Goal: Information Seeking & Learning: Learn about a topic

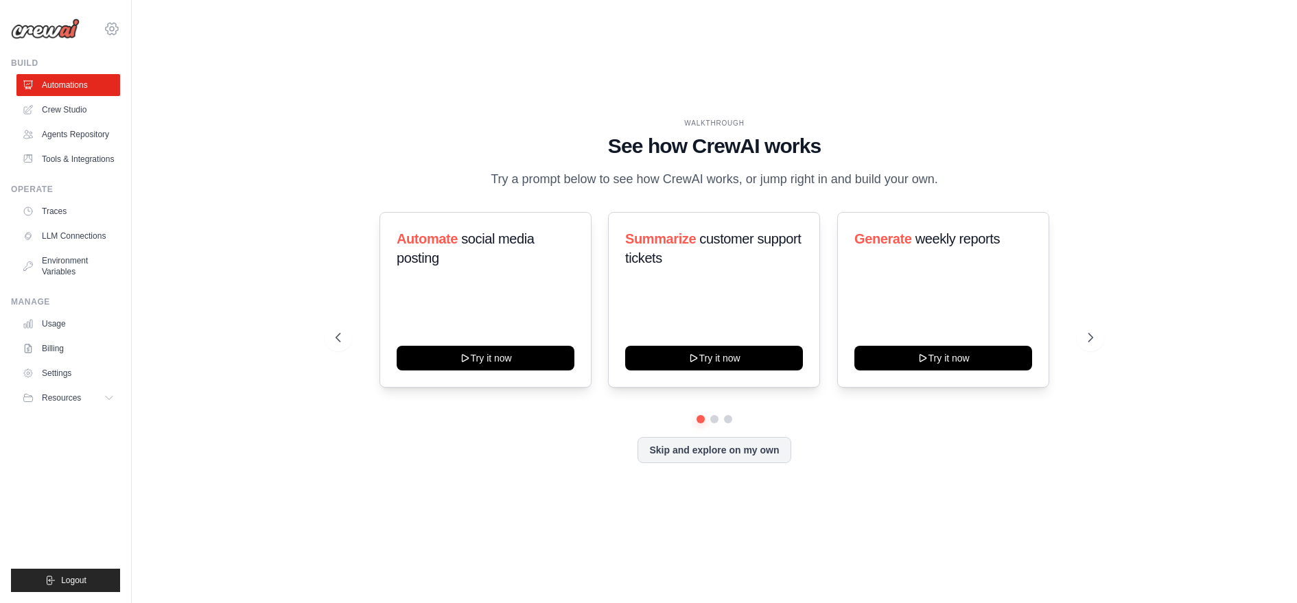
click at [117, 26] on icon at bounding box center [112, 29] width 16 height 16
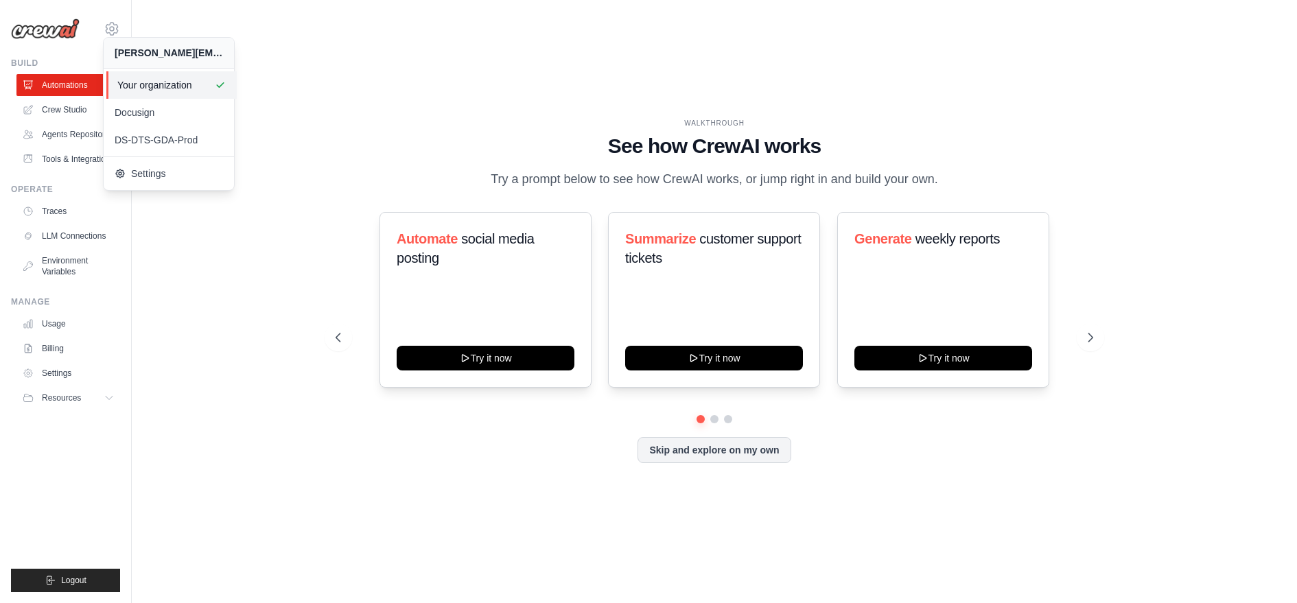
click at [139, 91] on span "Your organization" at bounding box center [171, 85] width 108 height 14
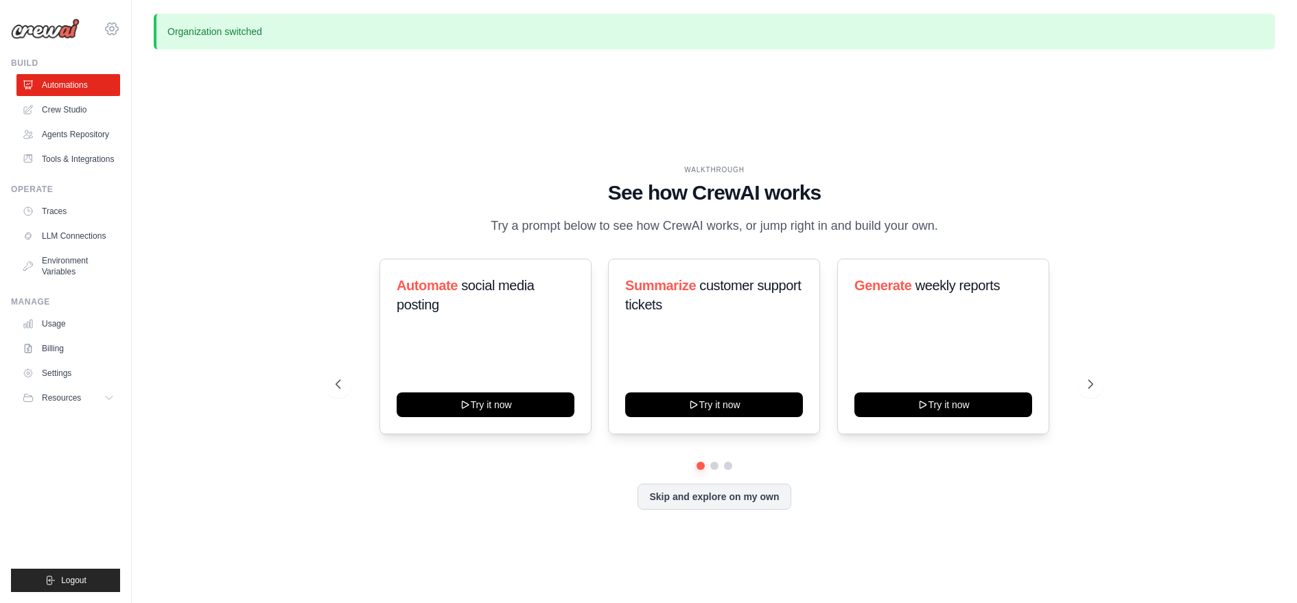
click at [106, 22] on icon at bounding box center [112, 29] width 16 height 16
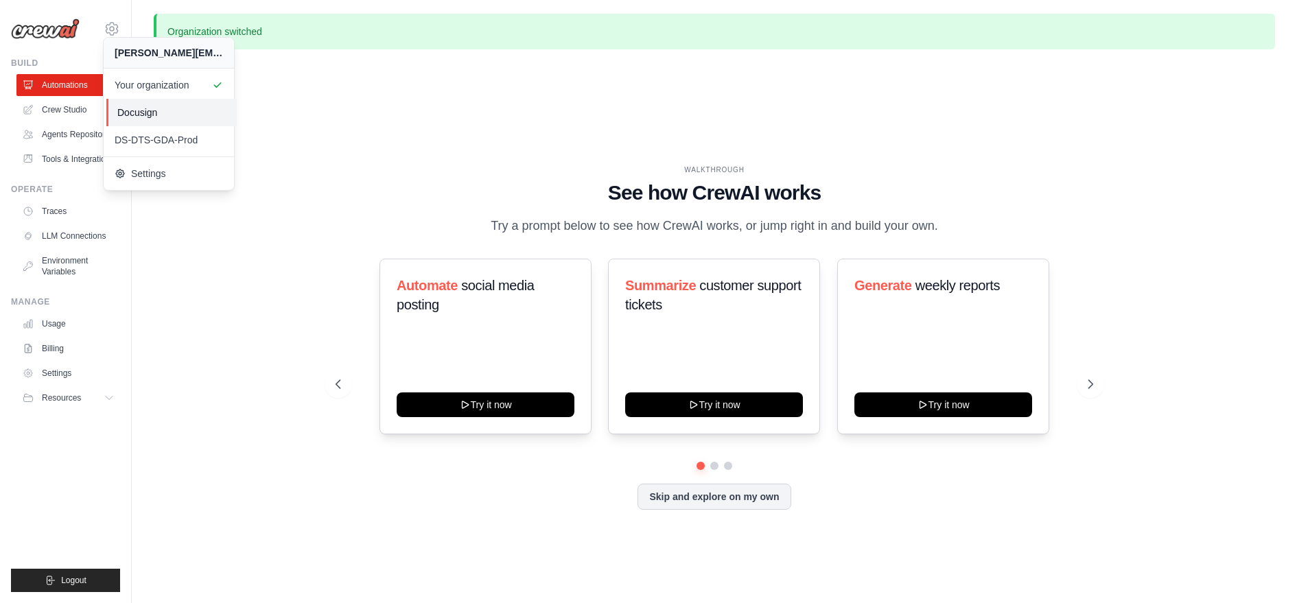
click at [115, 119] on link "Docusign" at bounding box center [171, 112] width 130 height 27
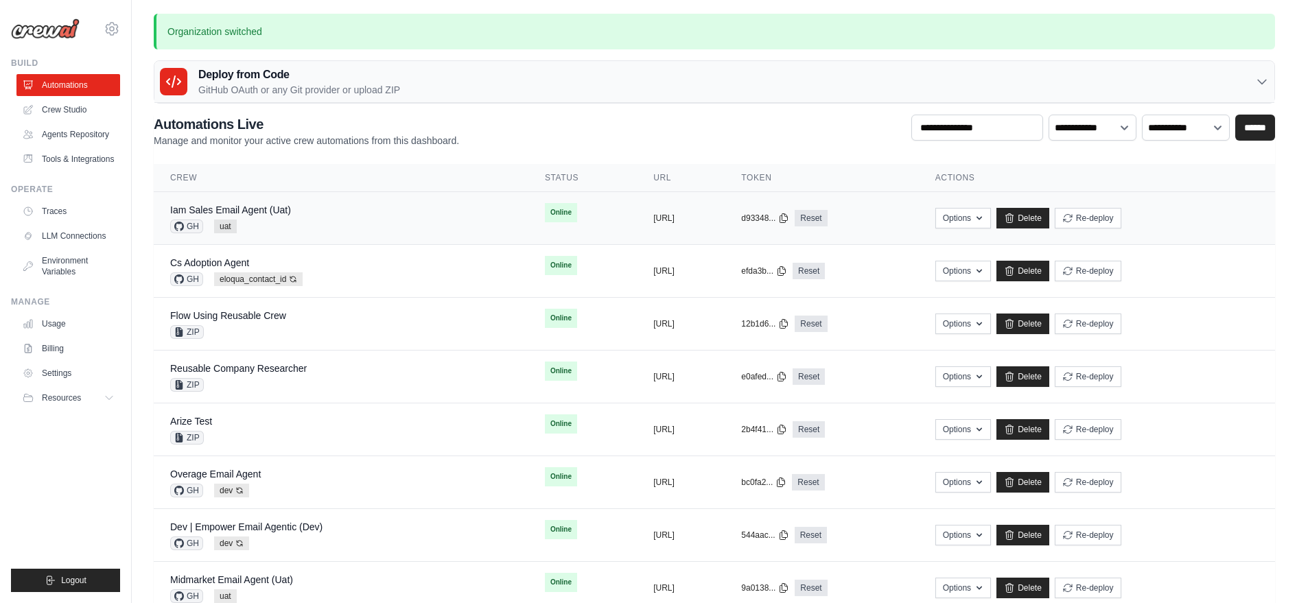
click at [342, 221] on div "Iam Sales Email Agent (Uat) GH uat" at bounding box center [341, 218] width 342 height 30
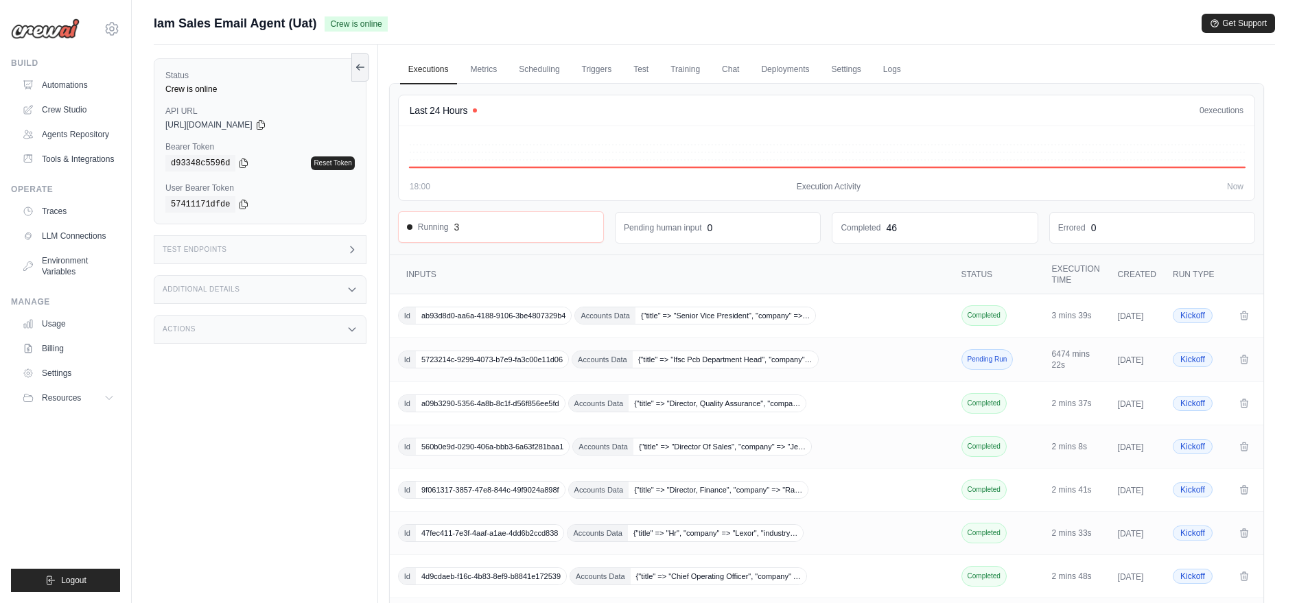
click at [515, 225] on div "Running 3" at bounding box center [501, 227] width 188 height 14
click at [596, 368] on span "Accounts Data" at bounding box center [602, 359] width 60 height 16
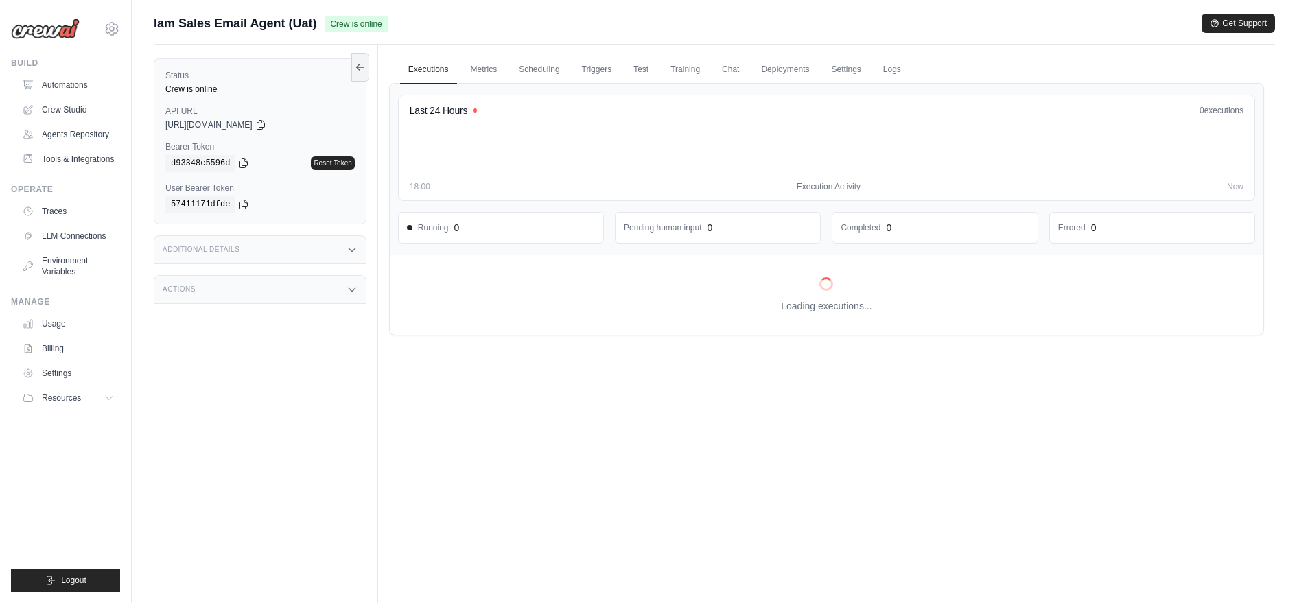
click at [169, 31] on span "Iam Sales Email Agent (Uat)" at bounding box center [235, 23] width 163 height 19
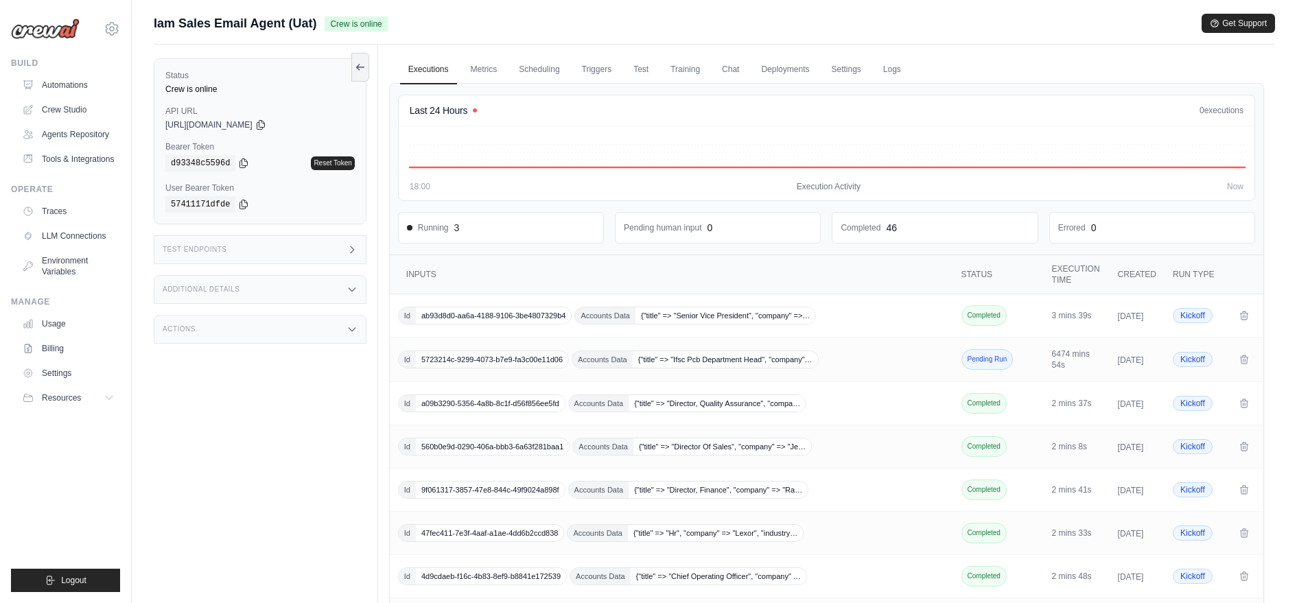
click at [259, 259] on div "Test Endpoints" at bounding box center [260, 249] width 213 height 29
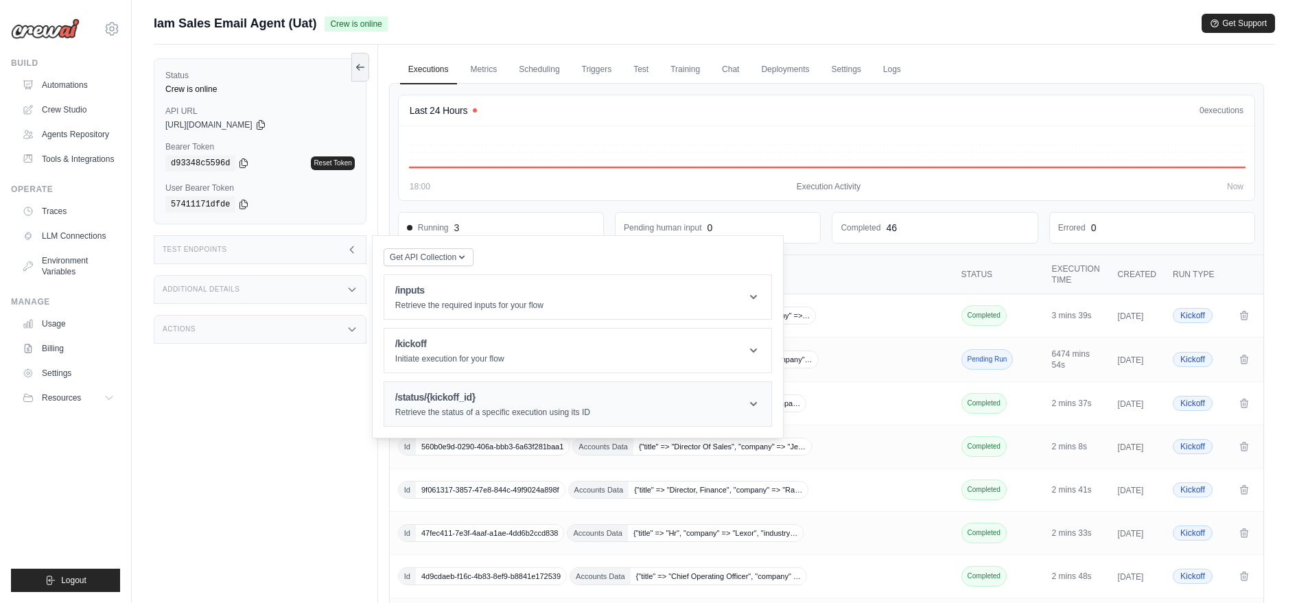
click at [493, 403] on div "/status/{kickoff_id} Retrieve the status of a specific execution using its ID" at bounding box center [492, 404] width 195 height 27
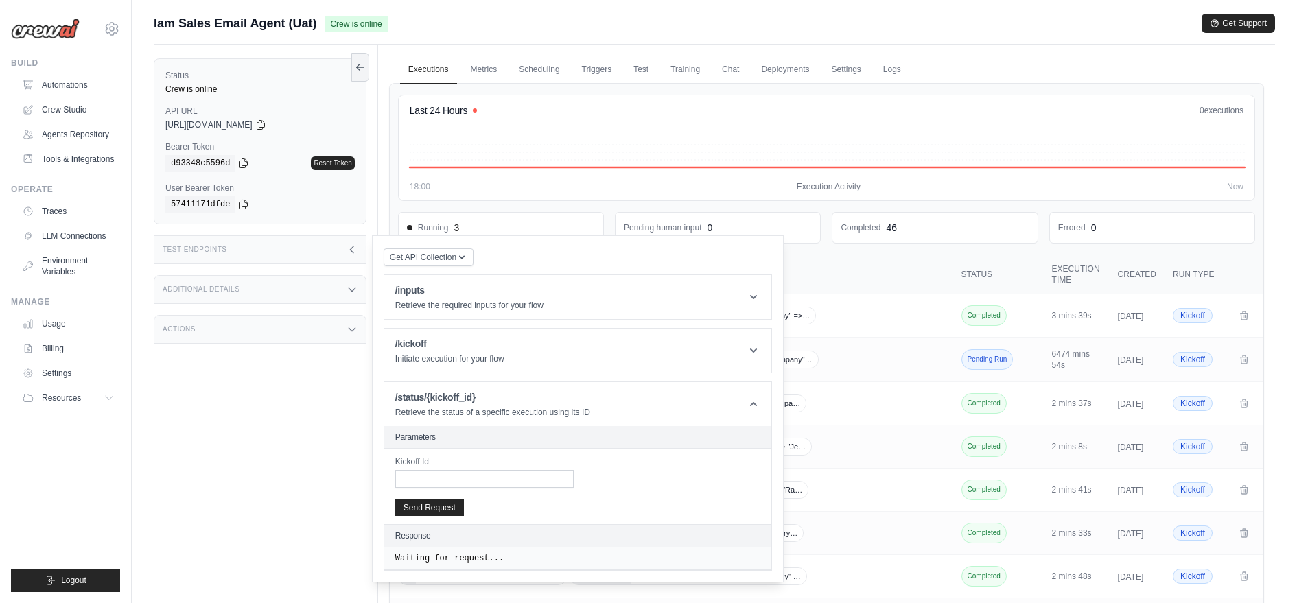
click at [498, 466] on div "Kickoff Id" at bounding box center [484, 472] width 178 height 32
click at [498, 478] on input "Kickoff Id" at bounding box center [484, 479] width 178 height 18
paste input "**********"
type input "**********"
click at [428, 505] on button "Send Request" at bounding box center [429, 507] width 69 height 16
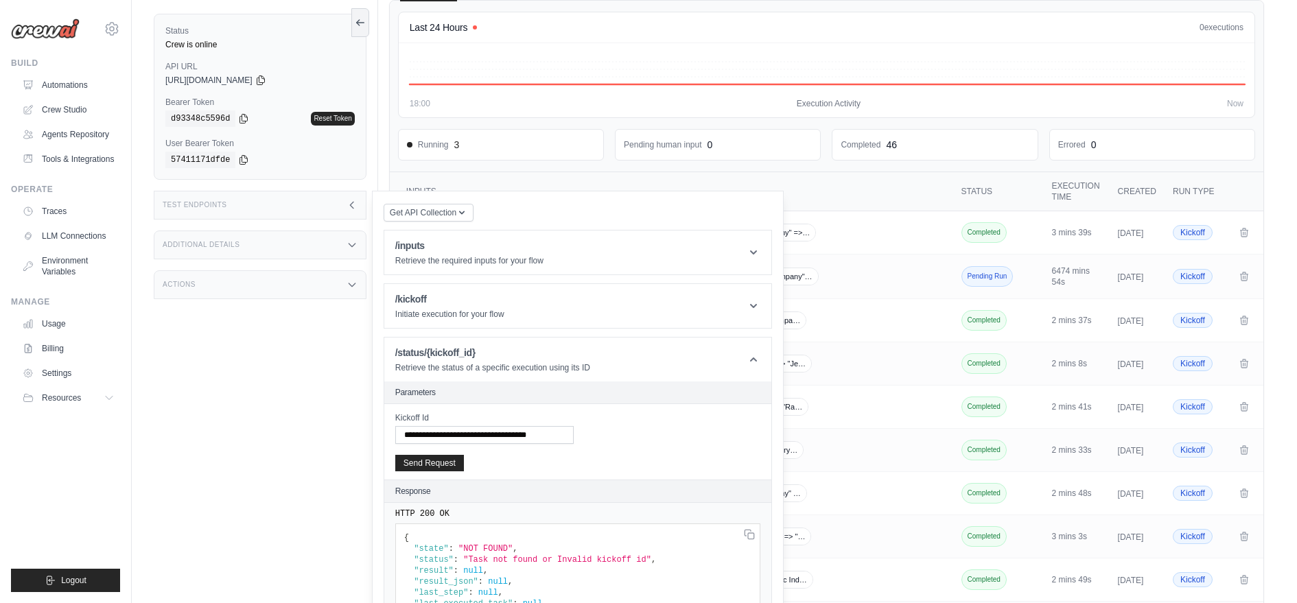
scroll to position [80, 0]
click at [467, 419] on label "Kickoff Id" at bounding box center [484, 417] width 178 height 11
click at [467, 426] on input "**********" at bounding box center [484, 435] width 178 height 18
click at [467, 419] on label "Kickoff Id" at bounding box center [484, 417] width 178 height 11
click at [467, 426] on input "**********" at bounding box center [484, 435] width 178 height 18
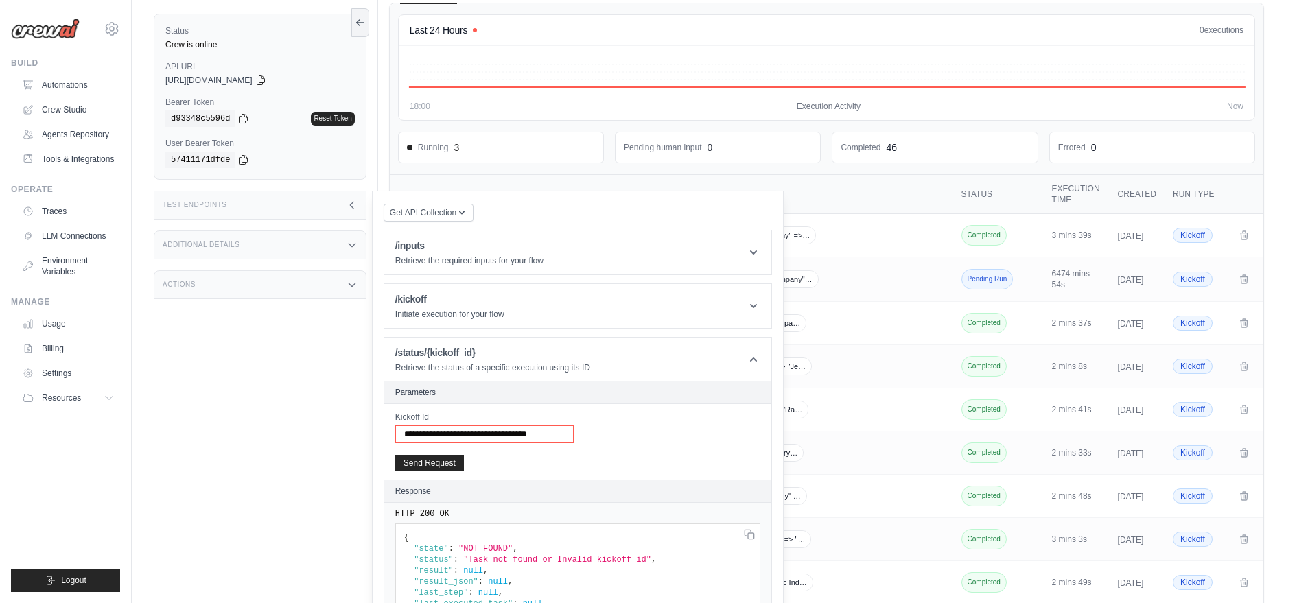
click at [470, 439] on input "**********" at bounding box center [484, 435] width 178 height 18
click at [430, 462] on button "Send Request" at bounding box center [429, 462] width 69 height 16
click at [365, 388] on div "Status Crew is online API URL copied https://iam-sales-email-agent-392cd62c-afe…" at bounding box center [266, 301] width 224 height 603
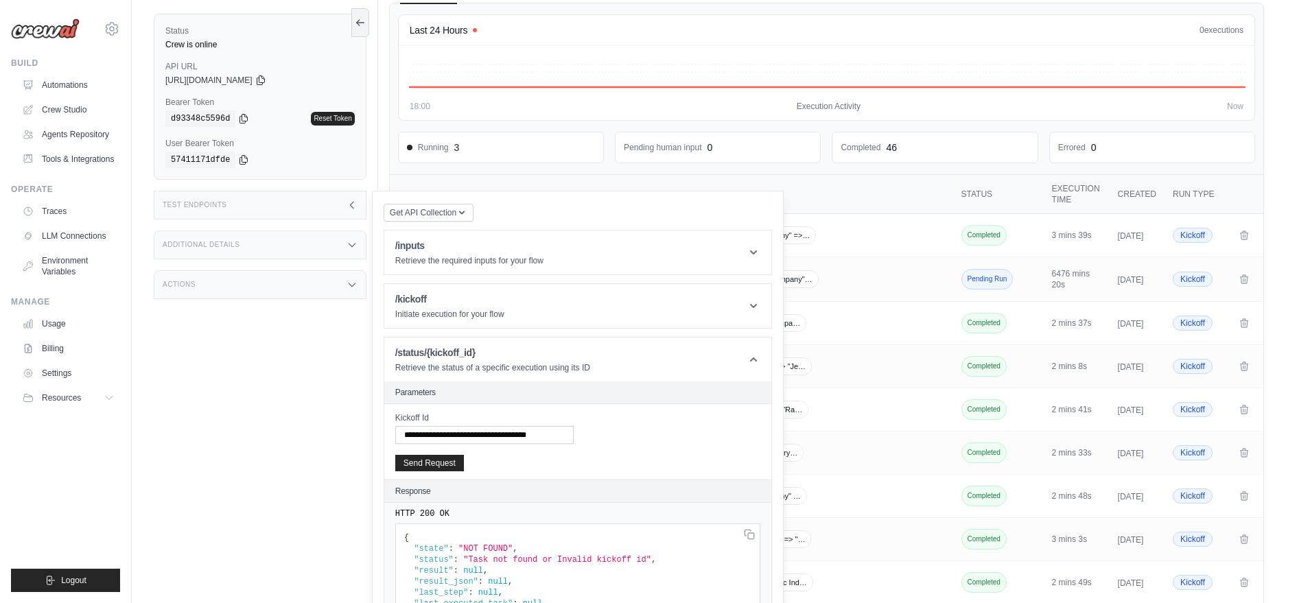
click at [331, 203] on div "Test Endpoints" at bounding box center [260, 205] width 213 height 29
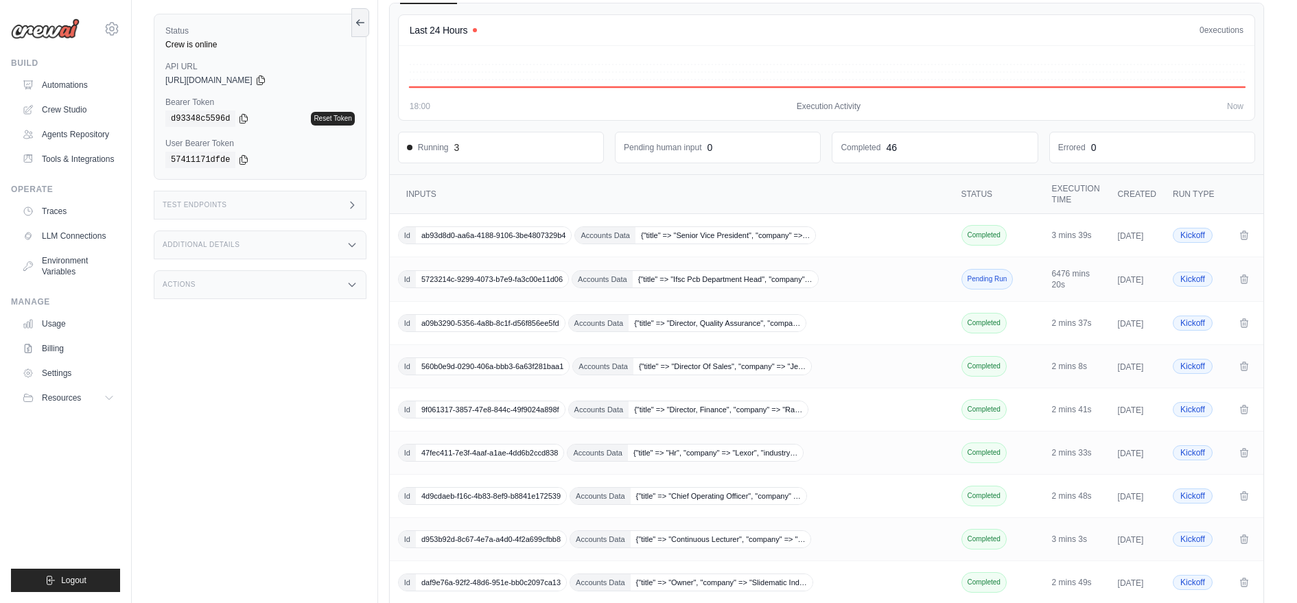
scroll to position [0, 0]
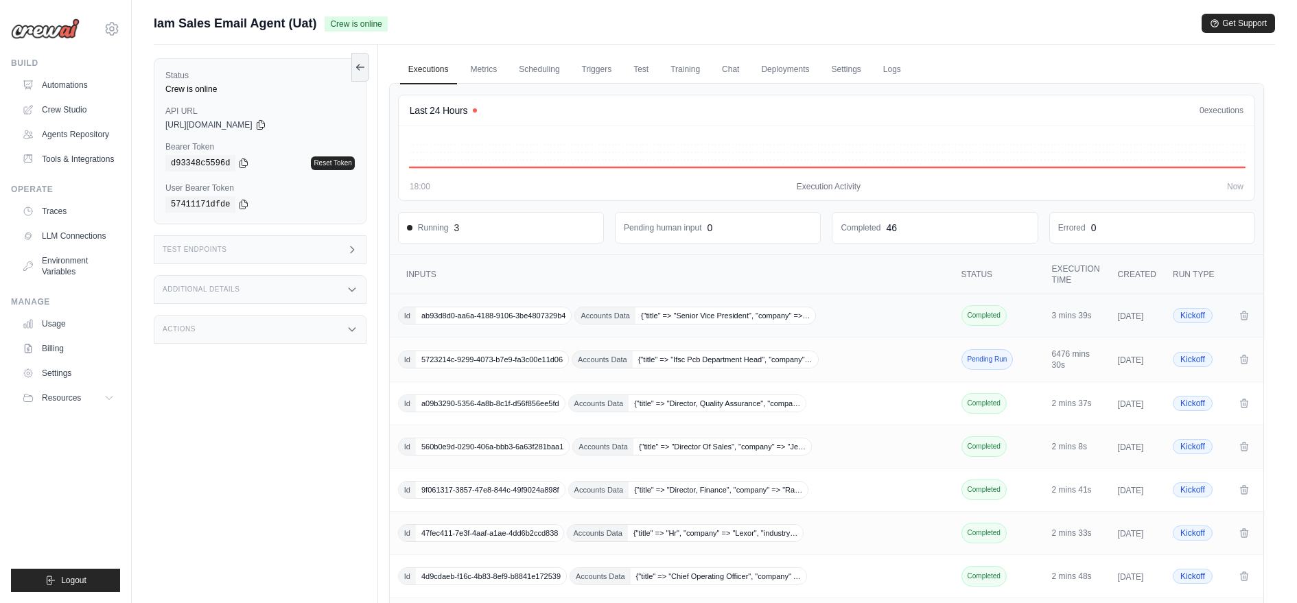
click at [421, 310] on span "ab93d8d0-aa6a-4188-9106-3be4807329b4" at bounding box center [493, 315] width 155 height 16
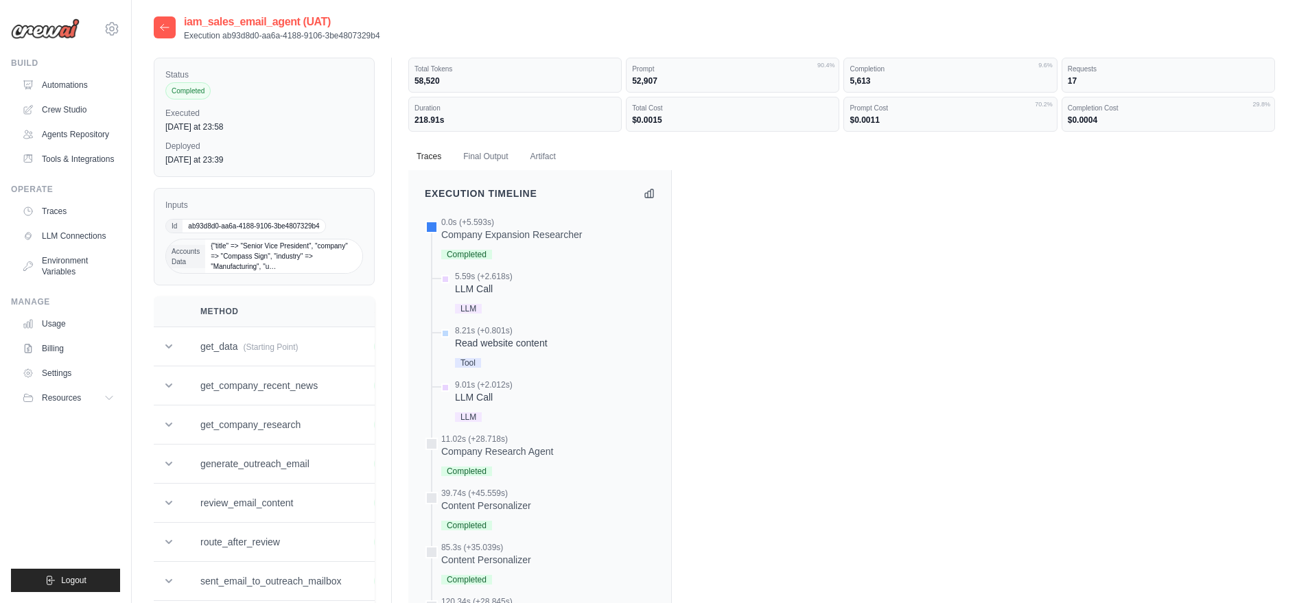
click at [423, 76] on dd "58,520" at bounding box center [515, 80] width 201 height 11
click at [476, 282] on div "LLM Call" at bounding box center [484, 289] width 58 height 14
click at [652, 189] on icon at bounding box center [649, 193] width 8 height 8
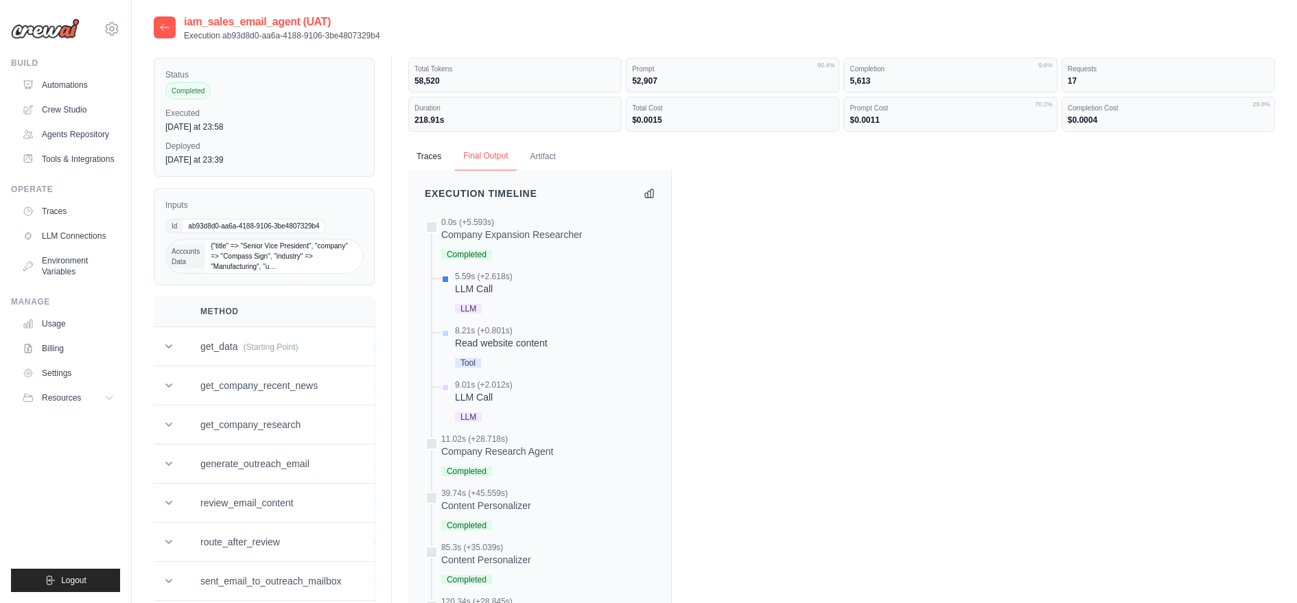
click at [493, 160] on button "Final Output" at bounding box center [485, 156] width 61 height 29
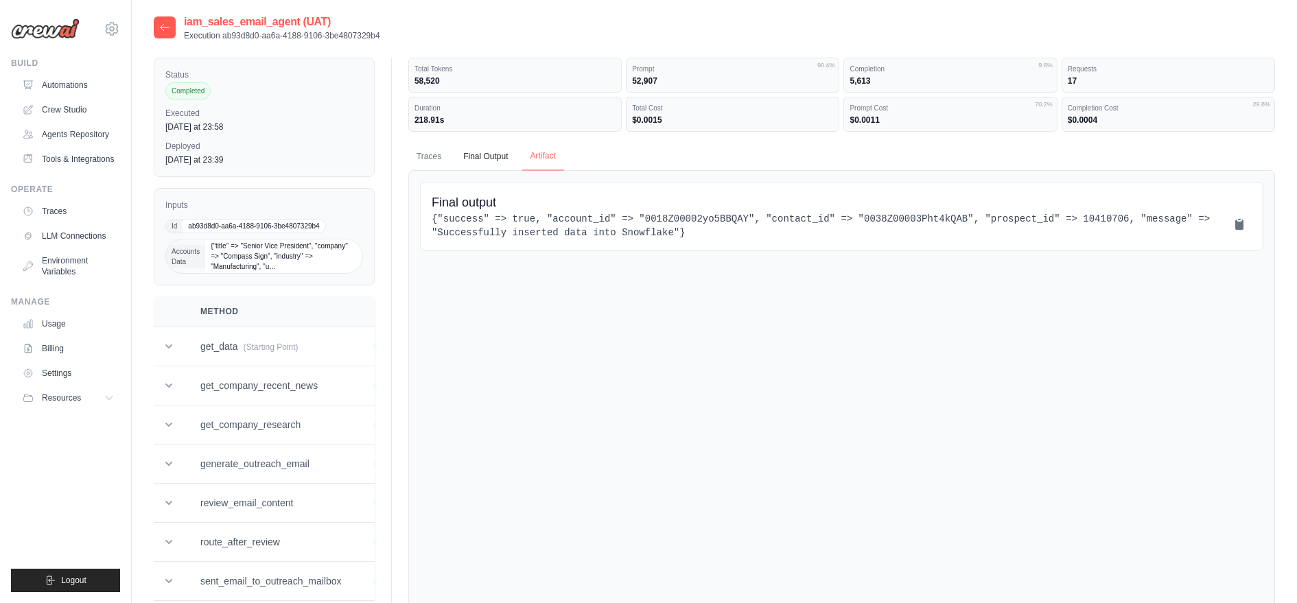
click at [551, 157] on button "Artifact" at bounding box center [543, 156] width 42 height 29
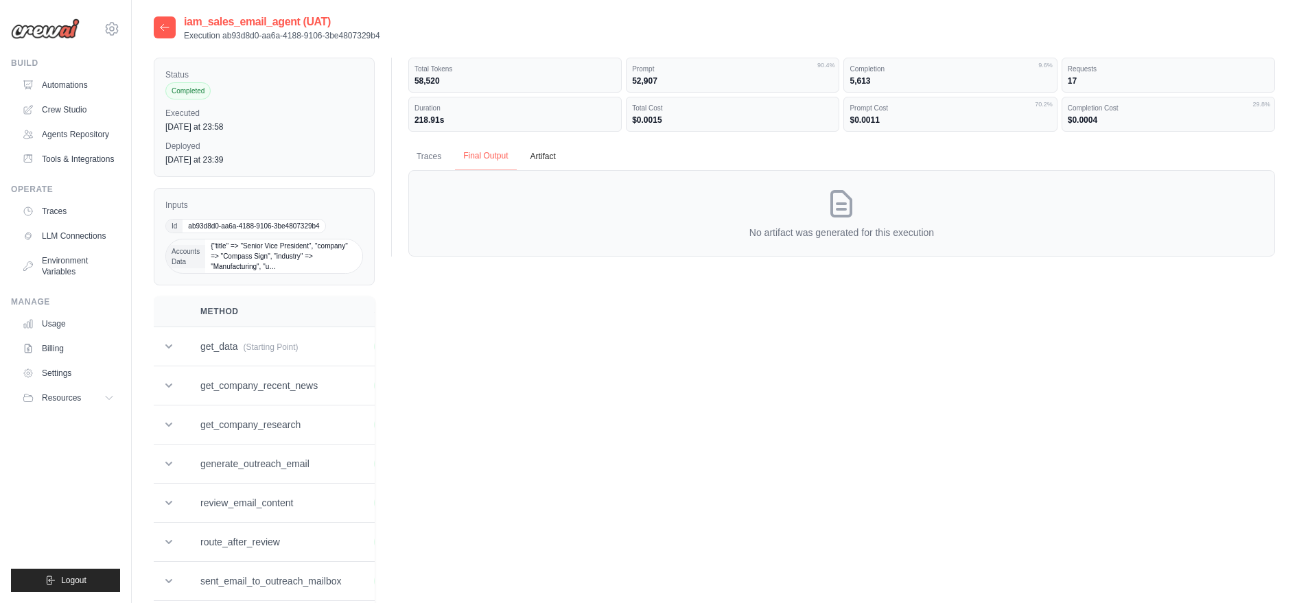
click at [500, 155] on button "Final Output" at bounding box center [485, 156] width 61 height 29
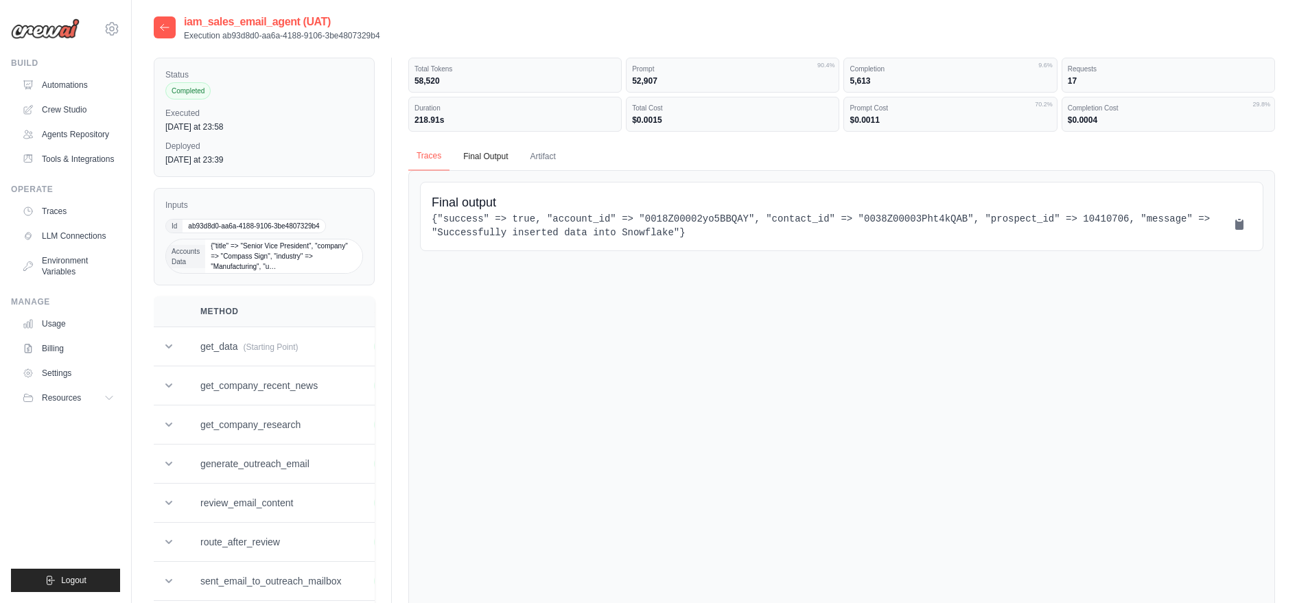
click at [432, 161] on button "Traces" at bounding box center [428, 156] width 41 height 29
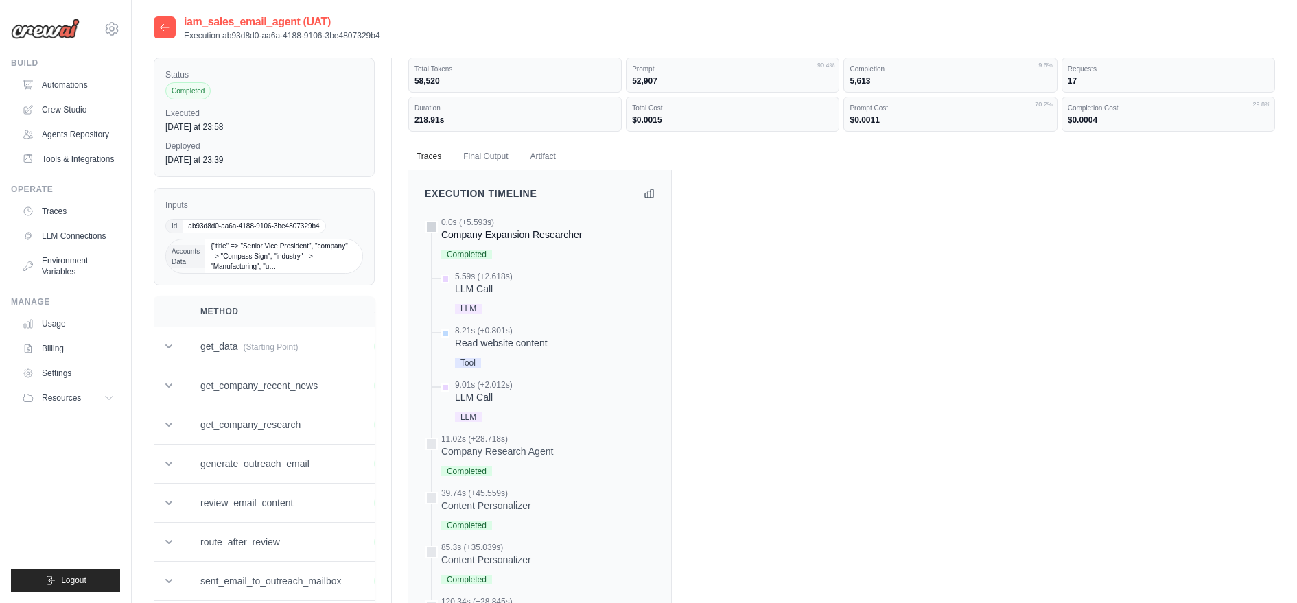
click at [485, 253] on span "Completed" at bounding box center [466, 255] width 51 height 10
click at [485, 299] on div "LLM" at bounding box center [484, 308] width 58 height 19
click at [485, 356] on div "Tool" at bounding box center [501, 362] width 93 height 19
click at [482, 339] on div "Read website content" at bounding box center [501, 343] width 93 height 14
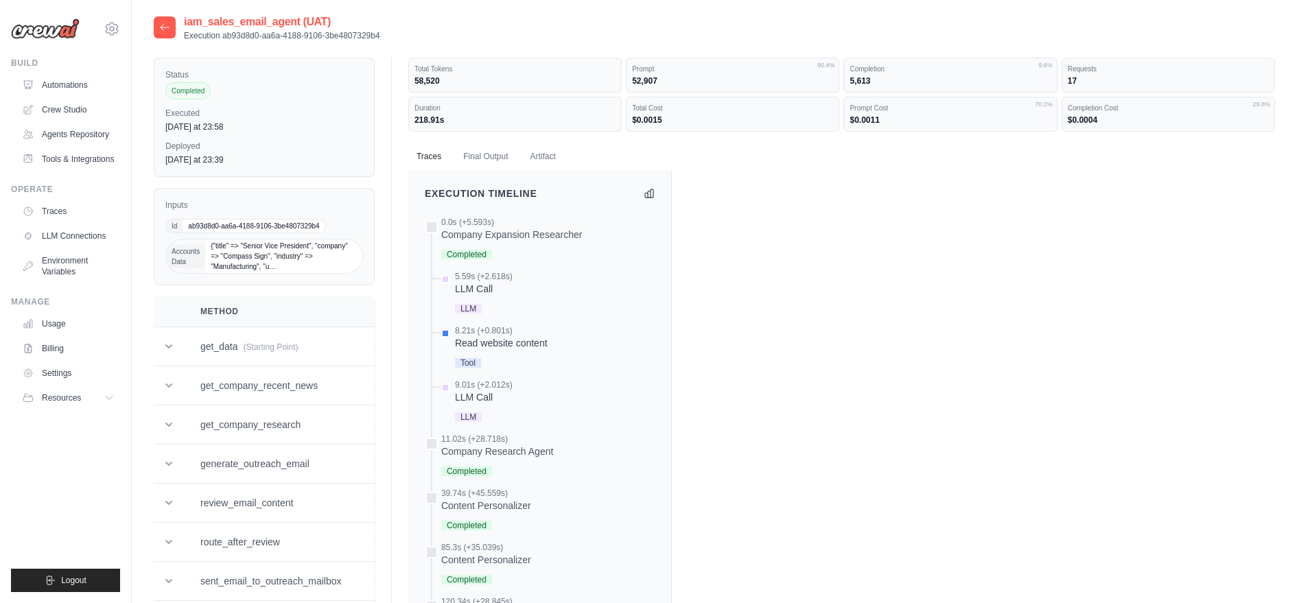
click at [482, 339] on div "Read website content" at bounding box center [501, 343] width 93 height 14
click at [482, 398] on div "LLM Call" at bounding box center [484, 398] width 58 height 14
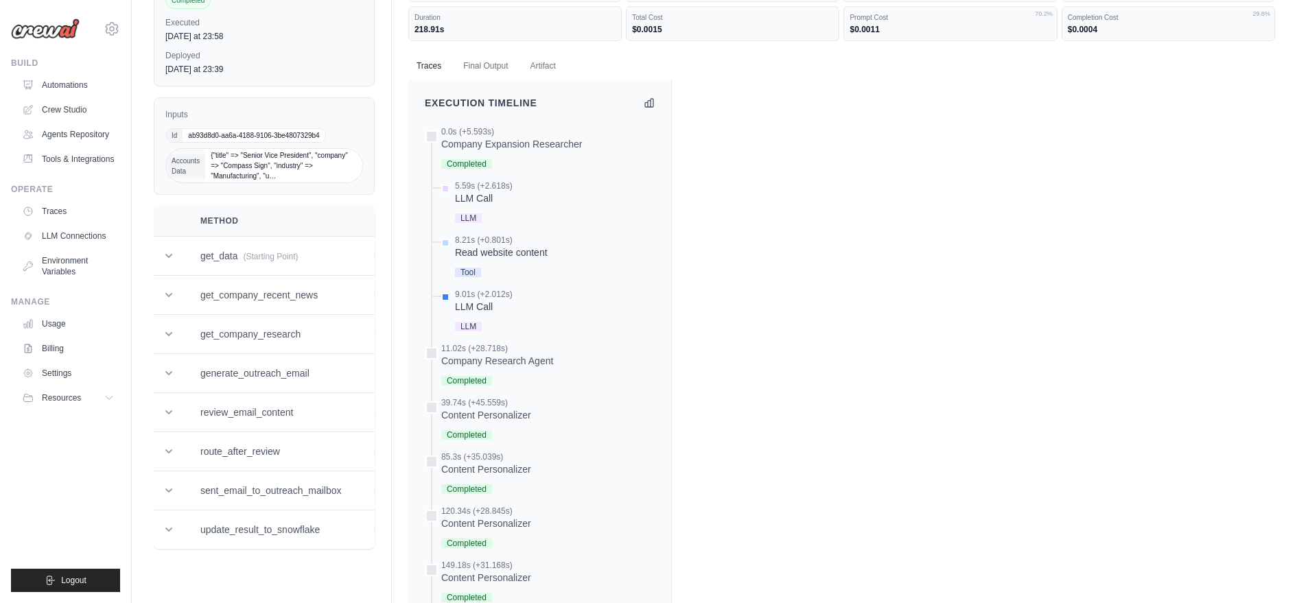
scroll to position [103, 0]
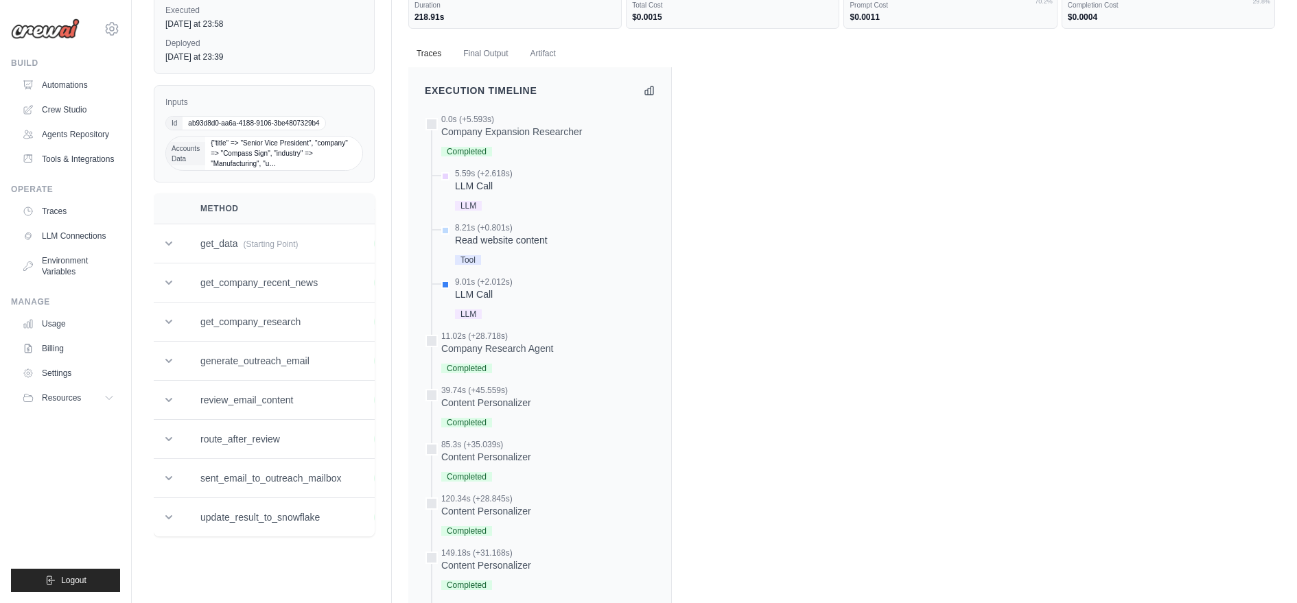
click at [482, 398] on div "Content Personalizer" at bounding box center [486, 403] width 90 height 14
click at [253, 173] on div "Inputs Id ab93d8d0-aa6a-4188-9106-3be4807329b4 Accounts Data {"title" => "Senio…" at bounding box center [264, 133] width 221 height 97
click at [244, 157] on span "{"title" => "Senior Vice President", "company" => "Compass Sign", "industry" =>…" at bounding box center [283, 154] width 157 height 34
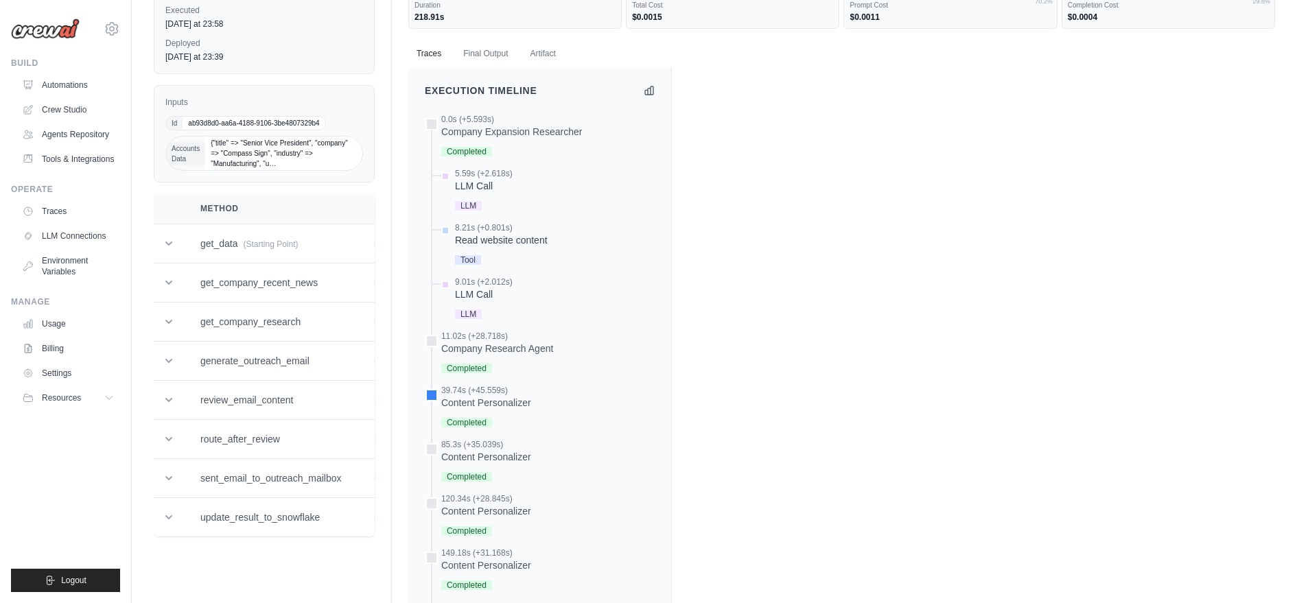
drag, startPoint x: 335, startPoint y: 160, endPoint x: 386, endPoint y: 179, distance: 54.9
click at [386, 179] on div "Status Completed Executed Thursday at 23:58 Deployed Thursday at 23:39 Inputs I…" at bounding box center [714, 508] width 1121 height 1106
click at [378, 224] on div "Status Completed Executed Thursday at 23:58 Deployed Thursday at 23:39 Inputs I…" at bounding box center [714, 508] width 1121 height 1106
click at [303, 492] on td "sent_email_to_outreach_mailbox" at bounding box center [271, 478] width 174 height 39
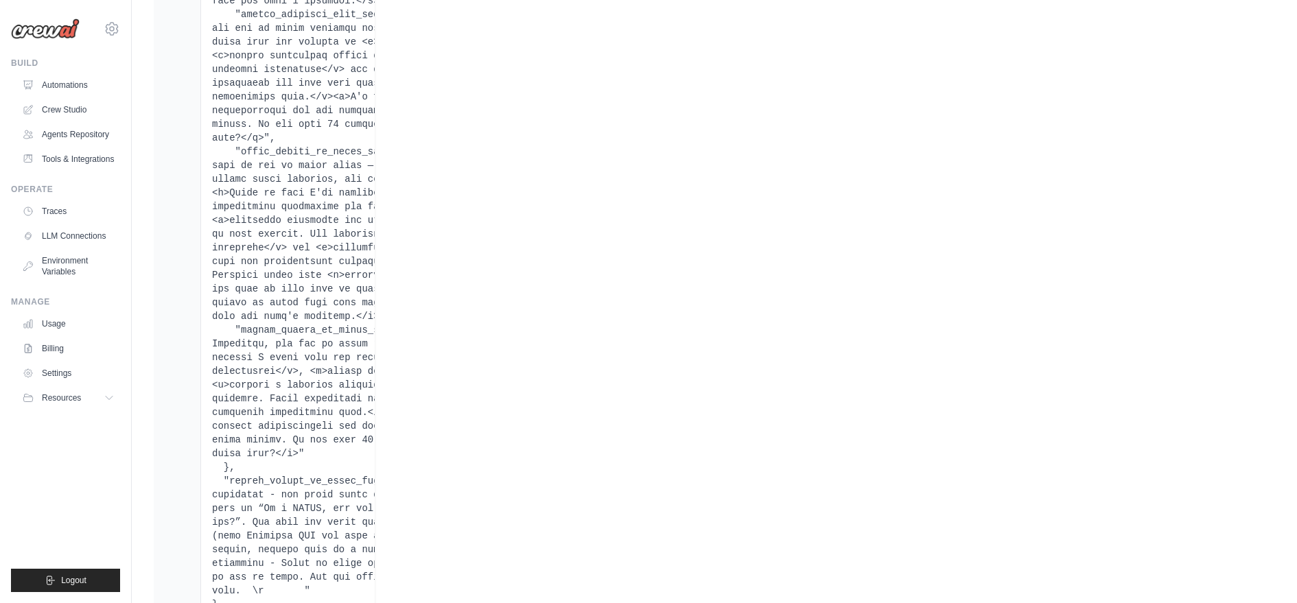
scroll to position [34119, 0]
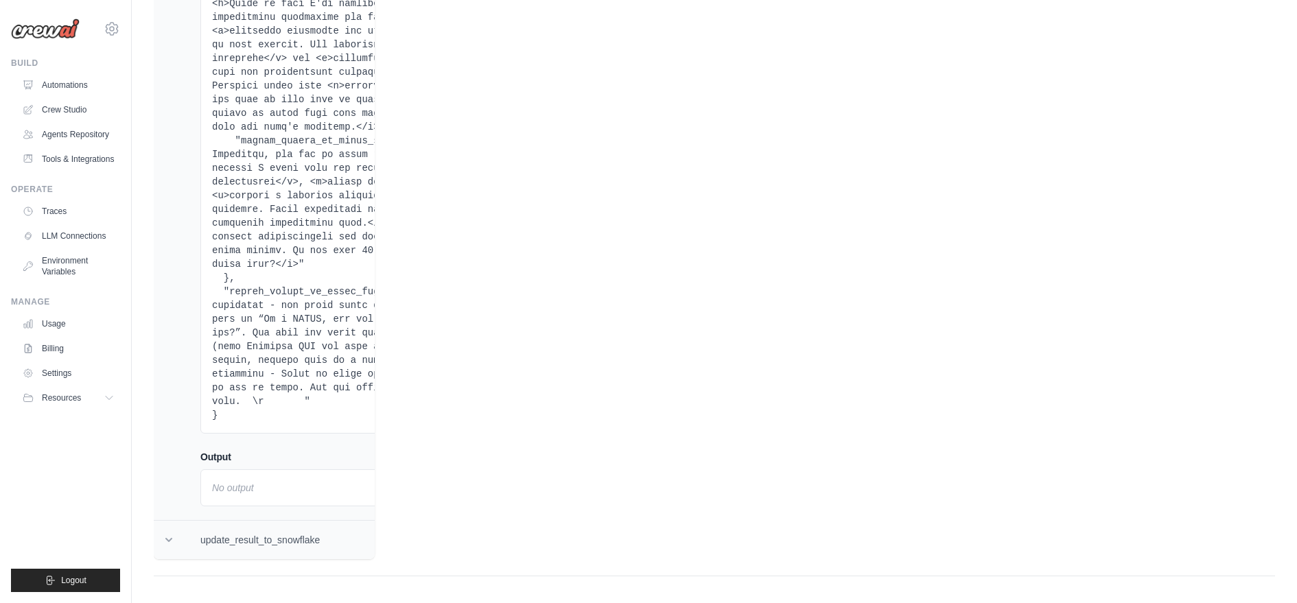
click at [289, 537] on td "update_result_to_snowflake" at bounding box center [280, 540] width 193 height 39
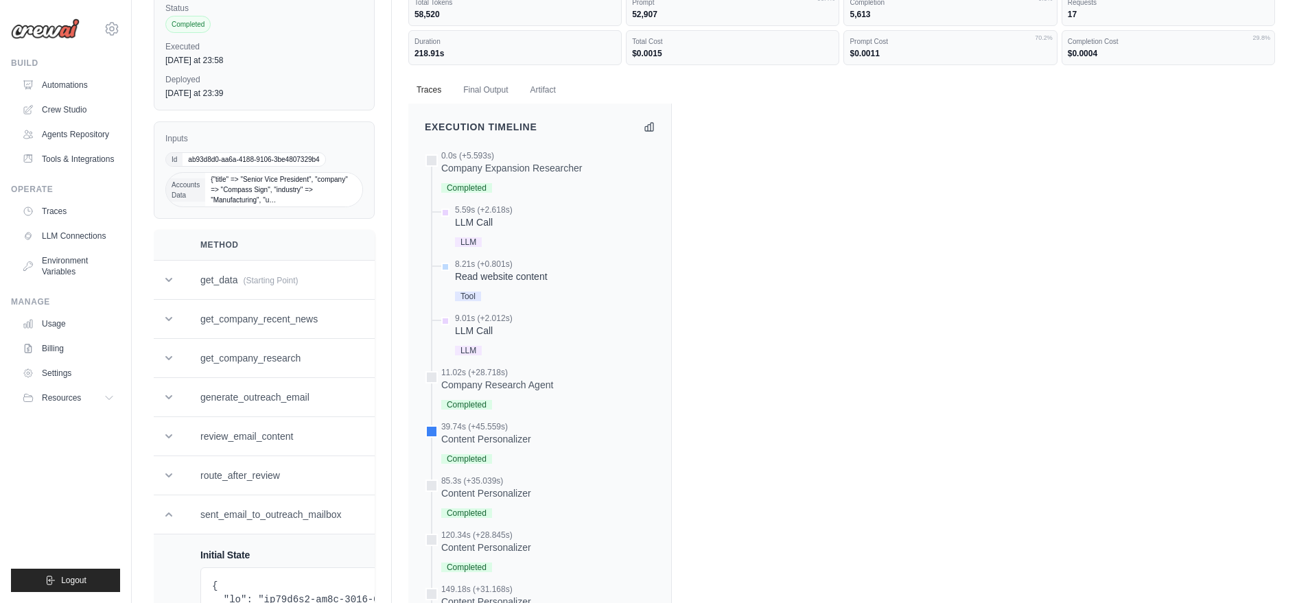
scroll to position [0, 0]
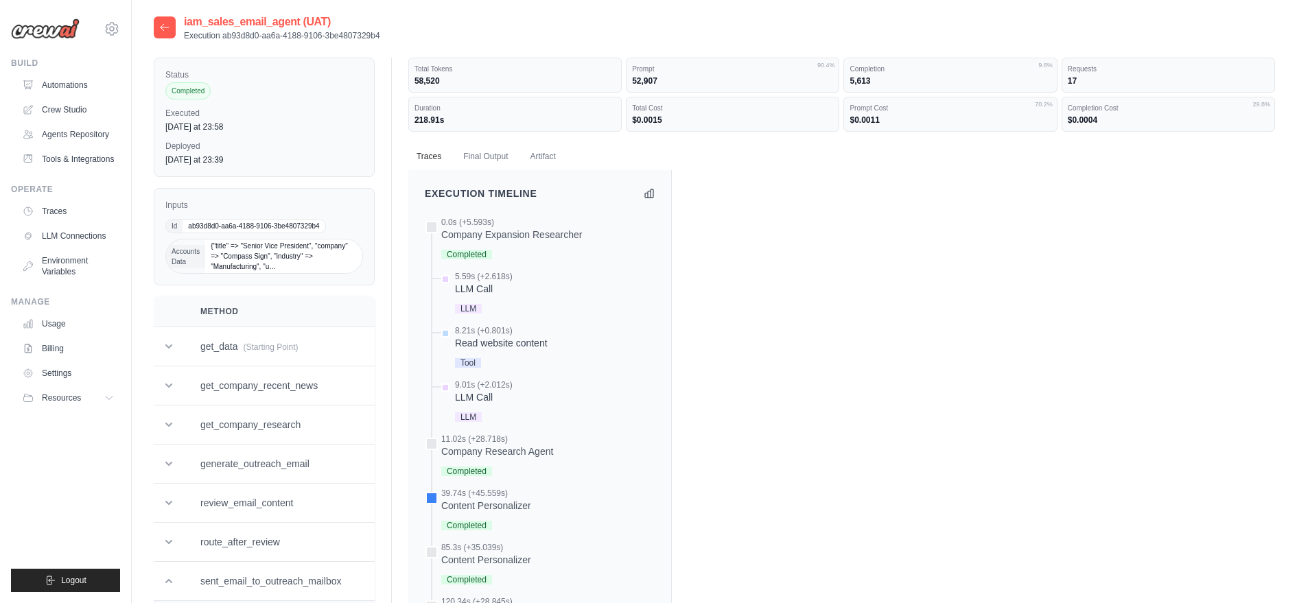
click at [220, 253] on span "{"title" => "Senior Vice President", "company" => "Compass Sign", "industry" =>…" at bounding box center [283, 257] width 157 height 34
click at [502, 124] on dd "218.91s" at bounding box center [515, 120] width 201 height 11
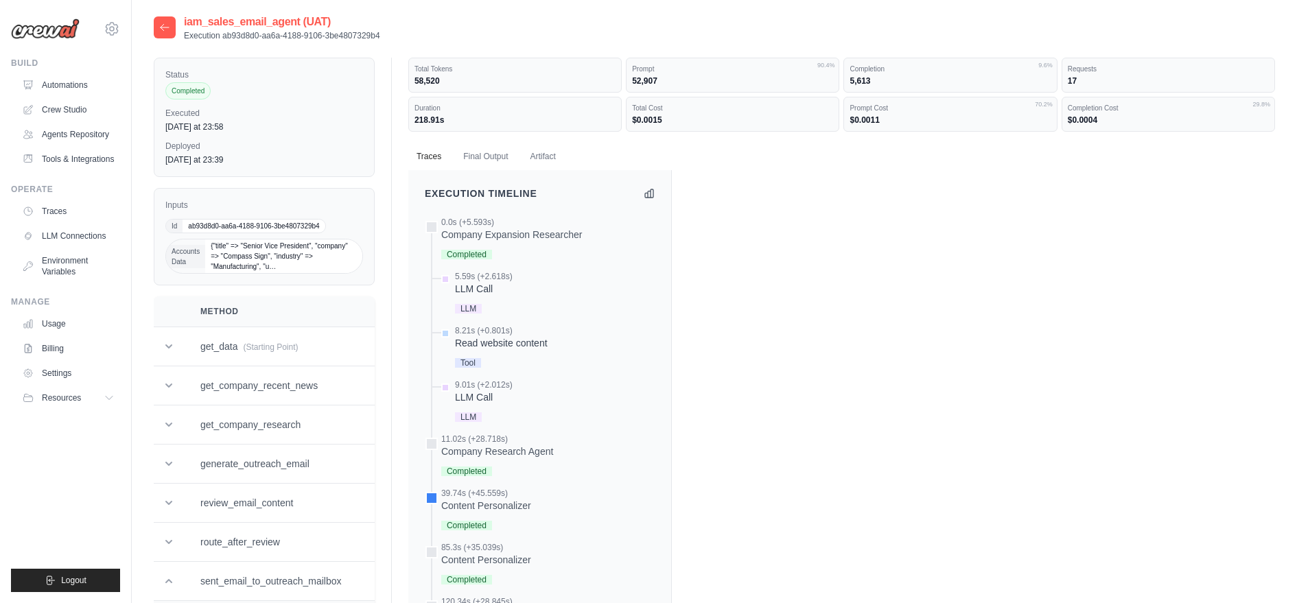
click at [502, 124] on dd "218.91s" at bounding box center [515, 120] width 201 height 11
click at [1129, 111] on dt "Completion Cost" at bounding box center [1168, 108] width 201 height 10
click at [924, 105] on dt "Prompt Cost" at bounding box center [950, 108] width 201 height 10
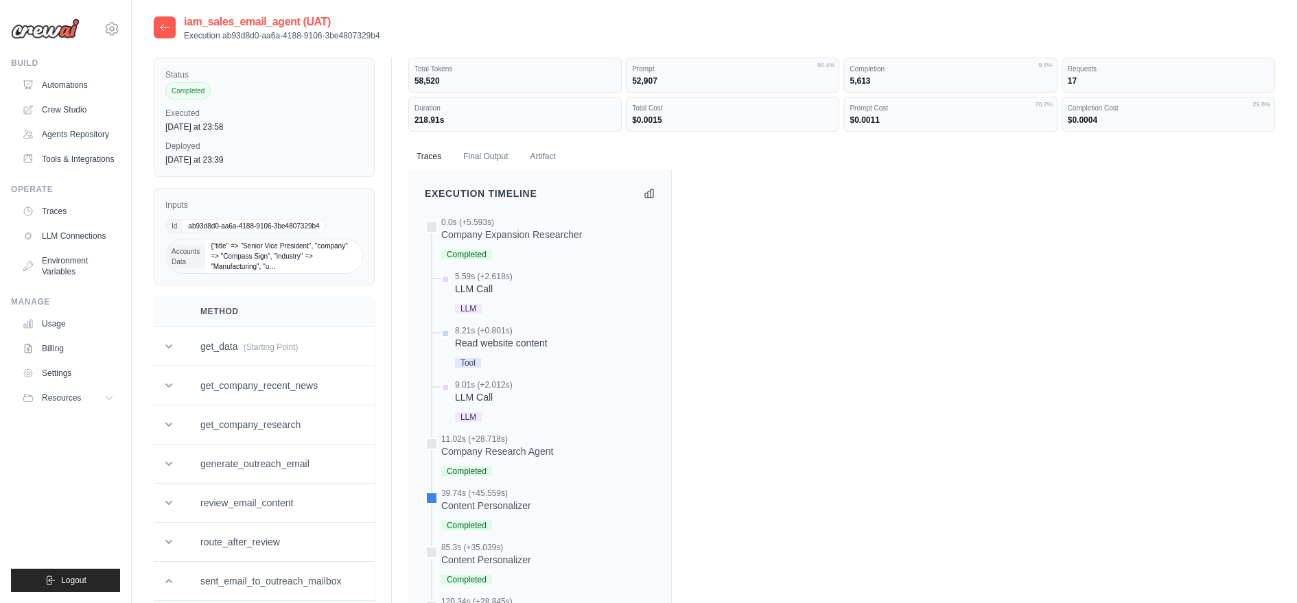
click at [924, 105] on dt "Prompt Cost" at bounding box center [950, 108] width 201 height 10
click at [903, 154] on ul "Traces Final Output Artifact" at bounding box center [841, 157] width 867 height 28
click at [876, 97] on div "Prompt Cost $0.0011 70.2%" at bounding box center [950, 114] width 213 height 35
click at [867, 82] on dd "5,613" at bounding box center [950, 80] width 201 height 11
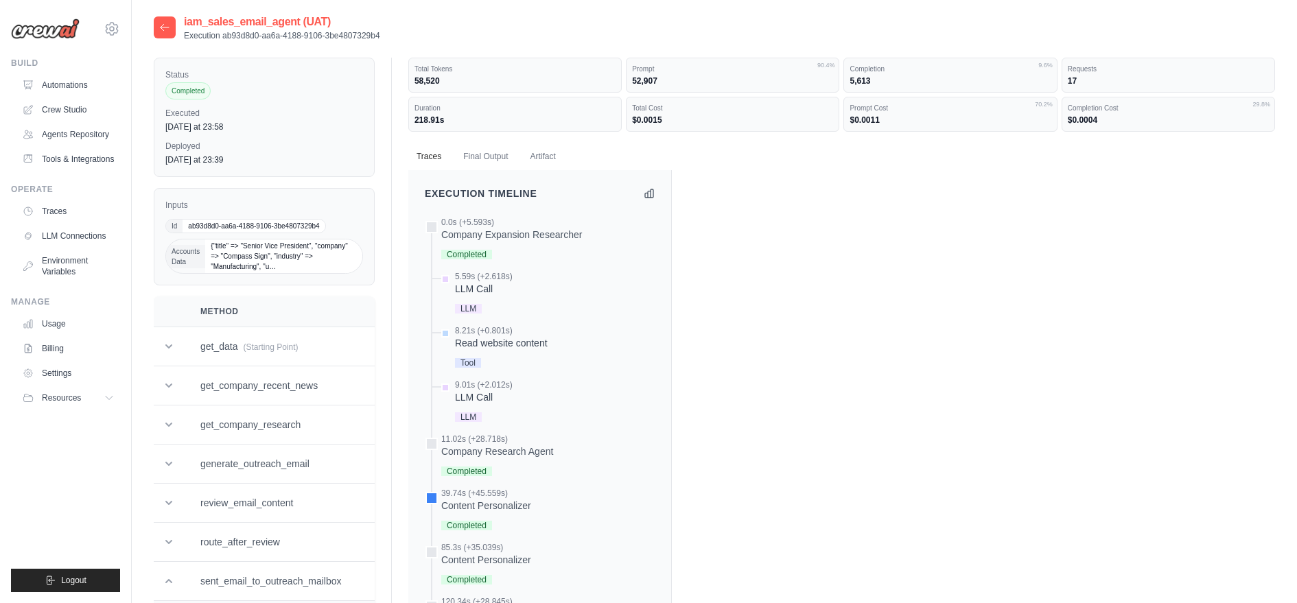
click at [867, 82] on dd "5,613" at bounding box center [950, 80] width 201 height 11
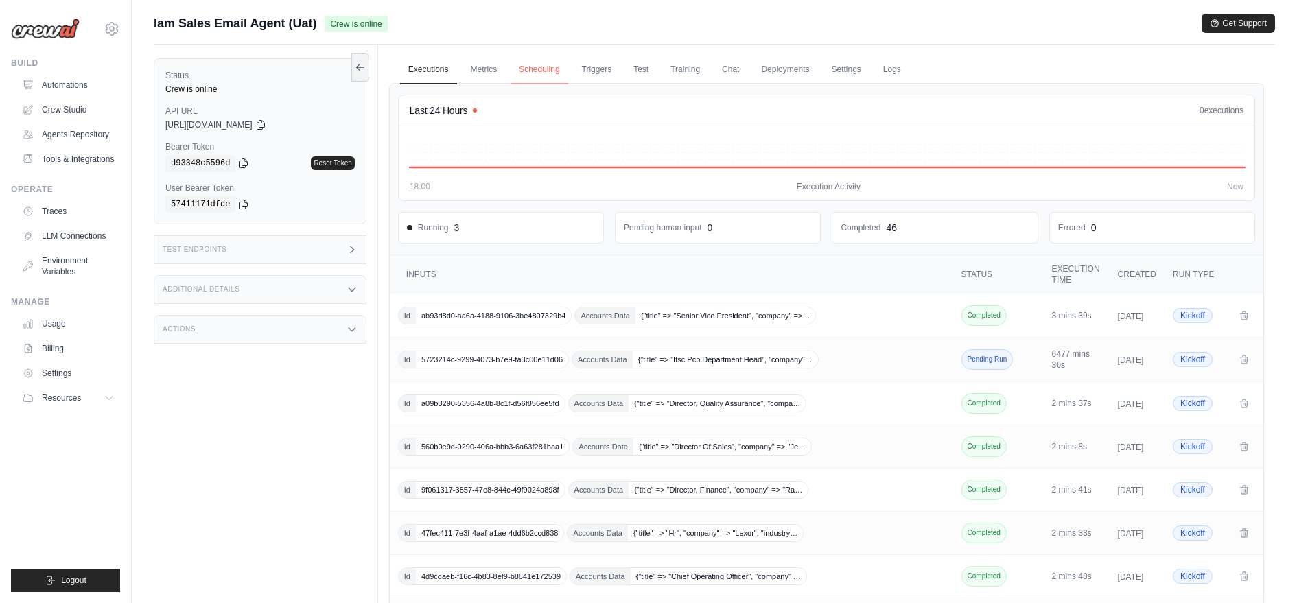
click at [530, 69] on link "Scheduling" at bounding box center [539, 70] width 57 height 29
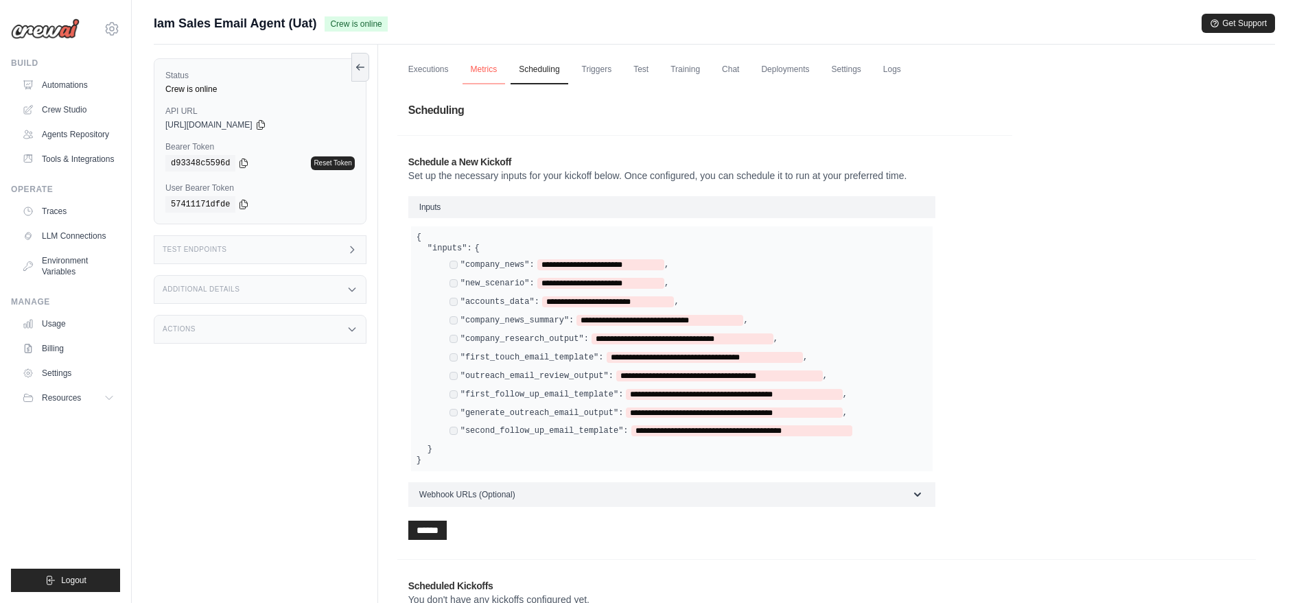
click at [482, 79] on link "Metrics" at bounding box center [484, 70] width 43 height 29
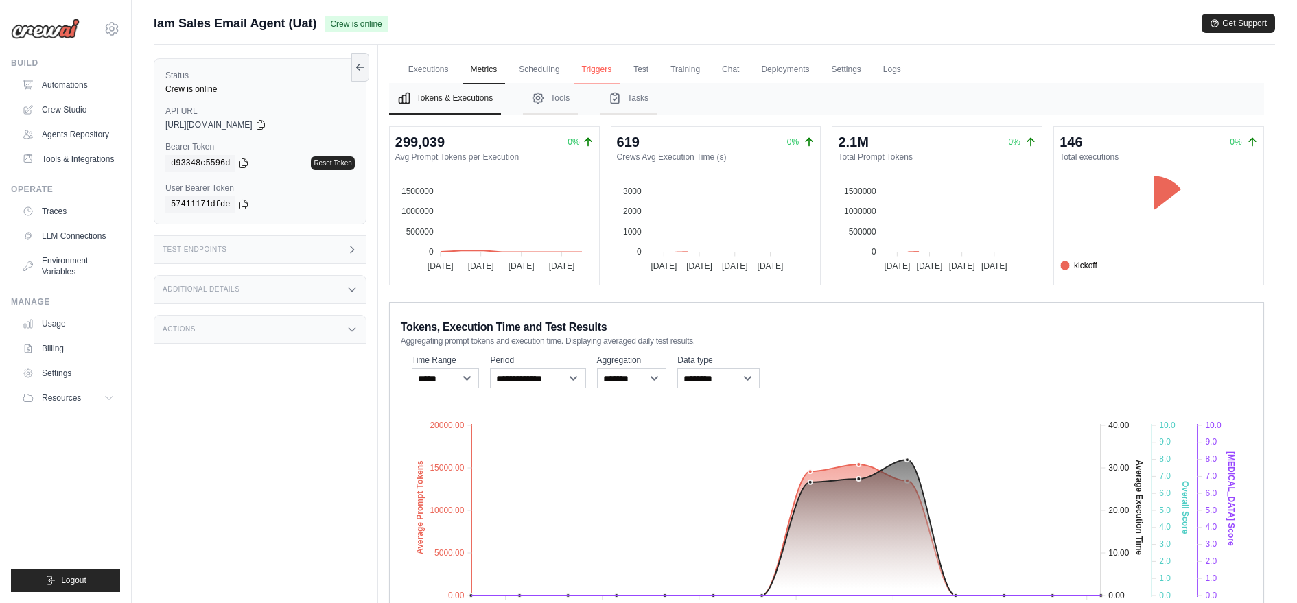
click at [603, 72] on link "Triggers" at bounding box center [597, 70] width 47 height 29
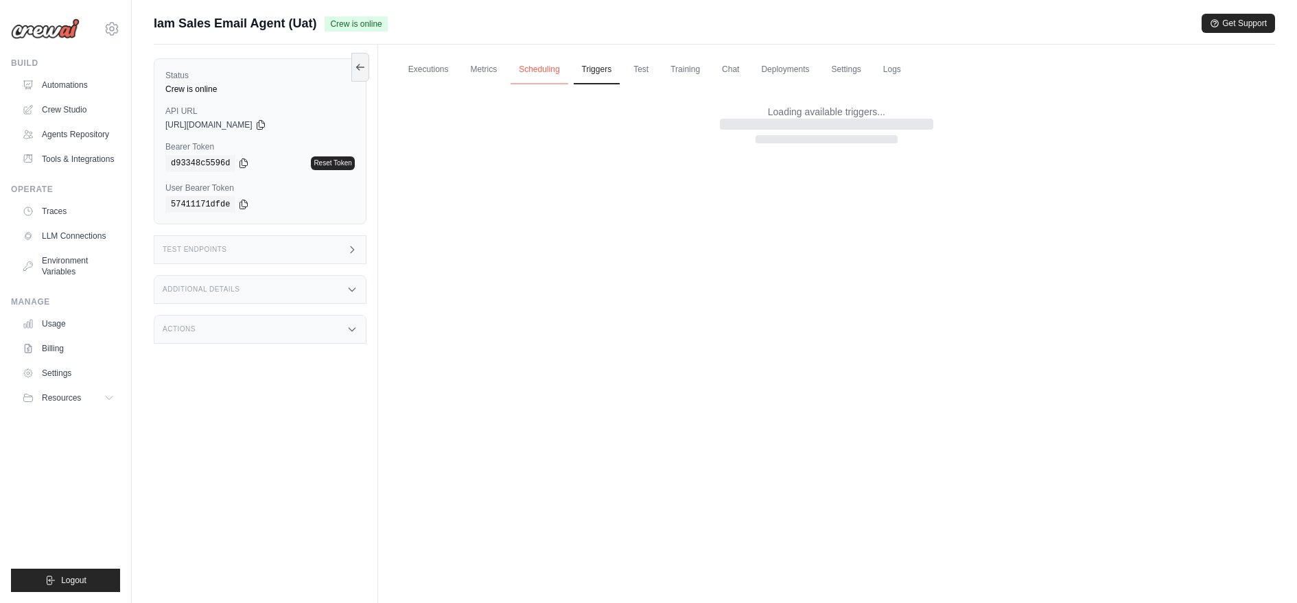
click at [544, 68] on link "Scheduling" at bounding box center [539, 70] width 57 height 29
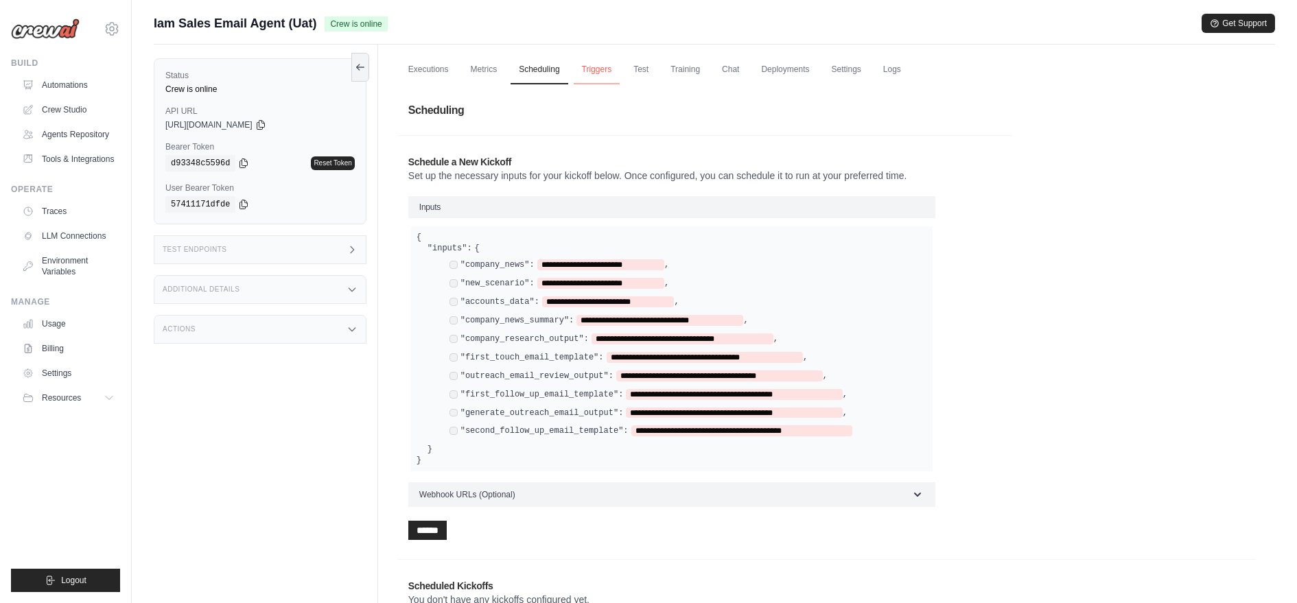
click at [594, 74] on link "Triggers" at bounding box center [597, 70] width 47 height 29
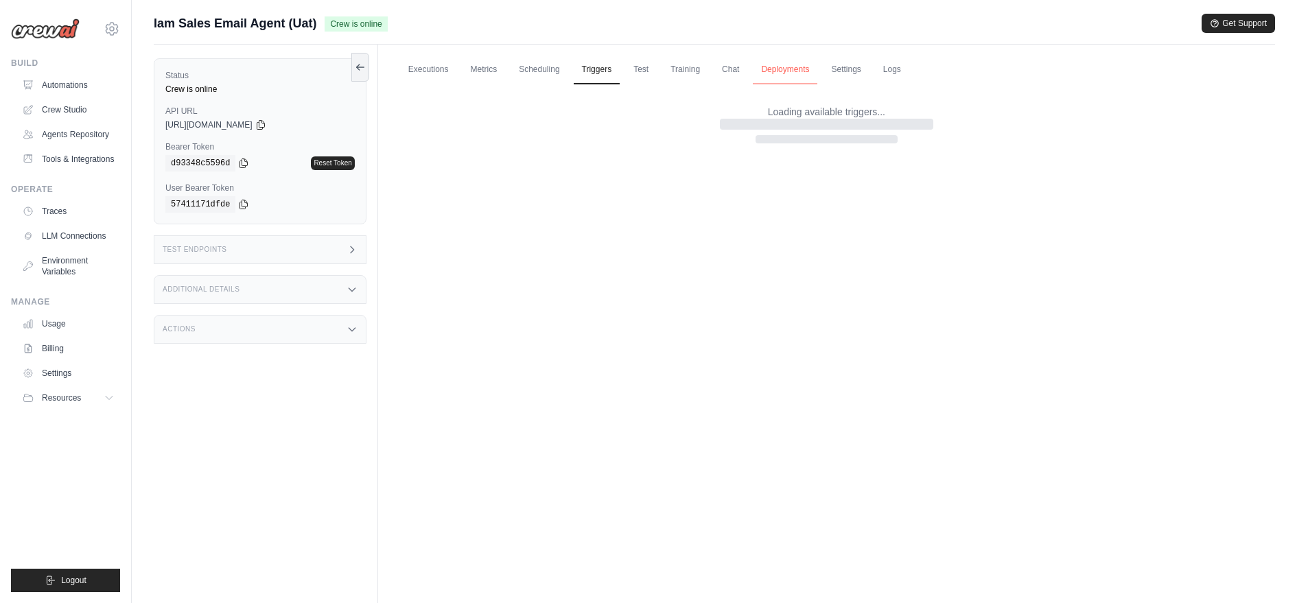
click at [787, 69] on link "Deployments" at bounding box center [785, 70] width 65 height 29
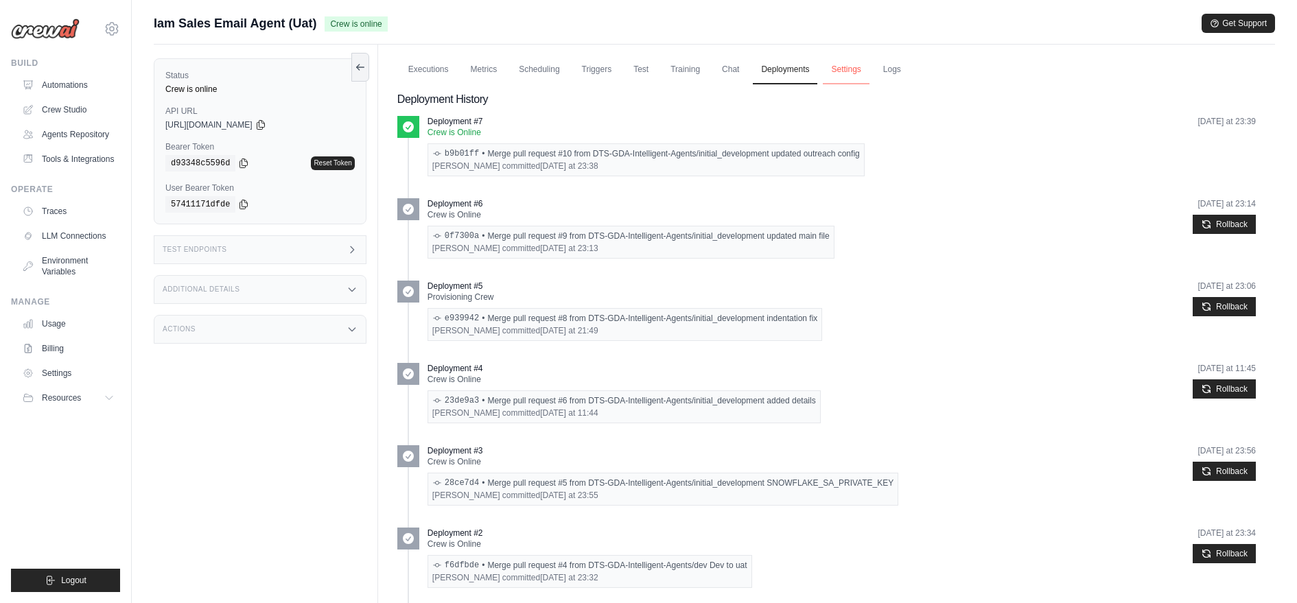
click at [847, 68] on link "Settings" at bounding box center [846, 70] width 46 height 29
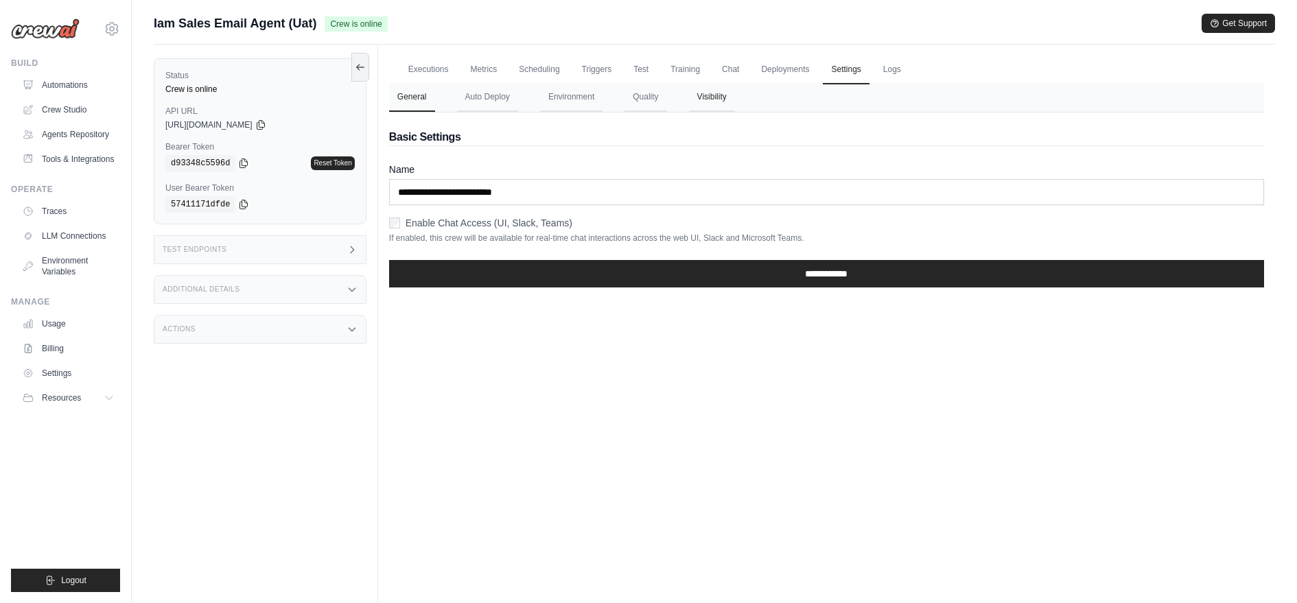
click at [701, 103] on button "Visibility" at bounding box center [712, 97] width 46 height 29
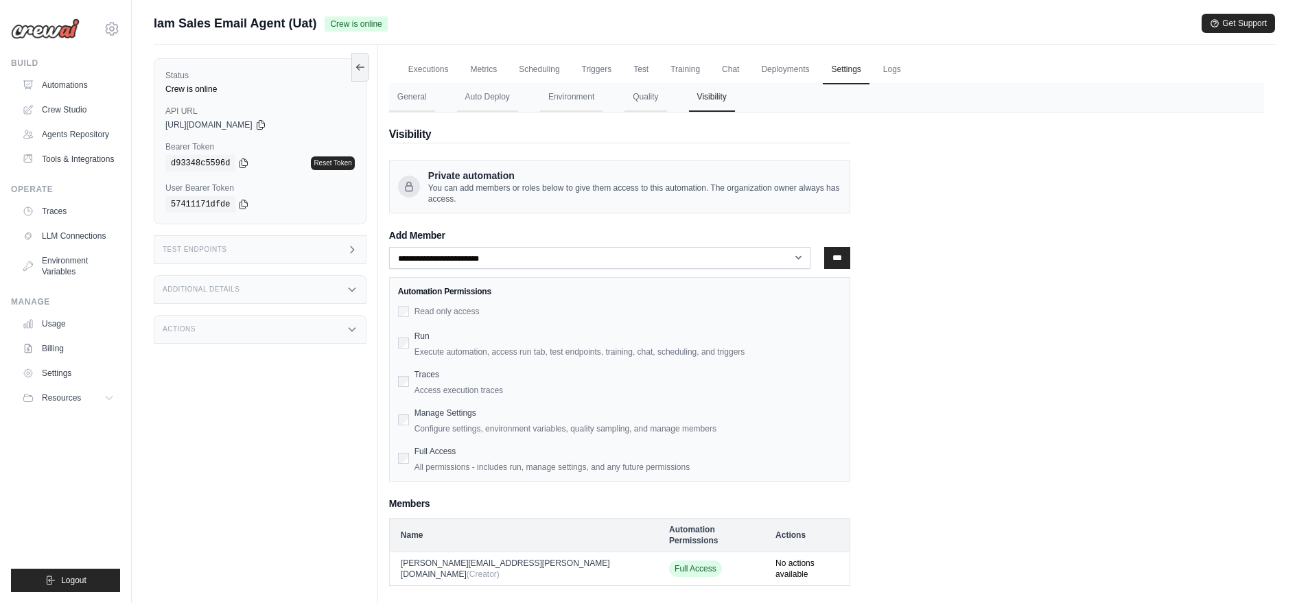
click at [662, 271] on div "**********" at bounding box center [619, 364] width 461 height 235
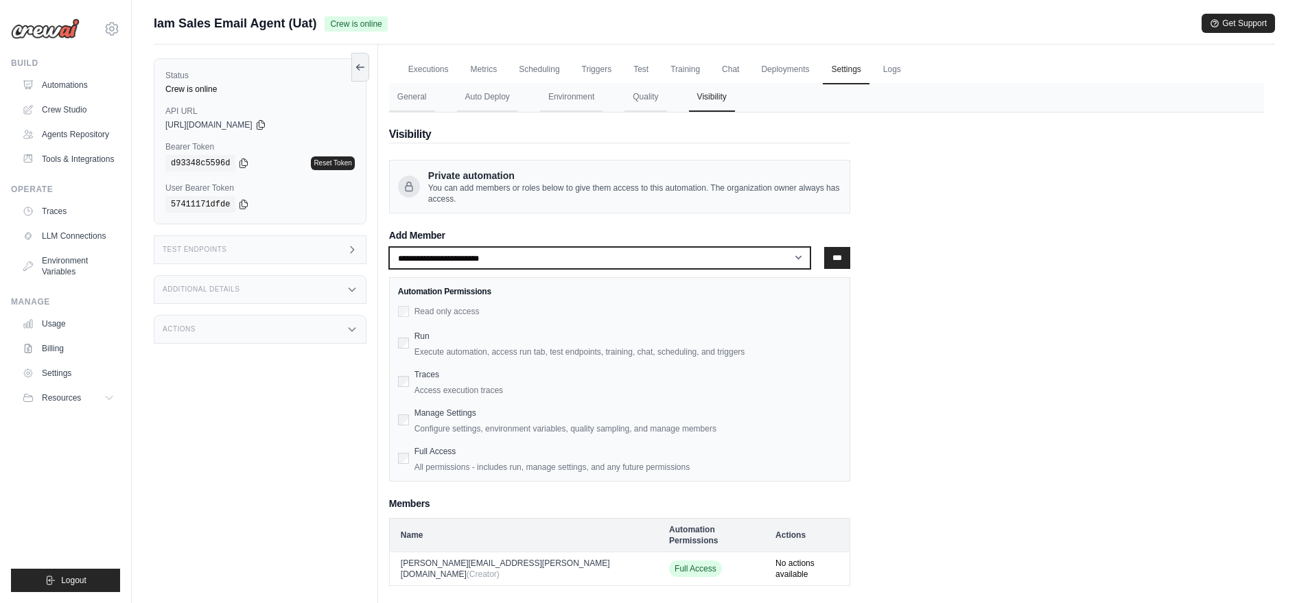
click at [649, 259] on select "**********" at bounding box center [600, 258] width 422 height 22
click at [729, 254] on select "**********" at bounding box center [600, 258] width 422 height 22
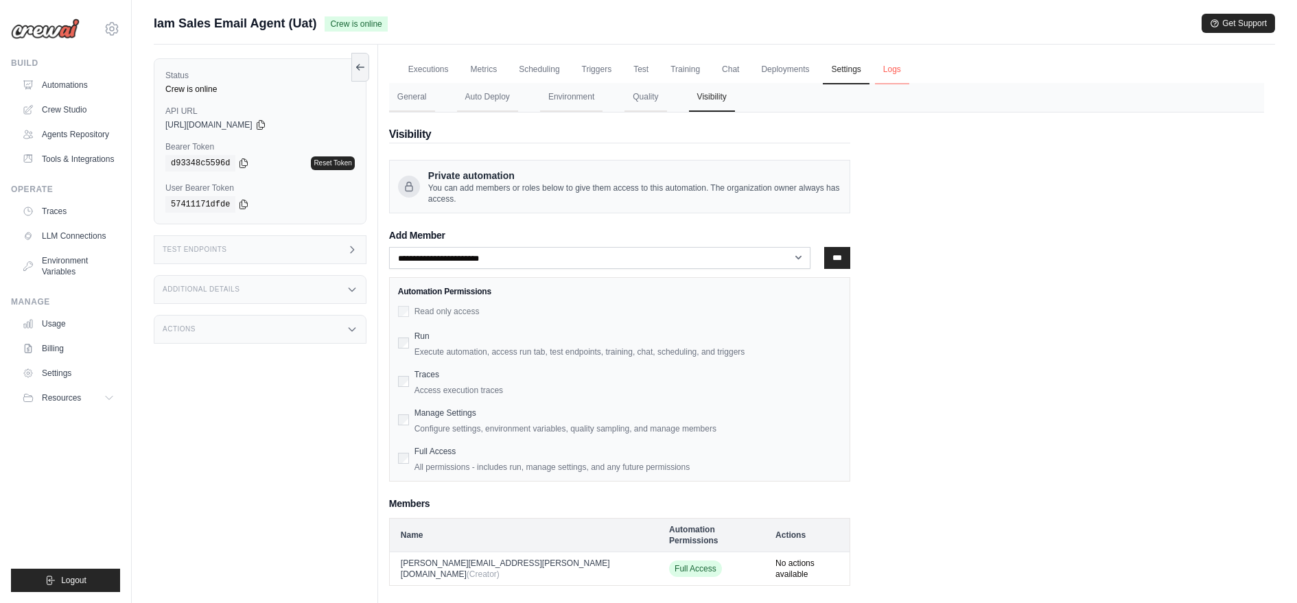
click at [901, 62] on link "Logs" at bounding box center [892, 70] width 34 height 29
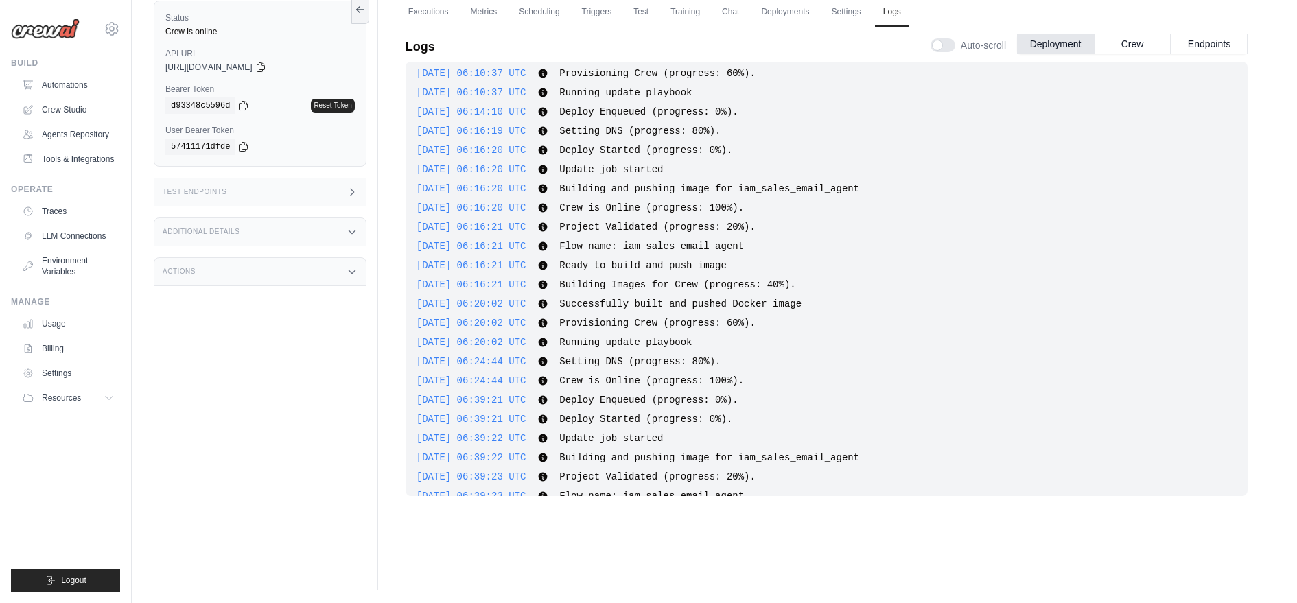
scroll to position [2605, 0]
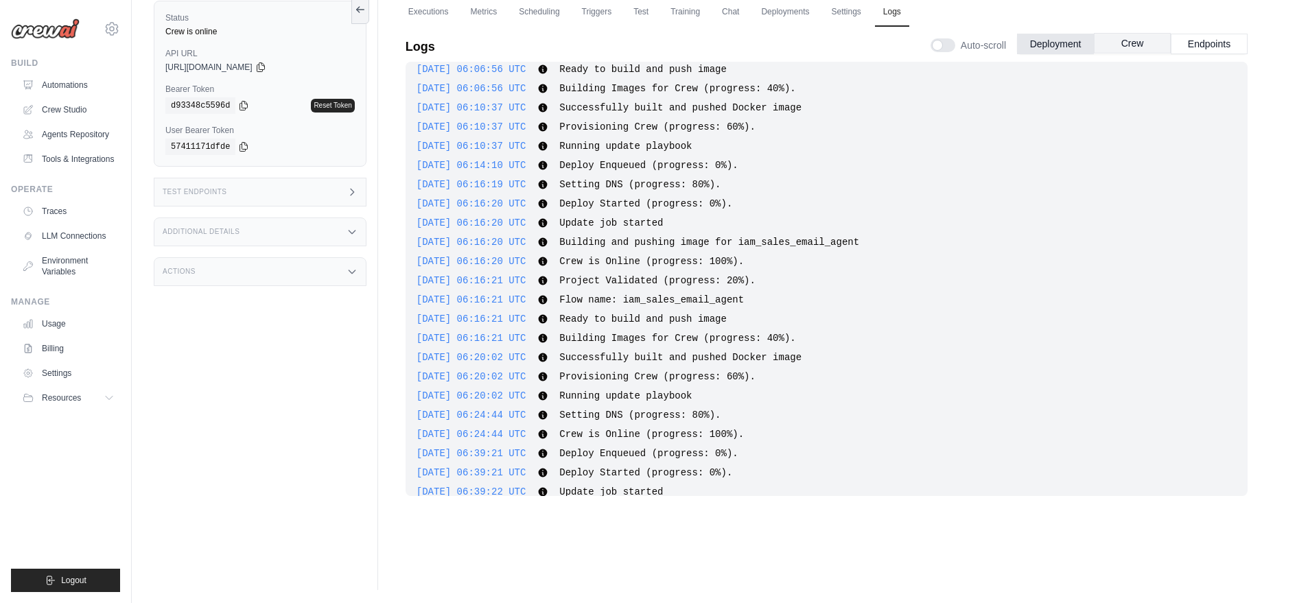
click at [1128, 46] on button "Crew" at bounding box center [1132, 43] width 77 height 21
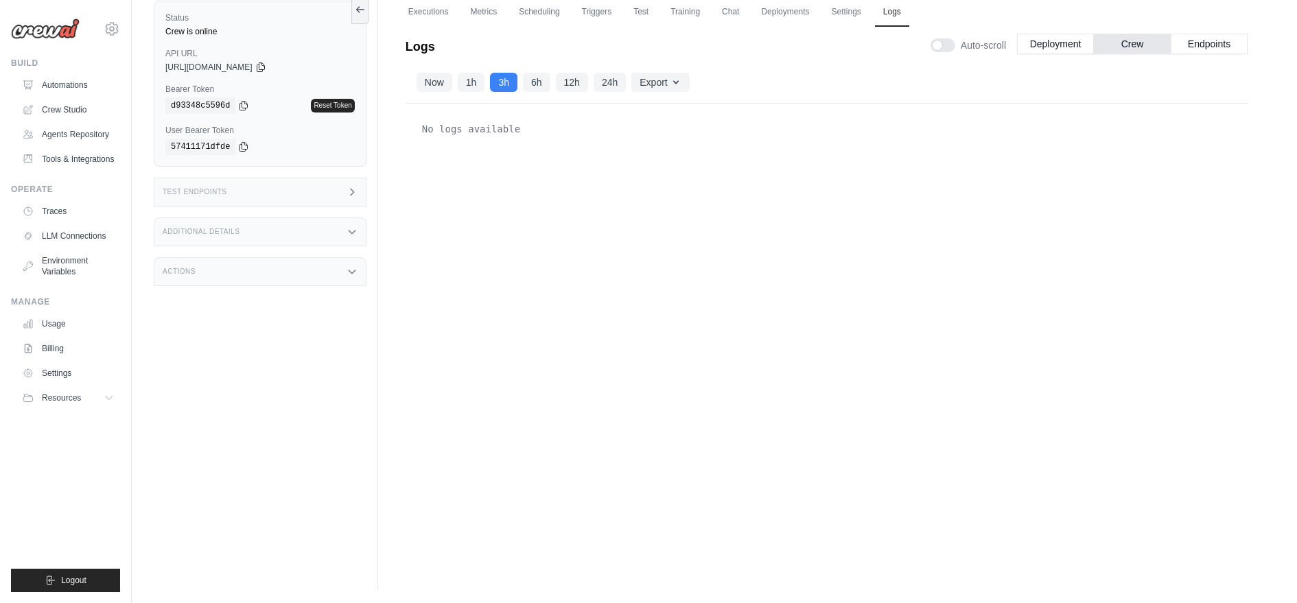
scroll to position [0, 0]
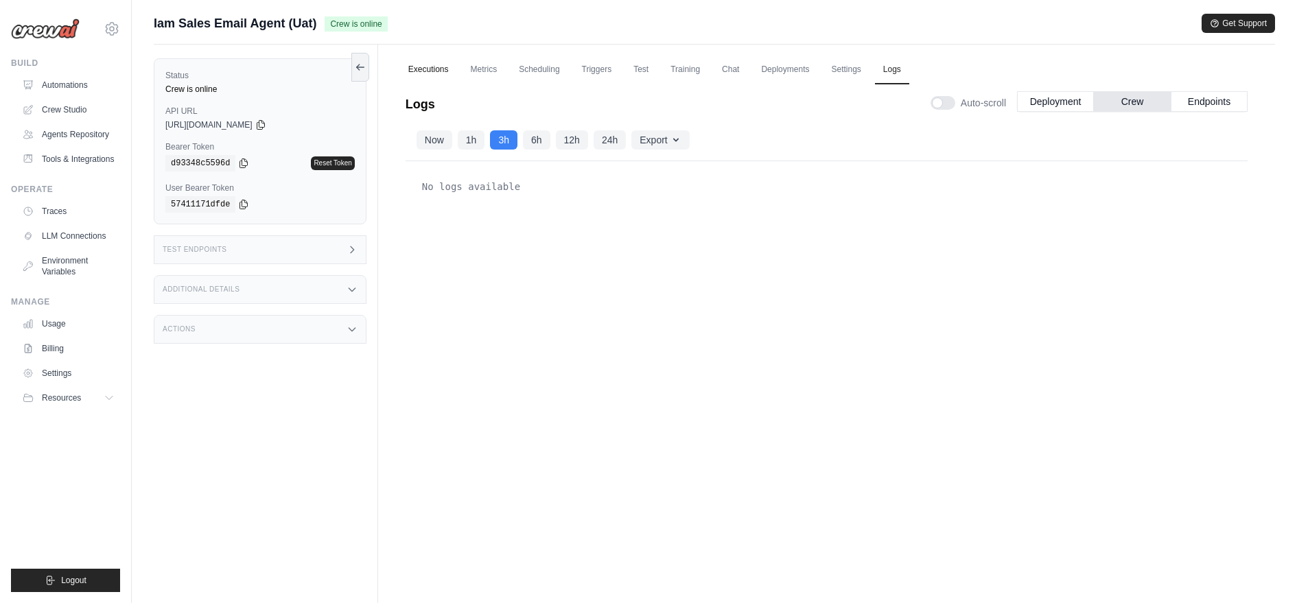
click at [430, 67] on link "Executions" at bounding box center [428, 70] width 57 height 29
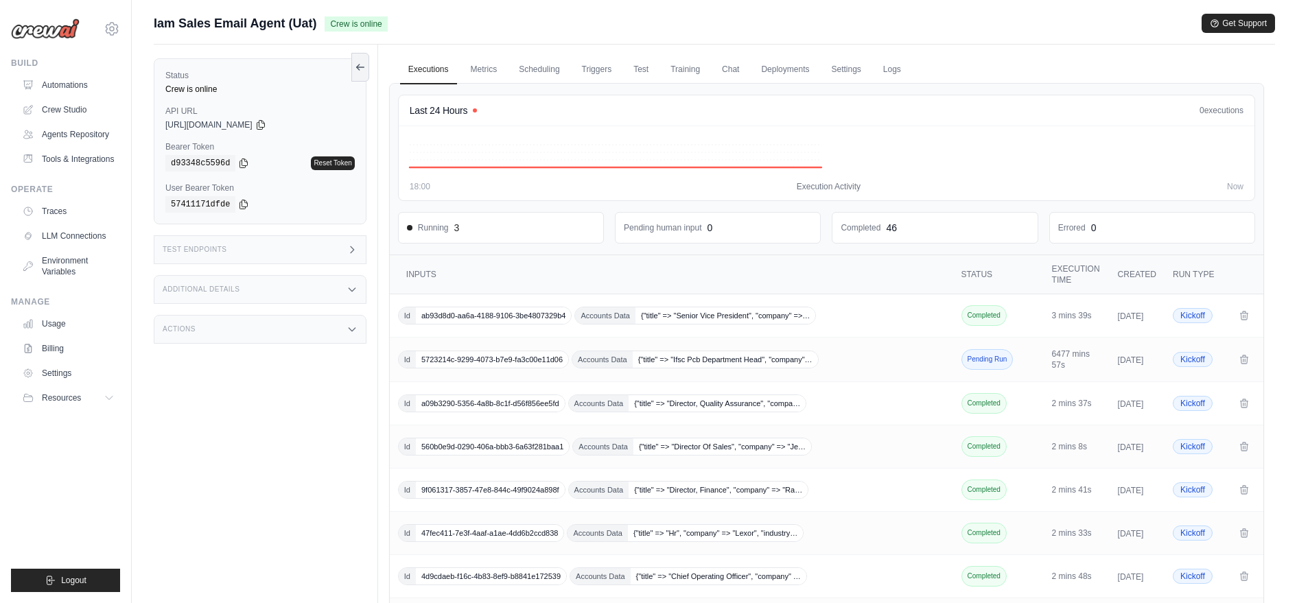
click at [338, 322] on div "Actions" at bounding box center [260, 329] width 213 height 29
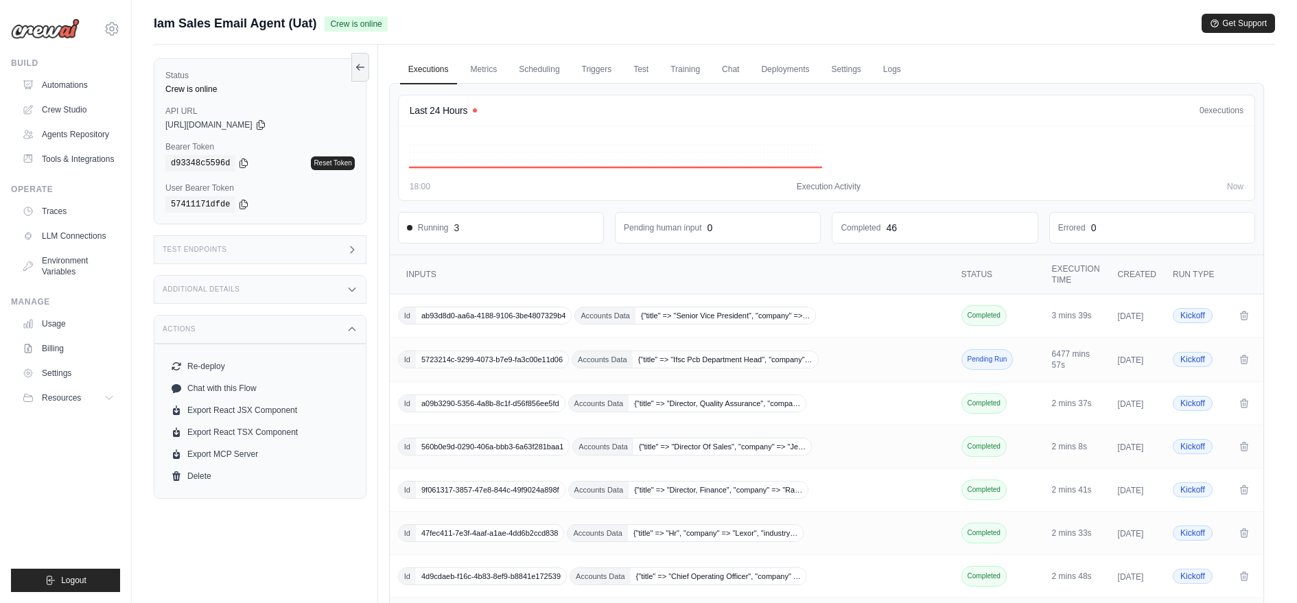
click at [338, 322] on div "Actions" at bounding box center [260, 329] width 213 height 29
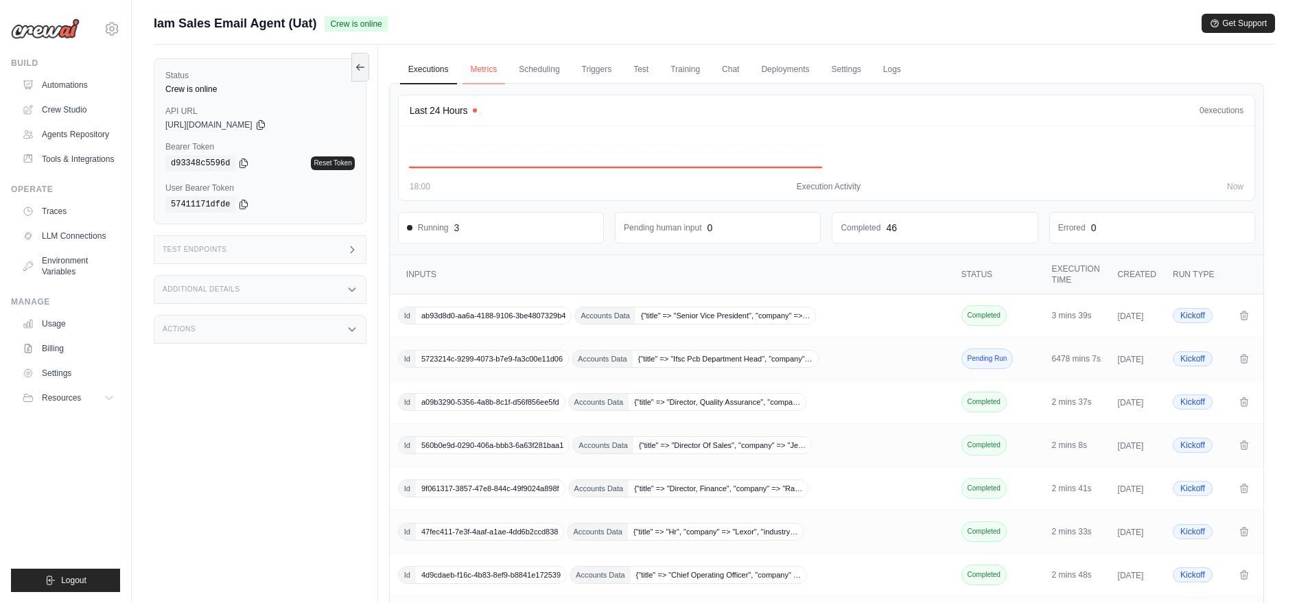
click at [485, 70] on link "Metrics" at bounding box center [484, 70] width 43 height 29
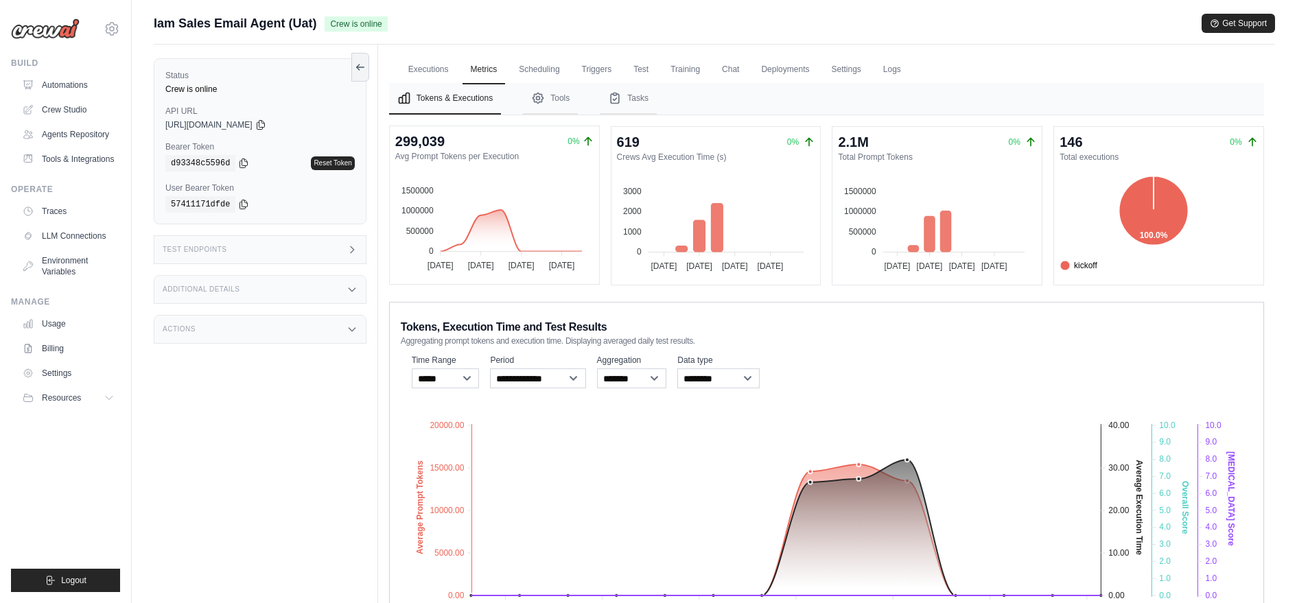
click at [400, 146] on div "299,039" at bounding box center [419, 141] width 49 height 19
click at [530, 165] on div "1500000 1500000 1000000 1000000 500000 500000 0 0 07 Oct 07 Oct 09 Oct 09 Oct 1…" at bounding box center [488, 222] width 209 height 114
click at [638, 154] on dt "Crews Avg Execution Time (s)" at bounding box center [716, 156] width 198 height 11
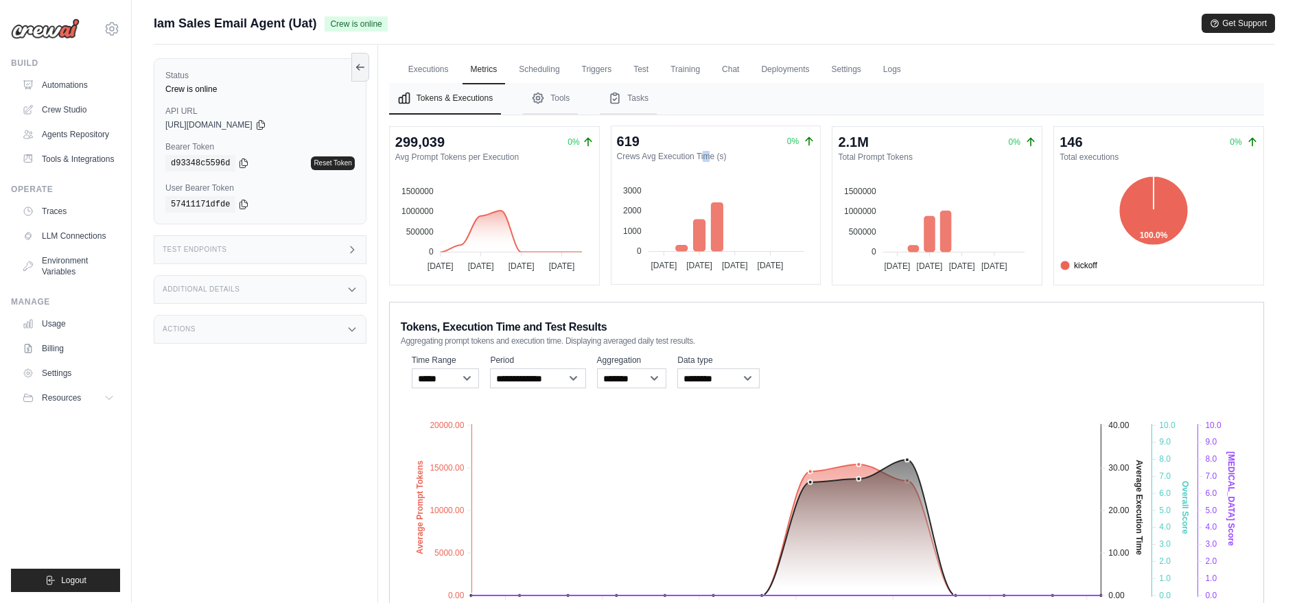
click at [638, 154] on dt "Crews Avg Execution Time (s)" at bounding box center [716, 156] width 198 height 11
click at [638, 256] on foreignobject at bounding box center [711, 221] width 199 height 103
click at [860, 187] on tspan "1500000" at bounding box center [860, 191] width 32 height 10
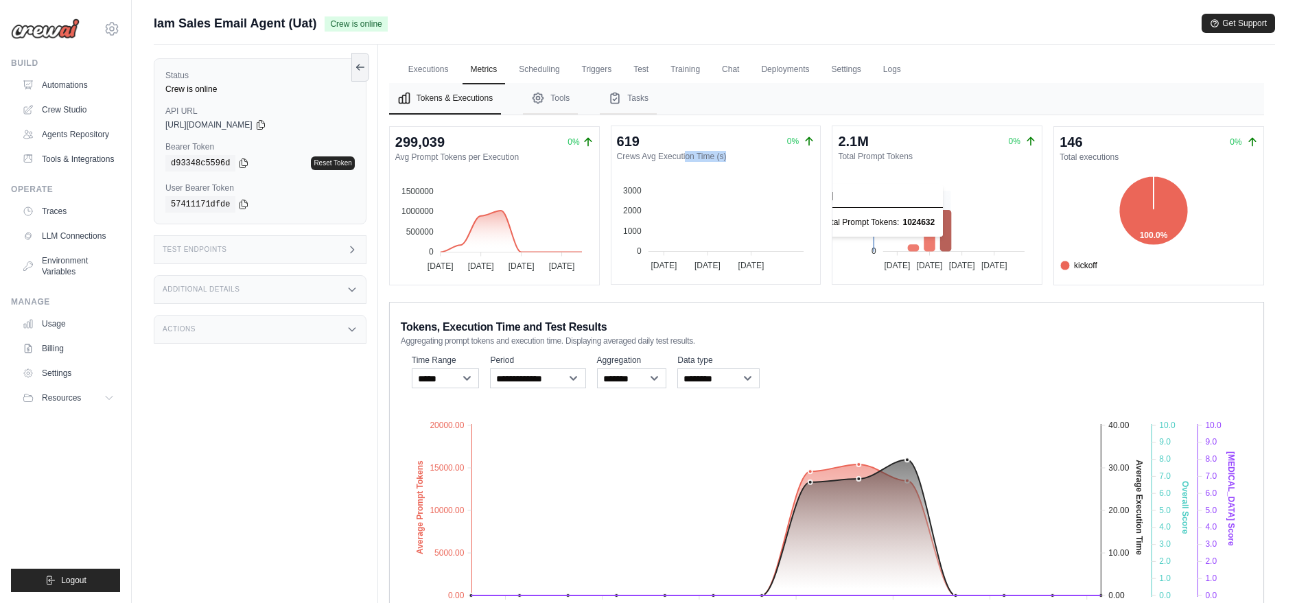
click at [949, 225] on icon at bounding box center [946, 230] width 12 height 41
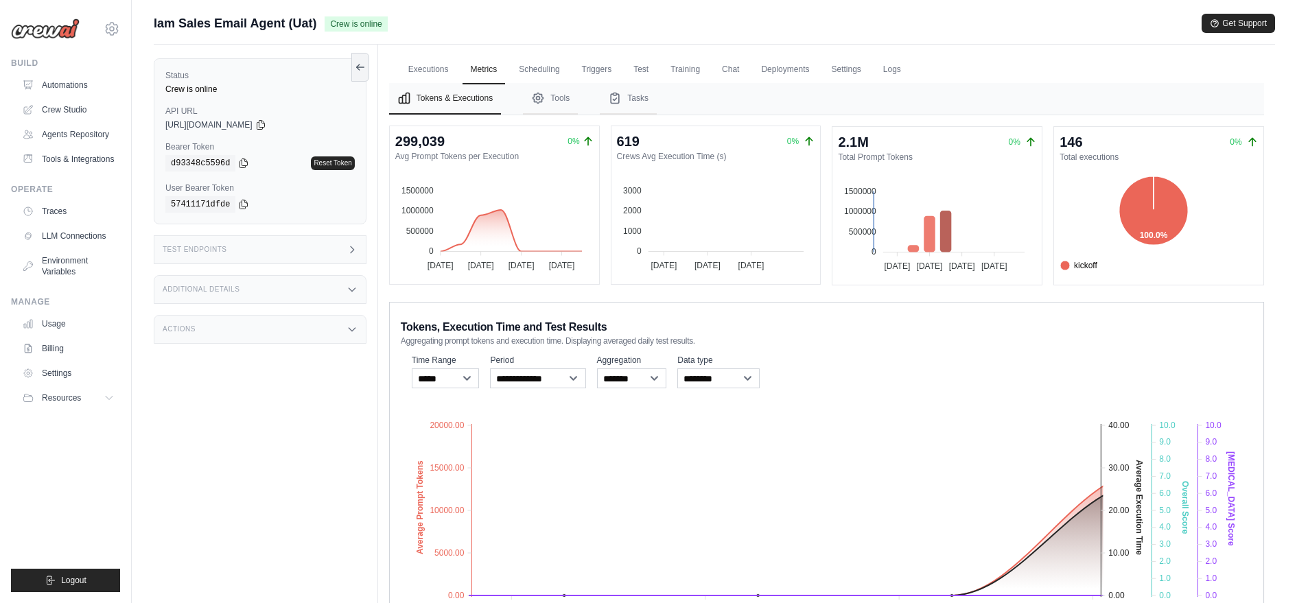
click at [485, 159] on dt "Avg Prompt Tokens per Execution" at bounding box center [494, 156] width 198 height 11
click at [856, 137] on div "2.1M" at bounding box center [853, 141] width 30 height 19
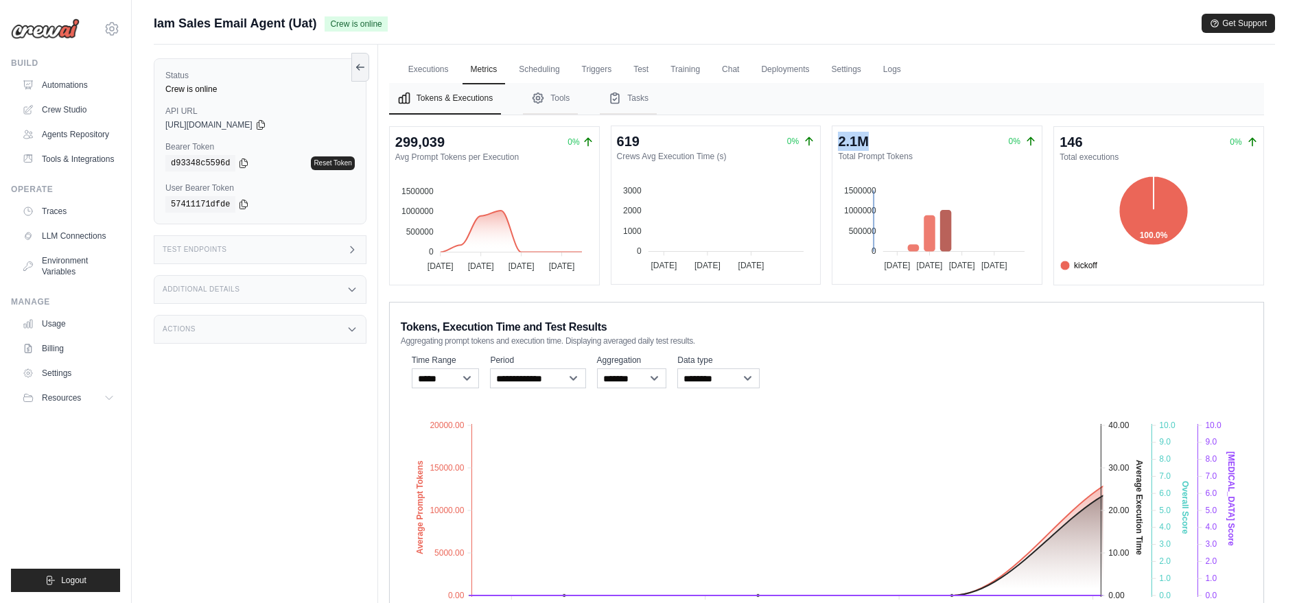
click at [856, 137] on div "2.1M" at bounding box center [853, 141] width 30 height 19
click at [433, 68] on link "Executions" at bounding box center [428, 70] width 57 height 29
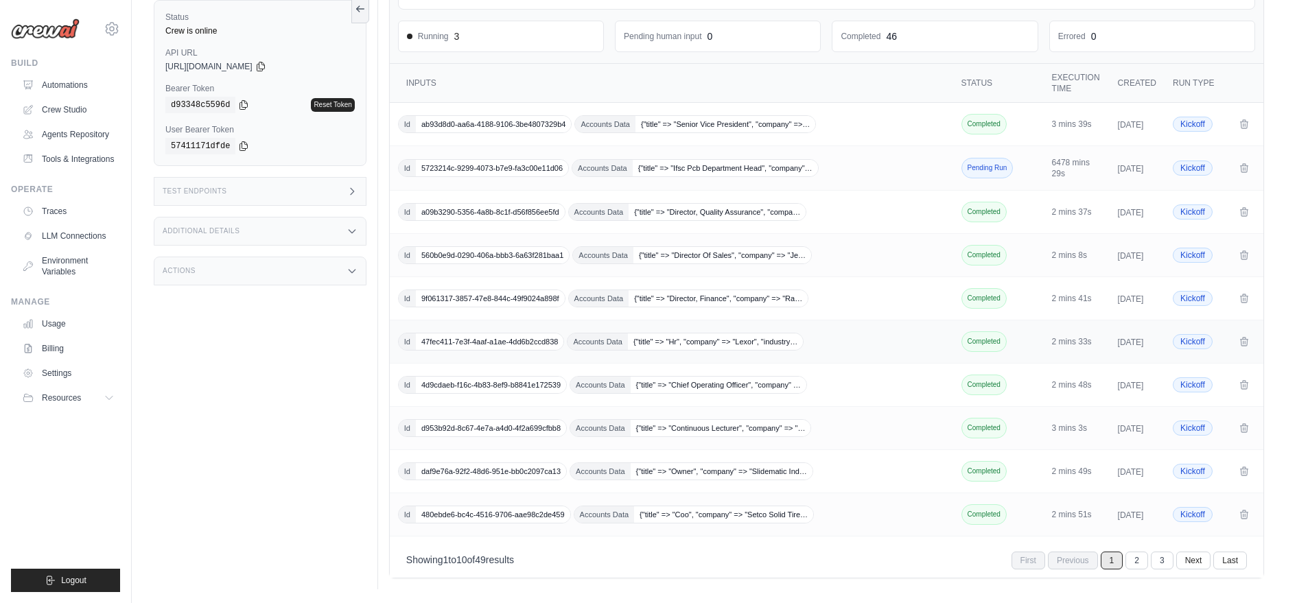
scroll to position [226, 0]
click at [849, 524] on div "Id 480ebde6-bc4c-4516-9706-aae98c2de459 Accounts Data {"title" => "Coo", "compa…" at bounding box center [673, 515] width 550 height 18
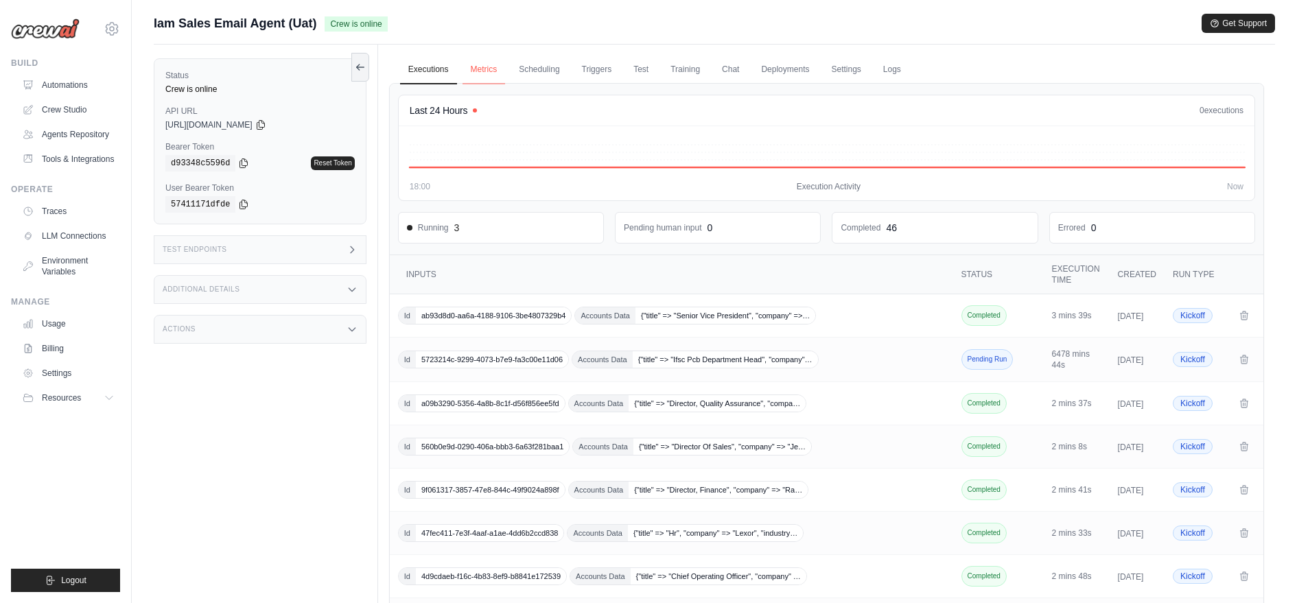
click at [481, 62] on link "Metrics" at bounding box center [484, 70] width 43 height 29
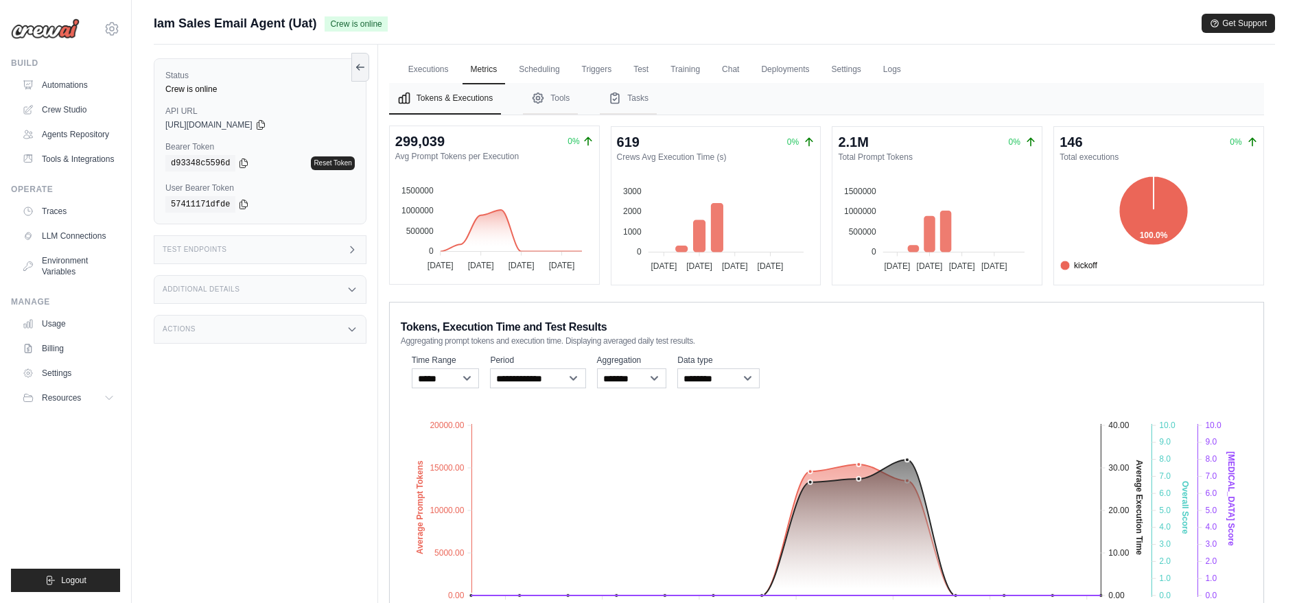
click at [434, 132] on div "299,039" at bounding box center [419, 141] width 49 height 19
click at [452, 146] on div "299,039 0%" at bounding box center [494, 141] width 198 height 19
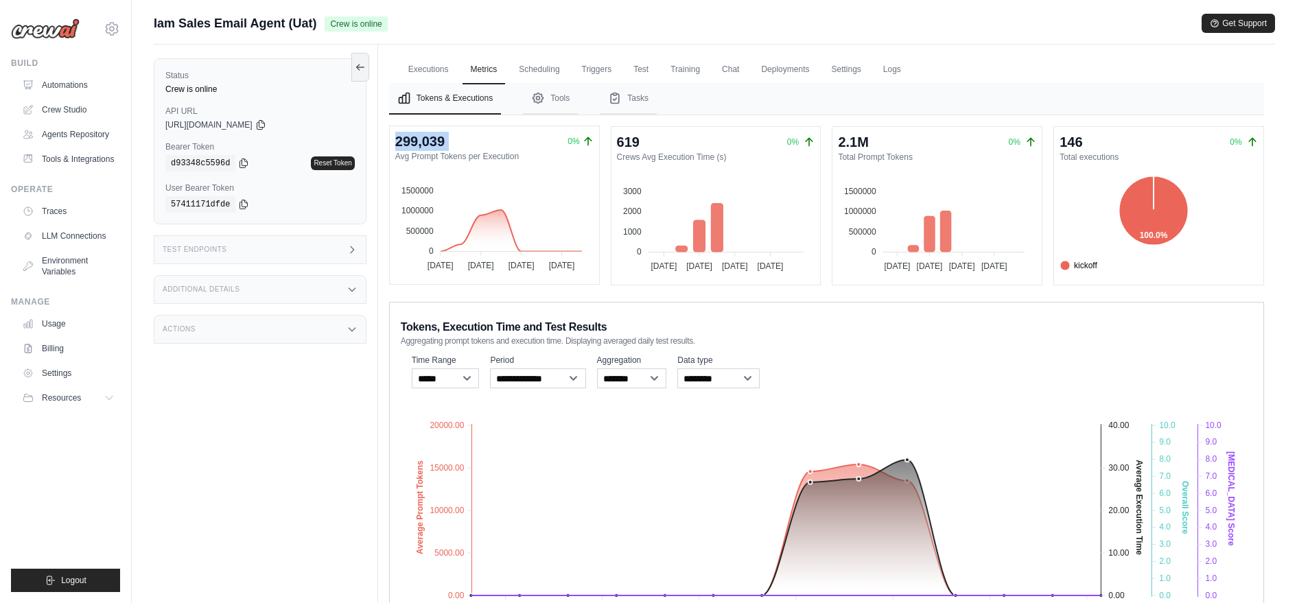
click at [452, 146] on div "299,039 0%" at bounding box center [494, 141] width 198 height 19
click at [574, 143] on span "0%" at bounding box center [574, 141] width 12 height 11
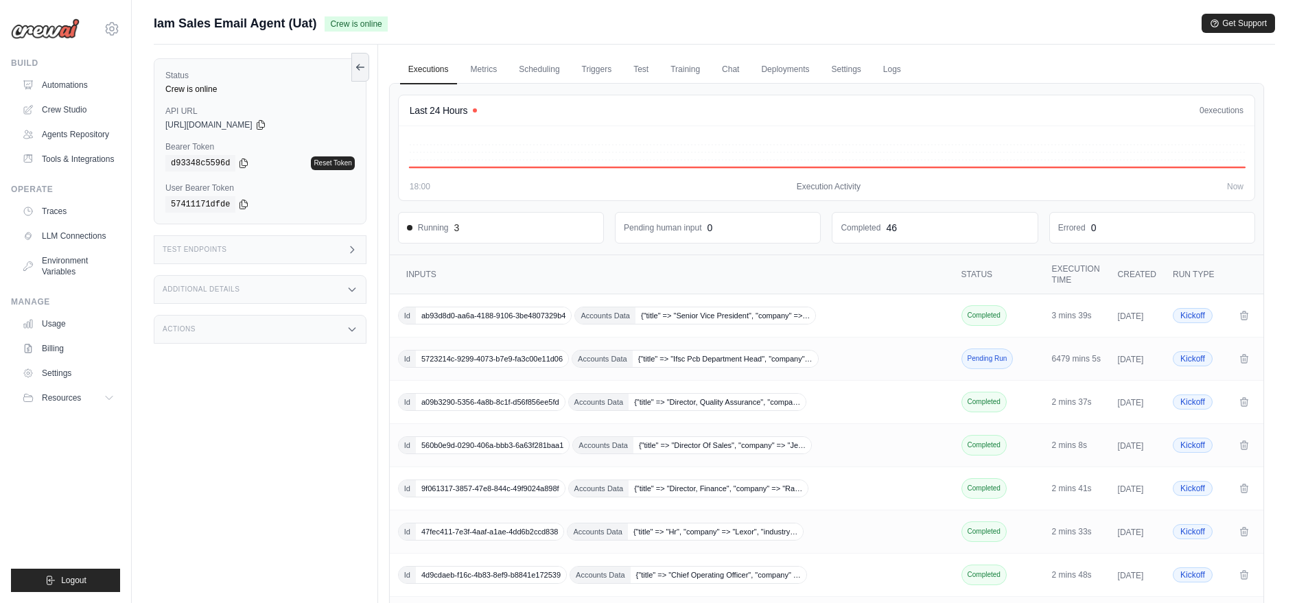
scroll to position [58, 0]
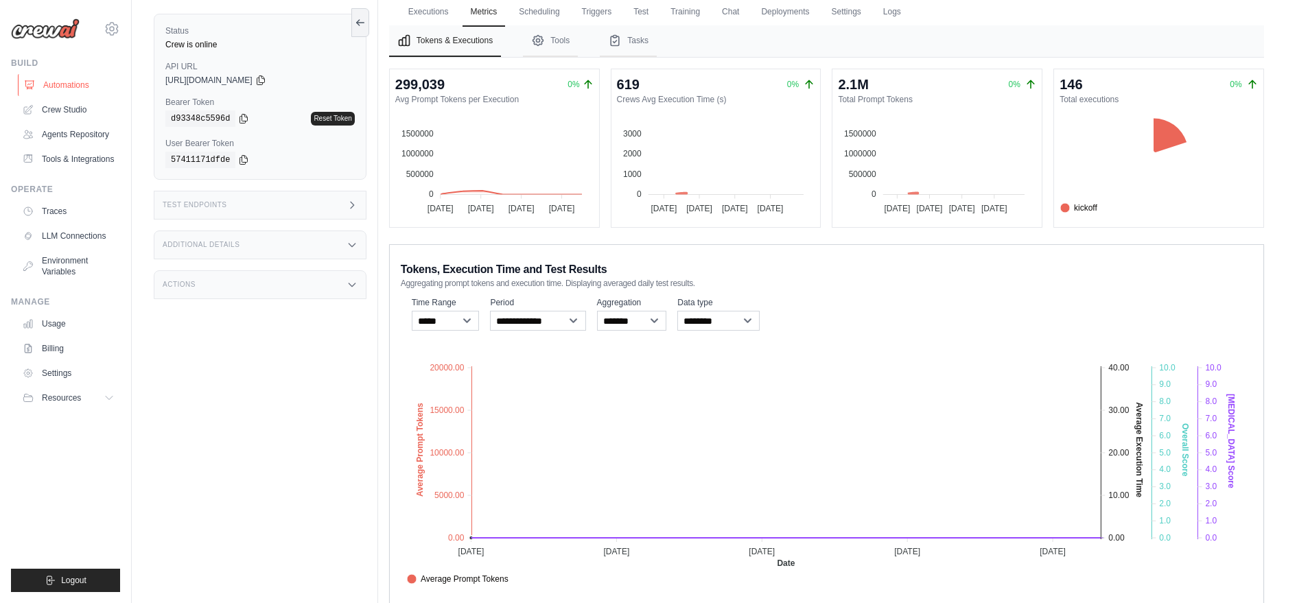
click at [68, 78] on link "Automations" at bounding box center [70, 85] width 104 height 22
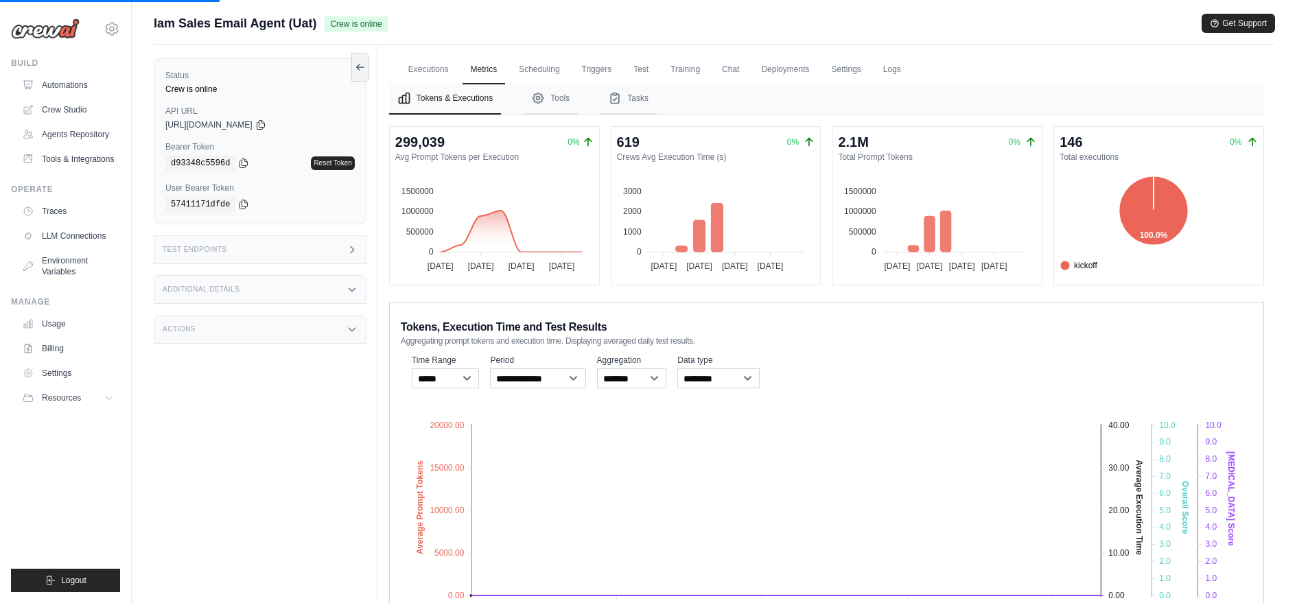
scroll to position [0, 0]
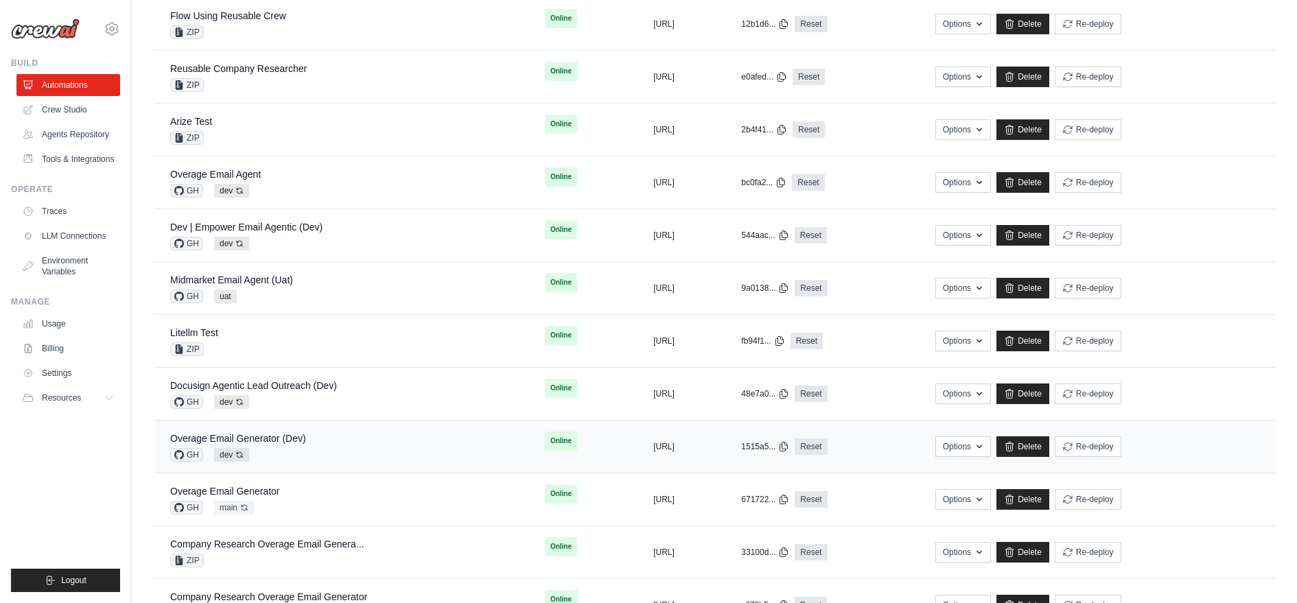
scroll to position [265, 0]
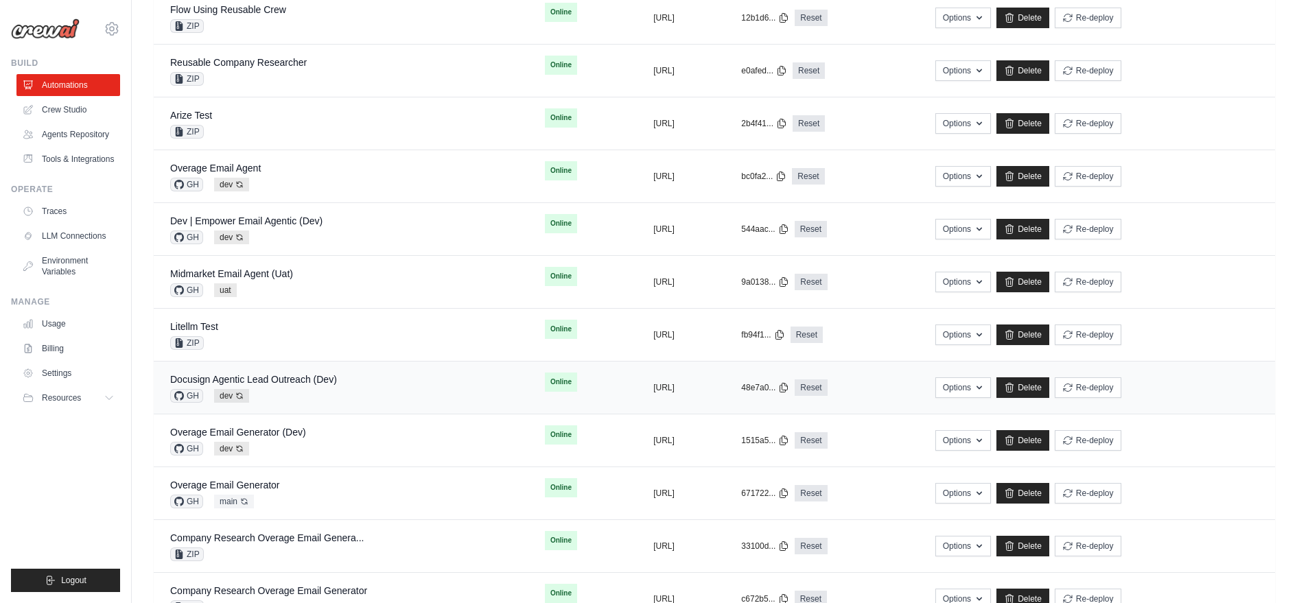
click at [342, 378] on div "Docusign Agentic Lead Outreach (Dev) GH dev Auto-deploy enabled" at bounding box center [341, 388] width 342 height 30
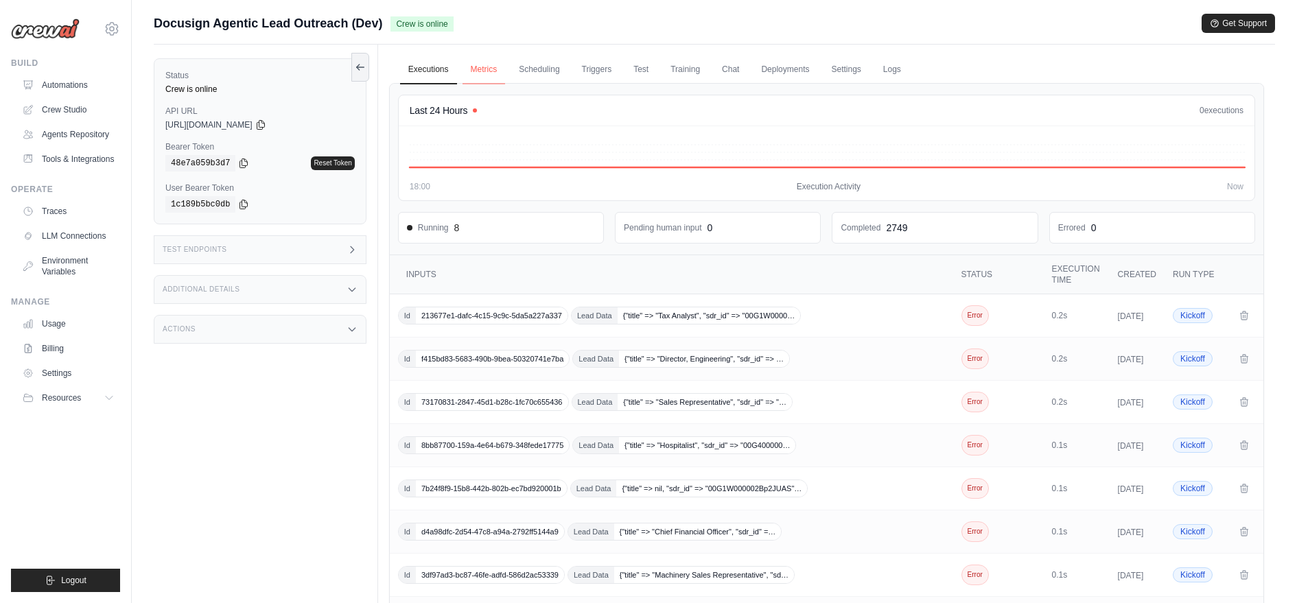
click at [479, 75] on link "Metrics" at bounding box center [484, 70] width 43 height 29
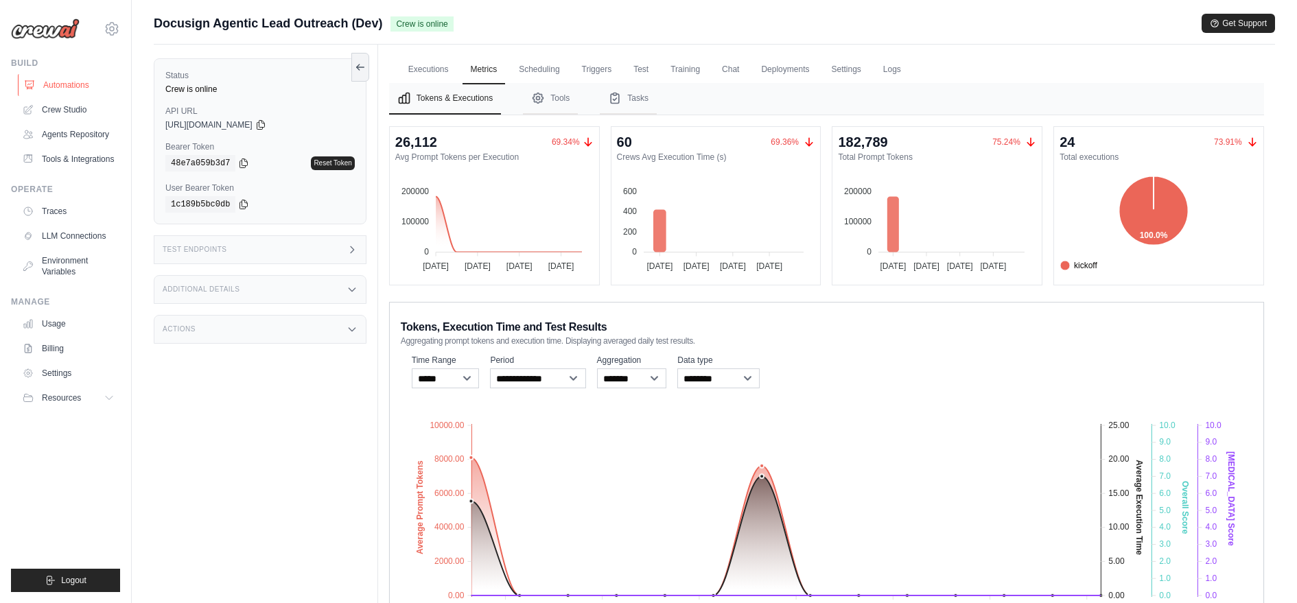
click at [97, 89] on link "Automations" at bounding box center [70, 85] width 104 height 22
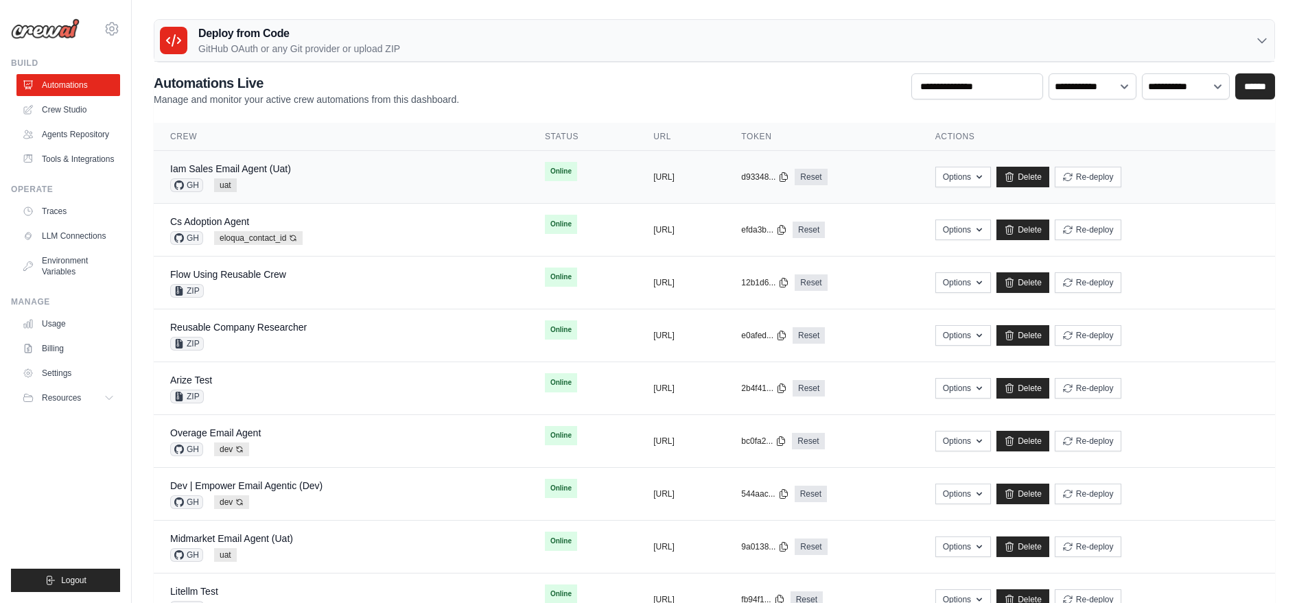
click at [306, 169] on div "Iam Sales Email Agent (Uat) GH uat" at bounding box center [341, 177] width 342 height 30
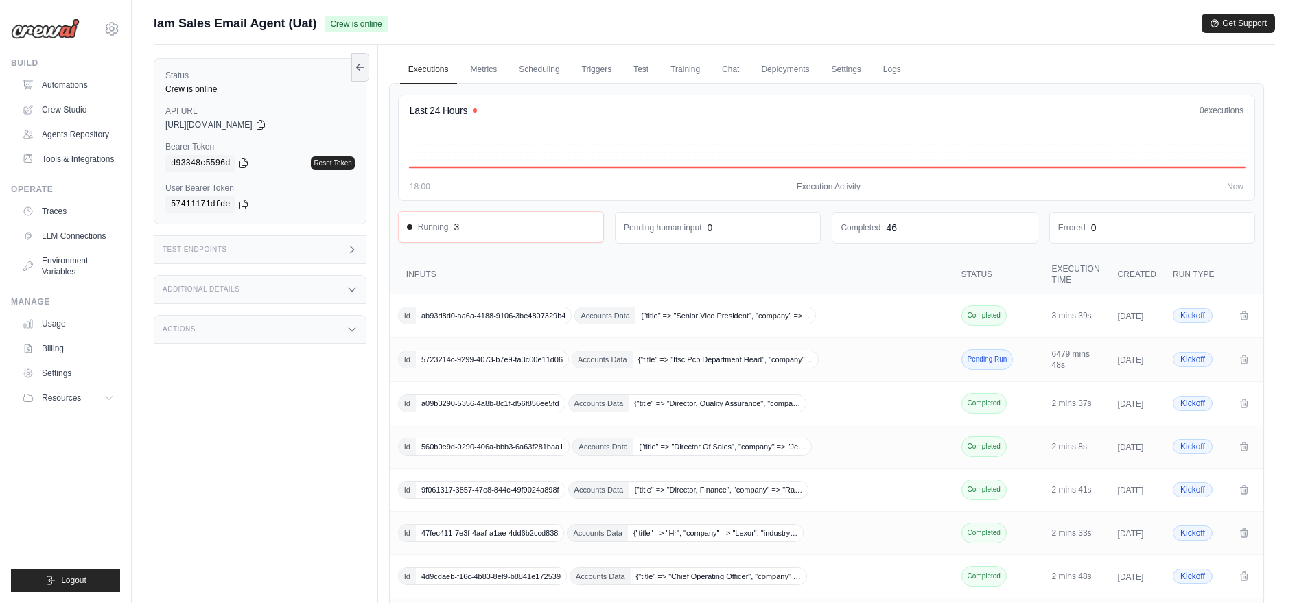
click at [445, 229] on span "Running" at bounding box center [428, 227] width 42 height 11
drag, startPoint x: 453, startPoint y: 223, endPoint x: 480, endPoint y: 223, distance: 26.8
click at [480, 223] on div "Running 3" at bounding box center [501, 227] width 188 height 14
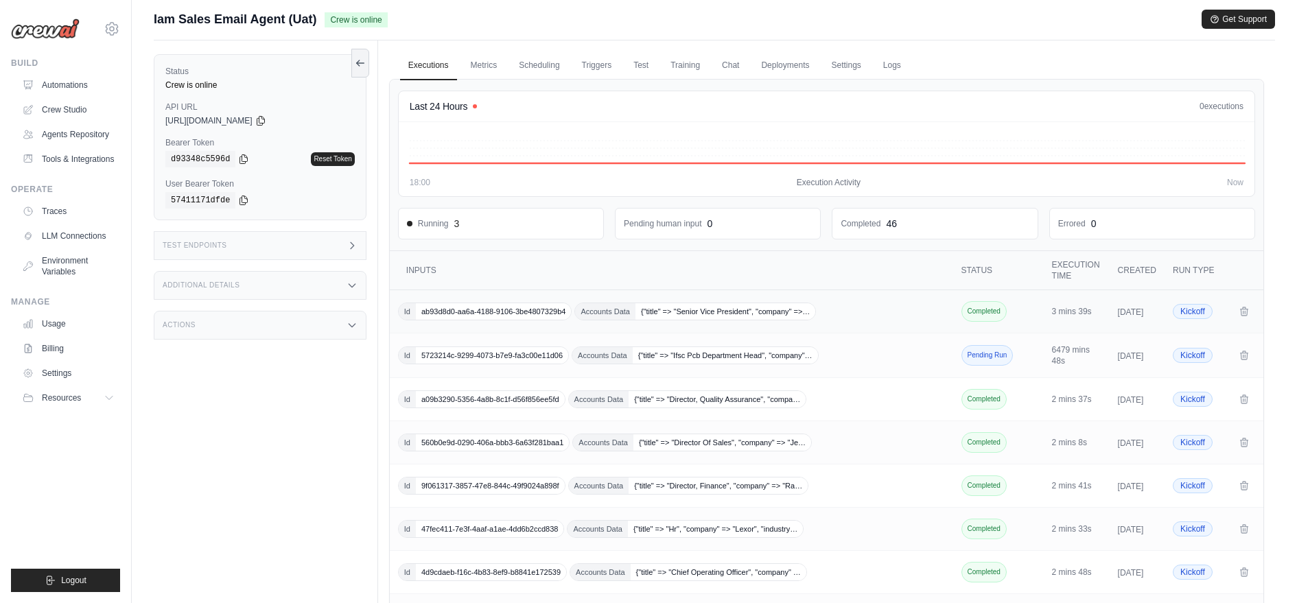
scroll to position [253, 0]
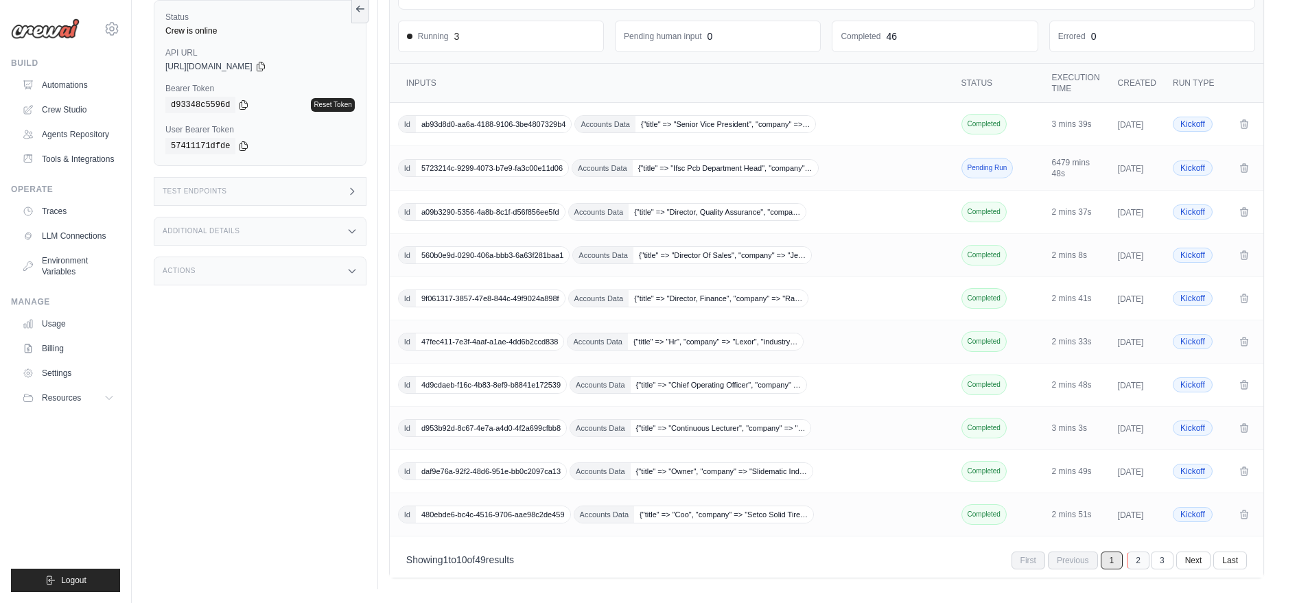
click at [1144, 562] on link "2" at bounding box center [1138, 561] width 23 height 18
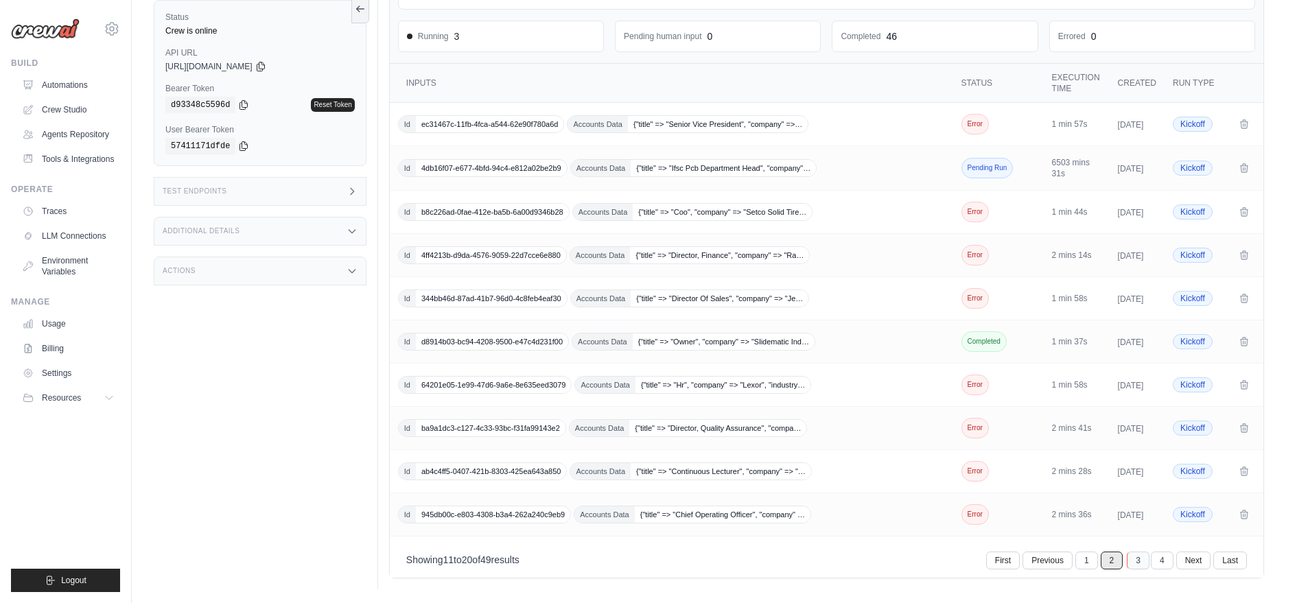
click at [1140, 565] on link "3" at bounding box center [1138, 561] width 23 height 18
click at [1148, 559] on link "4" at bounding box center [1138, 561] width 23 height 18
click at [787, 493] on td "Id 61569ed5-8feb-45ce-9b16-64b1a6066f39 Accounts Data {"title" => "Coo", "compa…" at bounding box center [673, 514] width 566 height 43
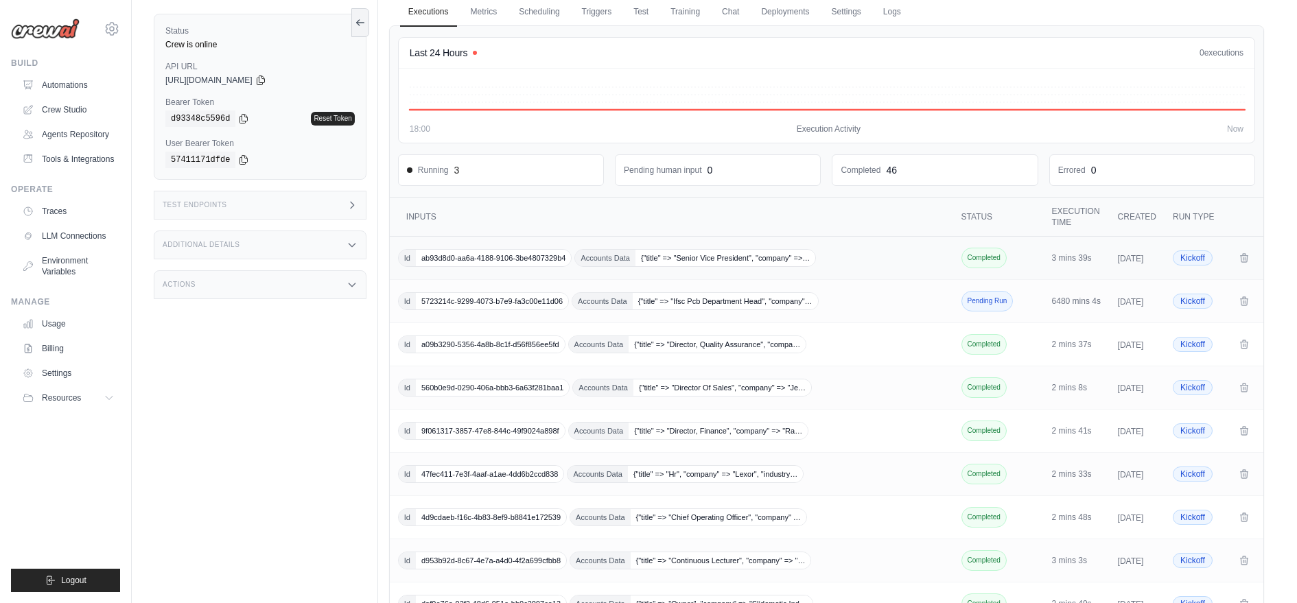
click at [491, 259] on span "ab93d8d0-aa6a-4188-9106-3be4807329b4" at bounding box center [493, 258] width 155 height 16
click at [528, 307] on span "5723214c-9299-4073-b7e9-fa3c00e11d06" at bounding box center [492, 302] width 152 height 16
click at [480, 14] on link "Metrics" at bounding box center [484, 12] width 43 height 29
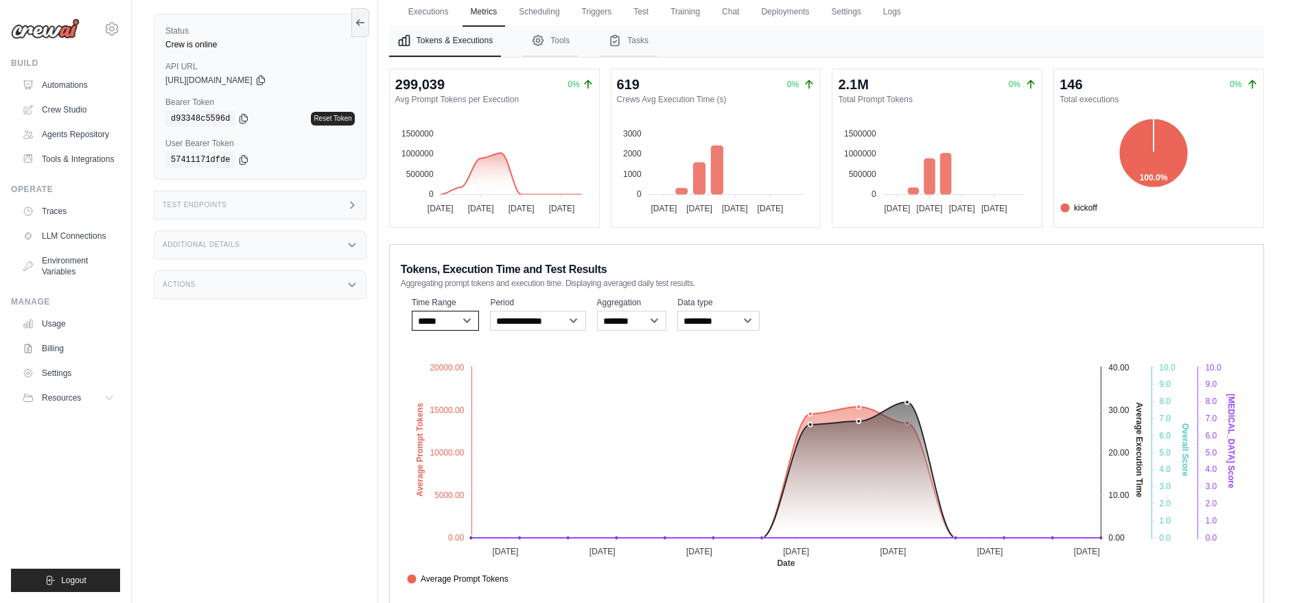
click at [451, 319] on select "***** ****** *******" at bounding box center [446, 321] width 68 height 20
click at [542, 320] on select "**********" at bounding box center [537, 321] width 95 height 20
click at [652, 322] on select "******* *****" at bounding box center [632, 321] width 70 height 20
select select "*****"
click at [597, 311] on select "******* *****" at bounding box center [632, 321] width 70 height 20
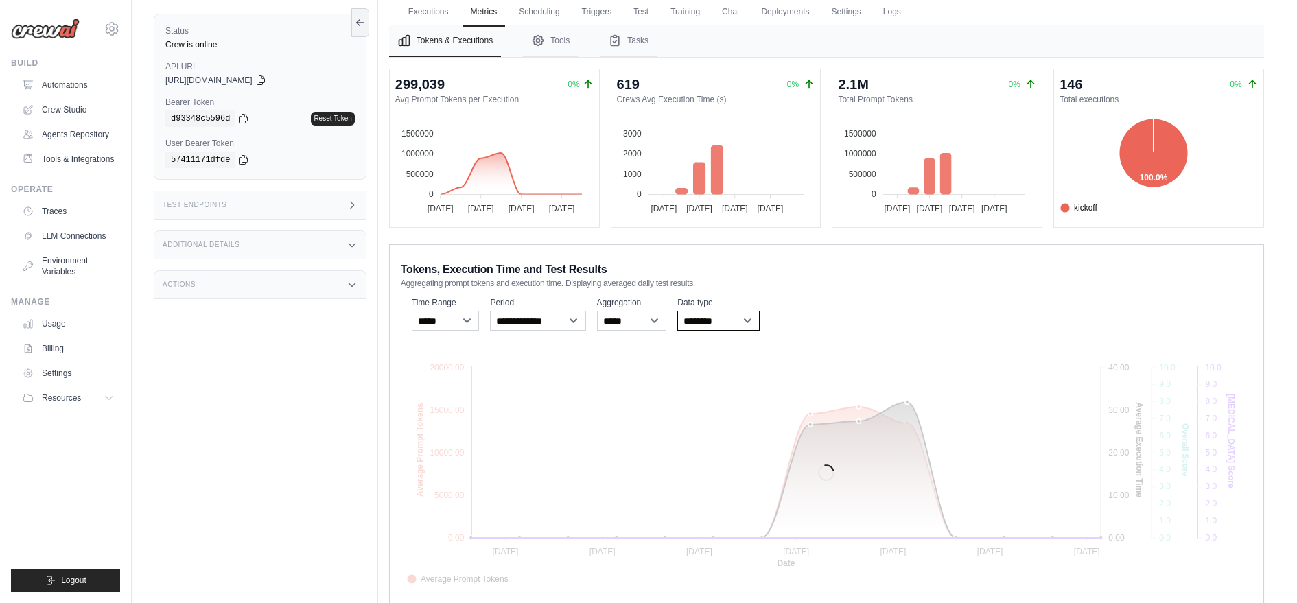
click at [704, 315] on select "**********" at bounding box center [718, 321] width 82 height 20
click at [677, 311] on select "**********" at bounding box center [718, 321] width 82 height 20
click at [705, 312] on select "**********" at bounding box center [718, 321] width 82 height 20
select select "**********"
click at [677, 311] on select "**********" at bounding box center [718, 321] width 82 height 20
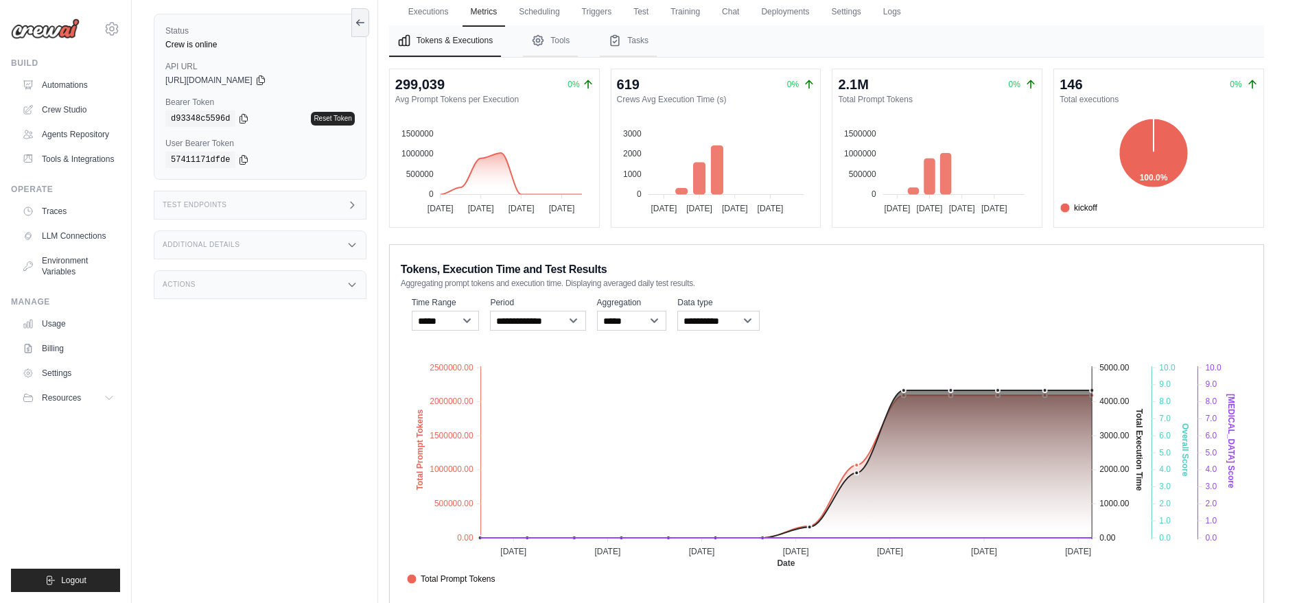
click at [1114, 408] on foreignobject "Total Prompt Tokens Total Execution Time Score Hallucination Score Crew Versions" at bounding box center [827, 467] width 852 height 240
click at [1103, 404] on tspan "4000.00" at bounding box center [1115, 402] width 30 height 10
click at [1092, 389] on icon at bounding box center [1092, 390] width 4 height 4
click at [1042, 390] on icon at bounding box center [1044, 390] width 12 height 12
click at [1087, 391] on foreignobject "Total Prompt Tokens Total Execution Time Score Hallucination Score Crew Versions" at bounding box center [827, 467] width 852 height 240
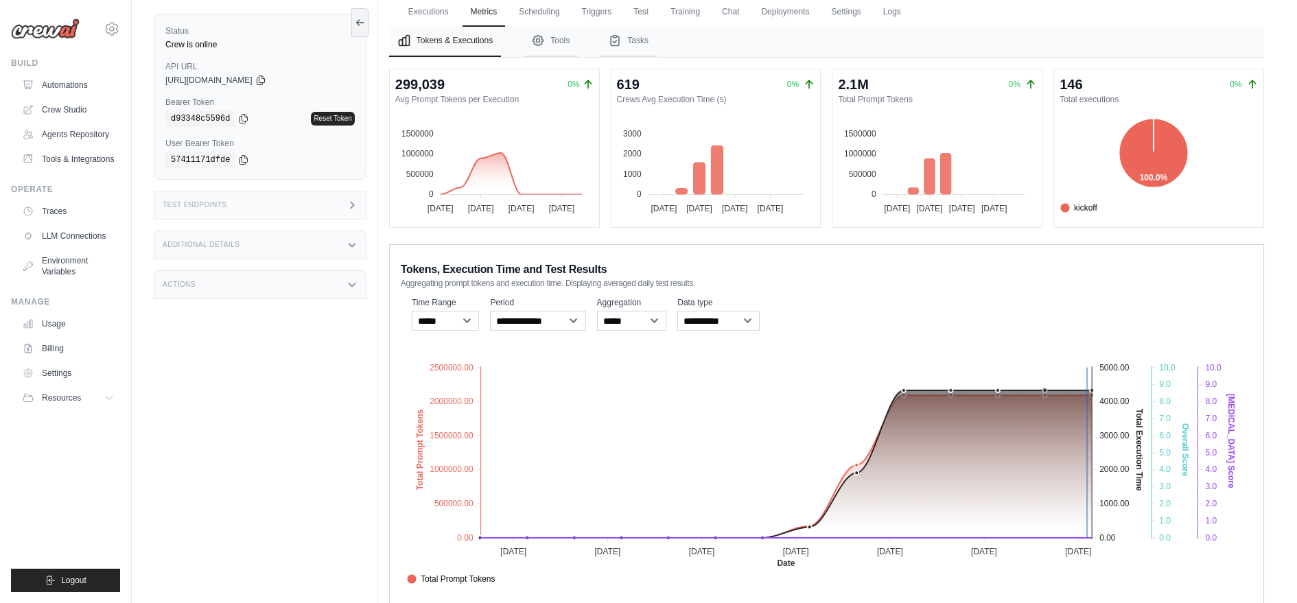
click at [1092, 389] on line at bounding box center [1092, 453] width 0 height 173
click at [1092, 392] on icon at bounding box center [1092, 390] width 12 height 12
click at [415, 6] on link "Executions" at bounding box center [428, 12] width 57 height 29
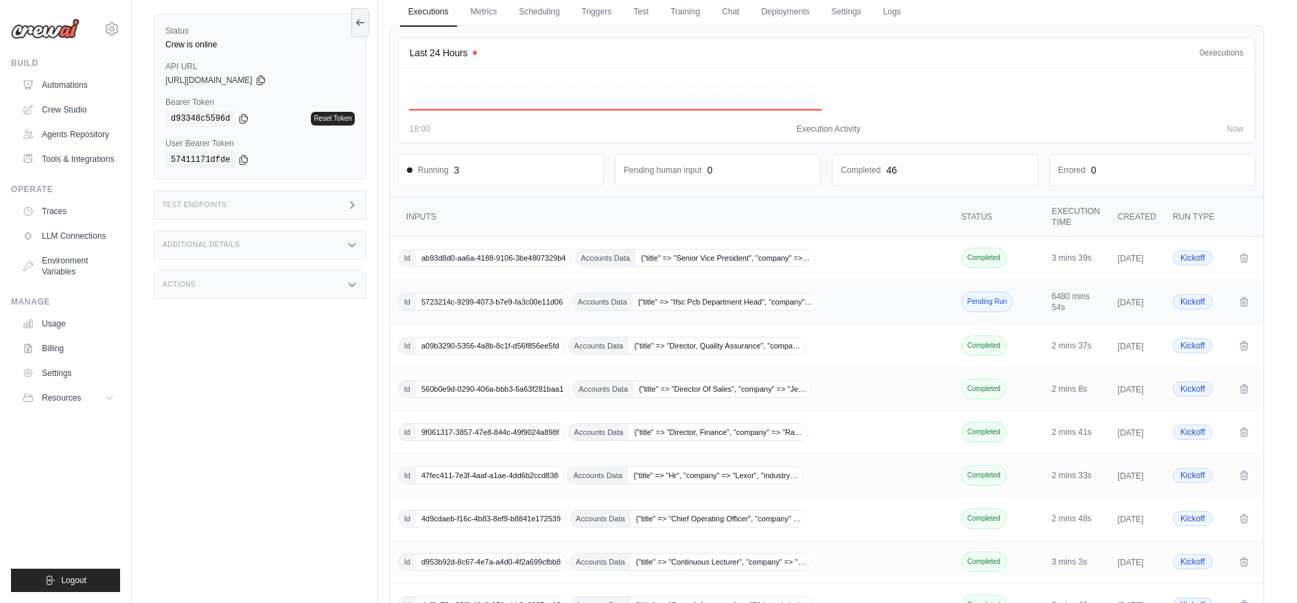
click at [466, 309] on span "5723214c-9299-4073-b7e9-fa3c00e11d06" at bounding box center [492, 302] width 152 height 16
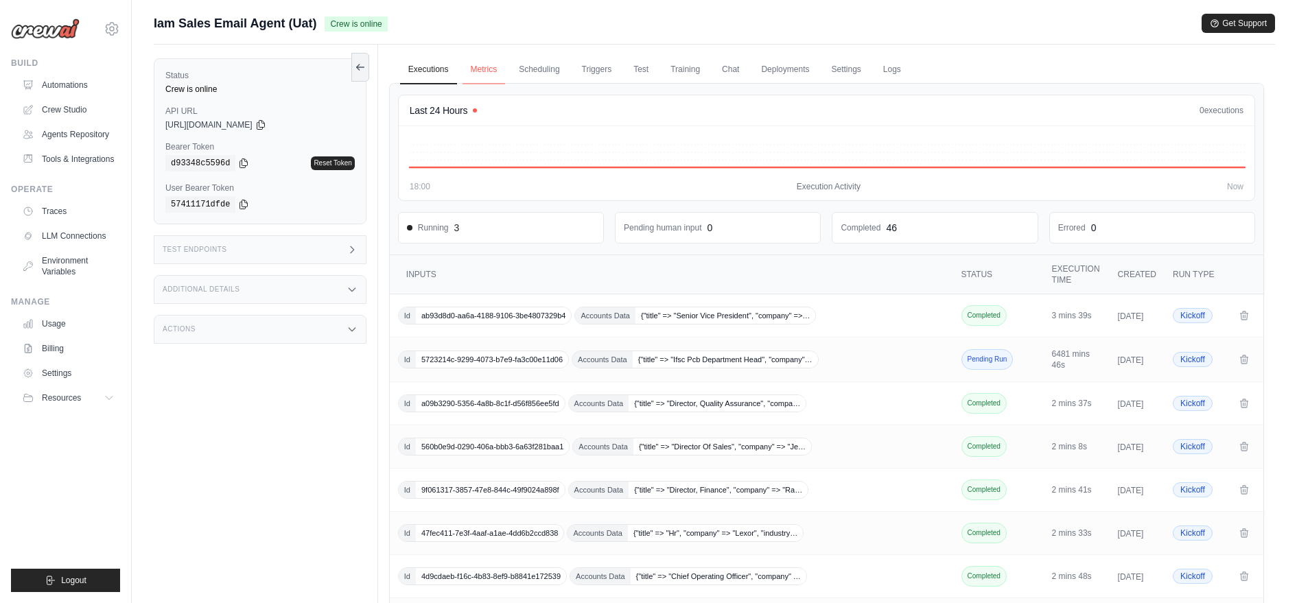
click at [475, 73] on link "Metrics" at bounding box center [484, 70] width 43 height 29
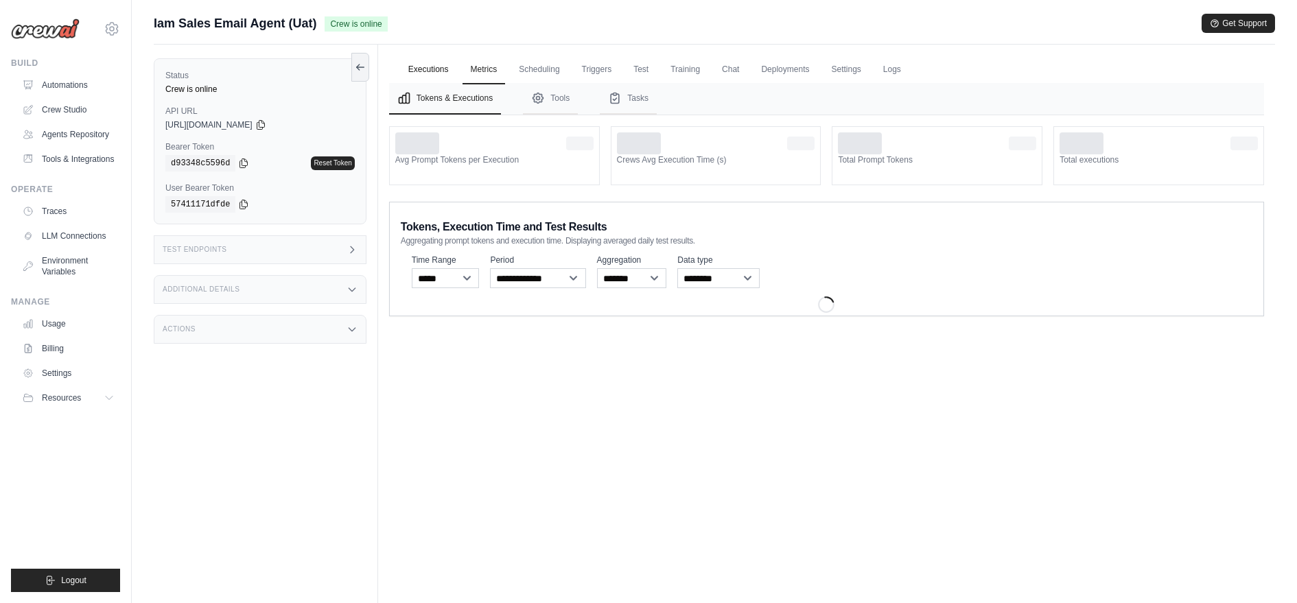
click at [435, 68] on link "Executions" at bounding box center [428, 70] width 57 height 29
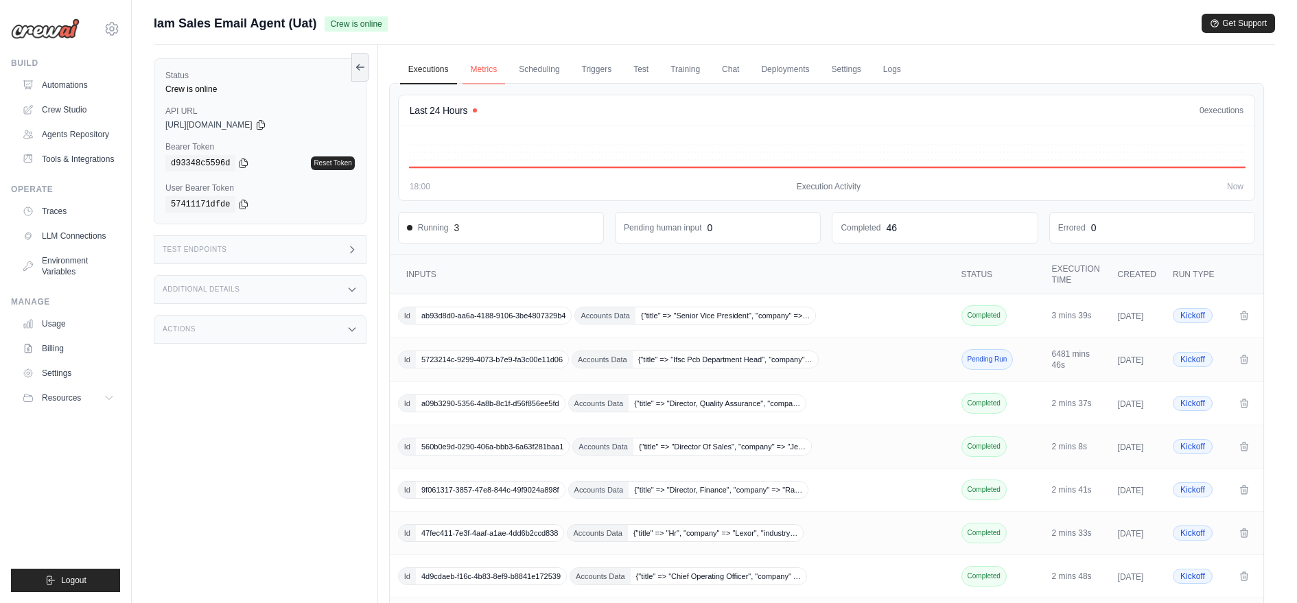
click at [476, 75] on link "Metrics" at bounding box center [484, 70] width 43 height 29
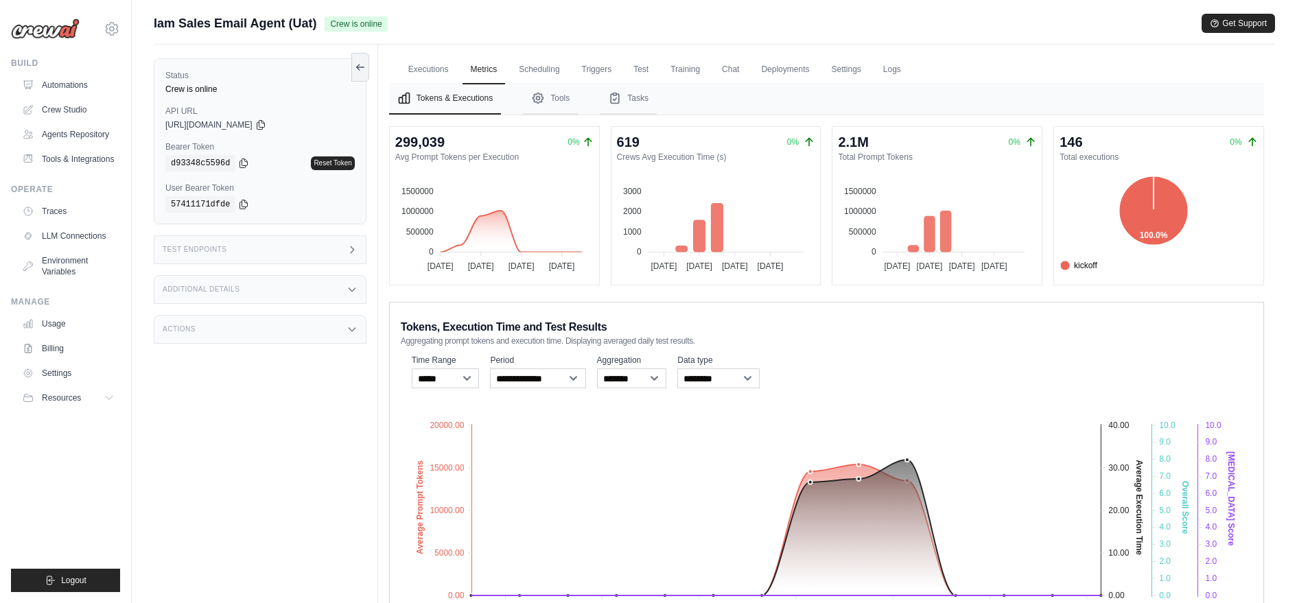
scroll to position [87, 0]
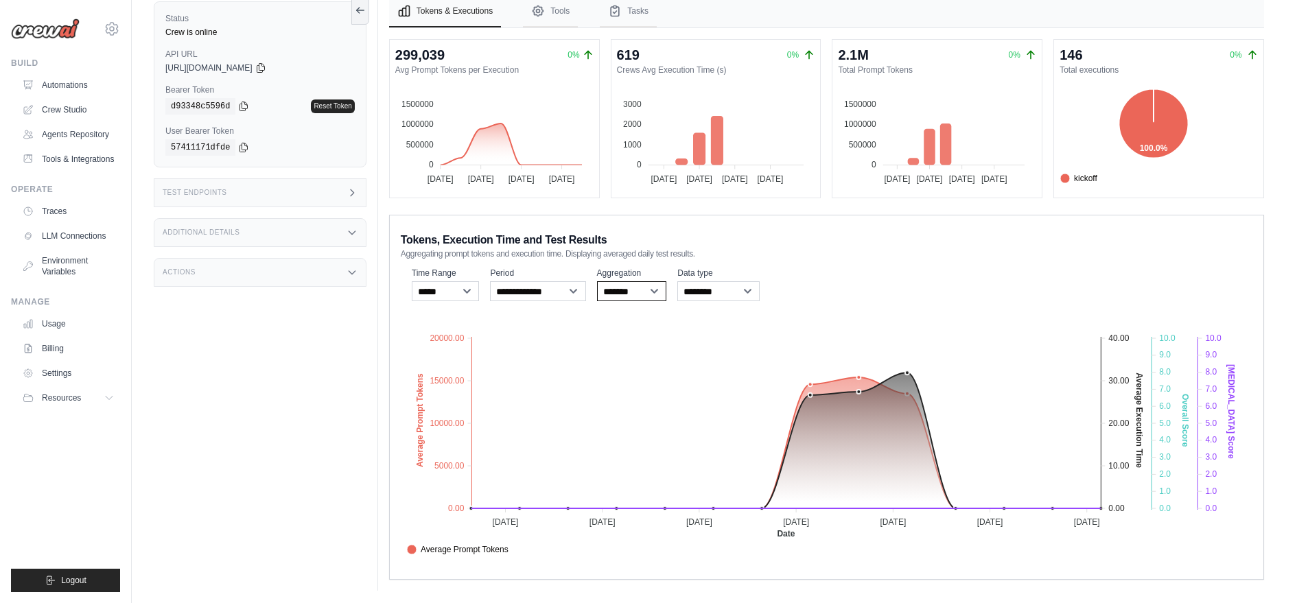
click at [622, 290] on select "******* *****" at bounding box center [632, 291] width 70 height 20
select select "*****"
click at [597, 281] on select "******* *****" at bounding box center [632, 291] width 70 height 20
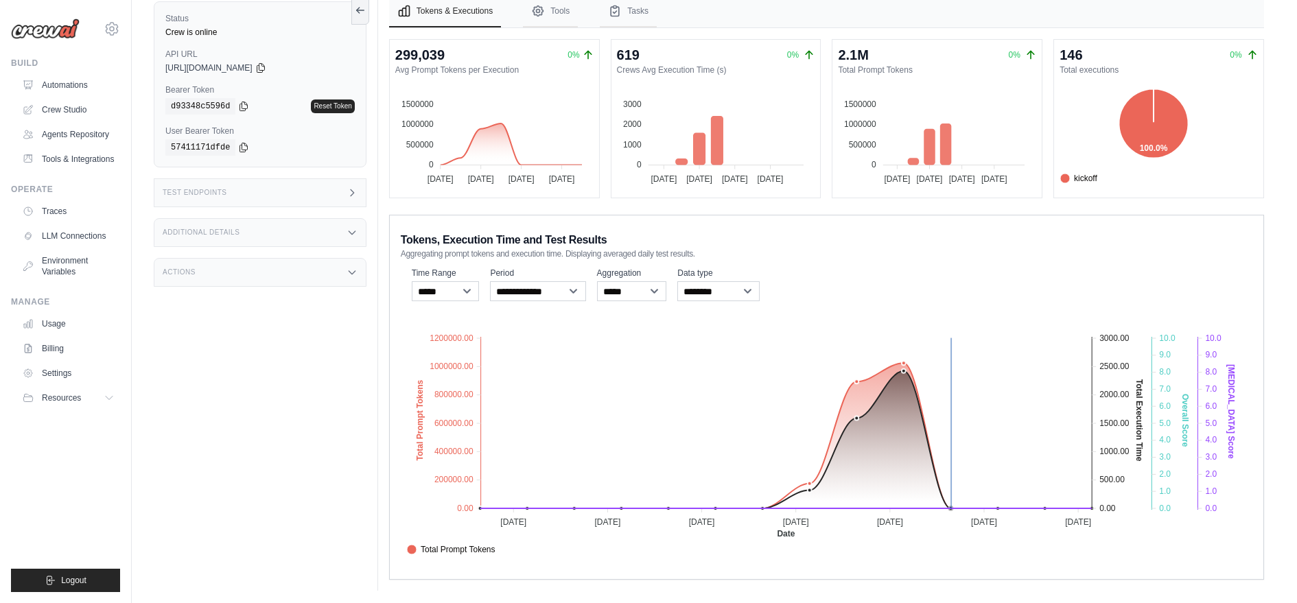
click at [951, 507] on icon at bounding box center [951, 509] width 4 height 4
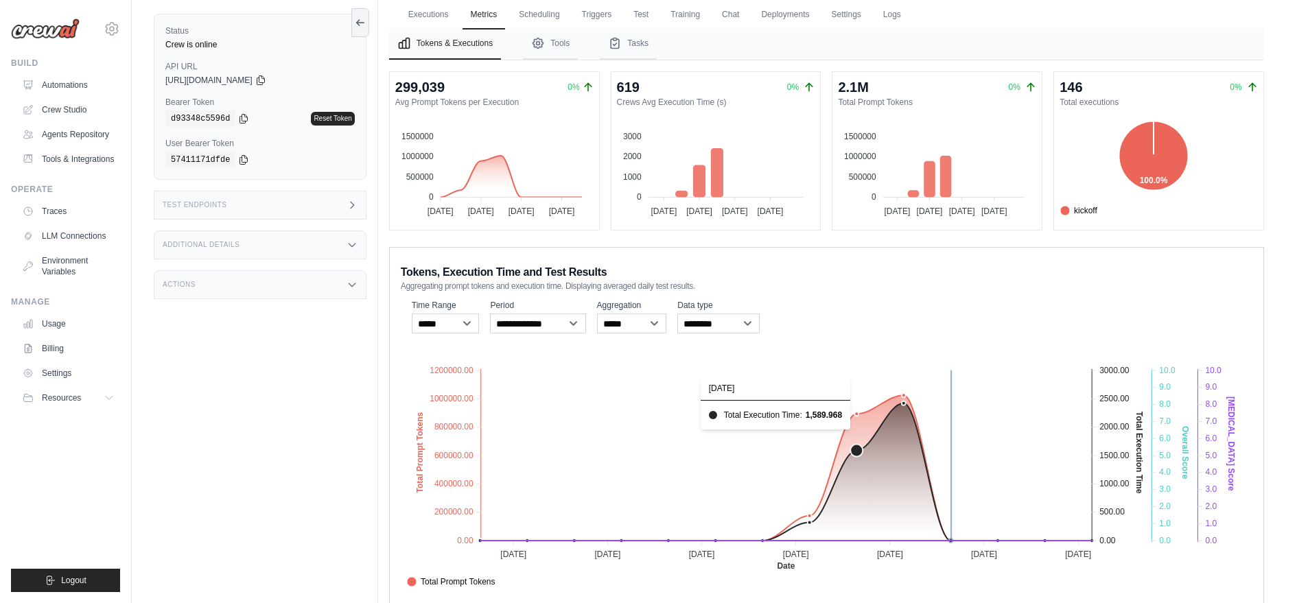
scroll to position [32, 0]
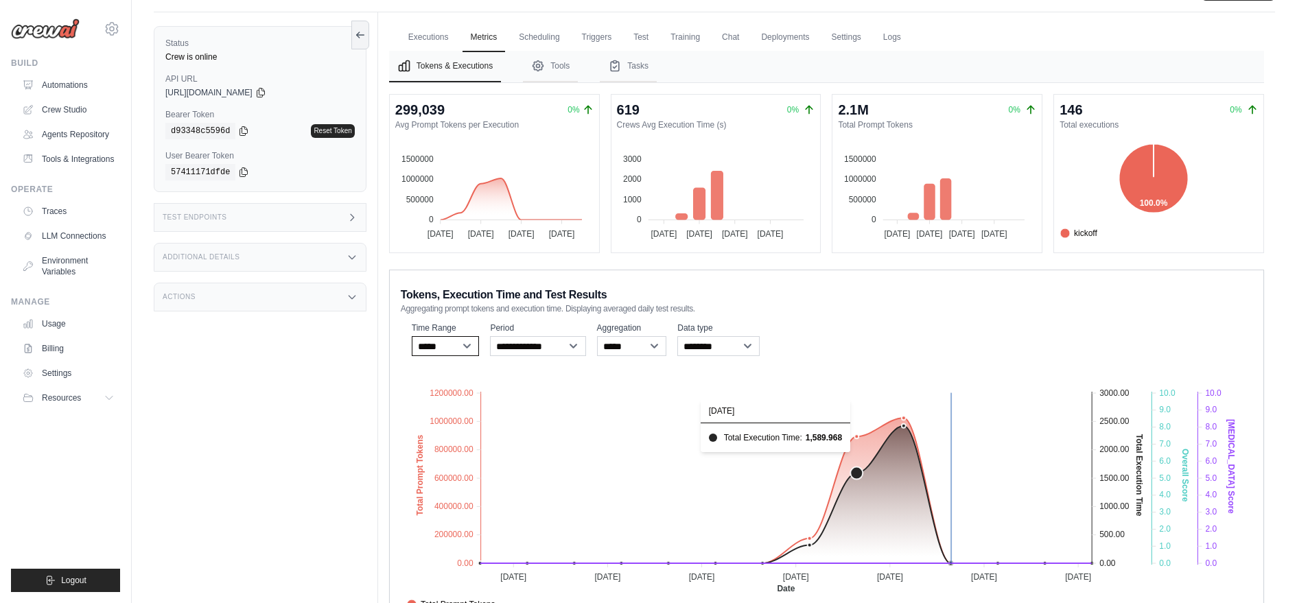
click at [446, 344] on select "***** ****** *******" at bounding box center [446, 346] width 68 height 20
click at [555, 338] on select "**********" at bounding box center [537, 346] width 95 height 20
click at [490, 336] on select "**********" at bounding box center [537, 346] width 95 height 20
click at [709, 342] on select "**********" at bounding box center [718, 346] width 82 height 20
select select "**********"
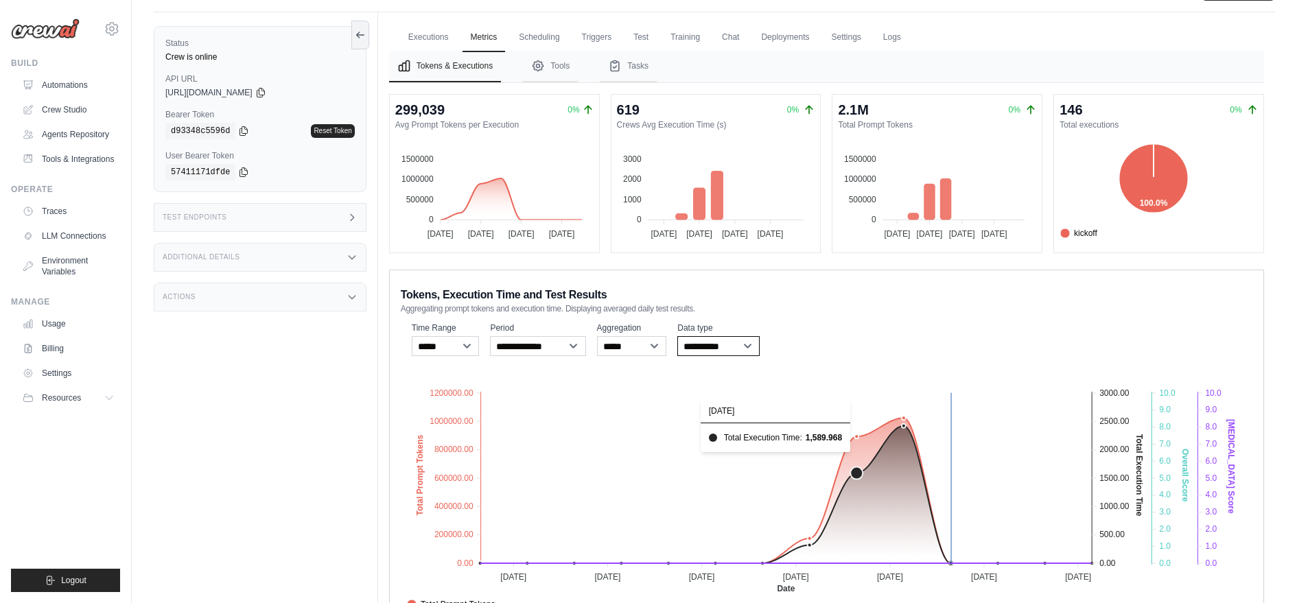
click at [677, 336] on select "**********" at bounding box center [718, 346] width 82 height 20
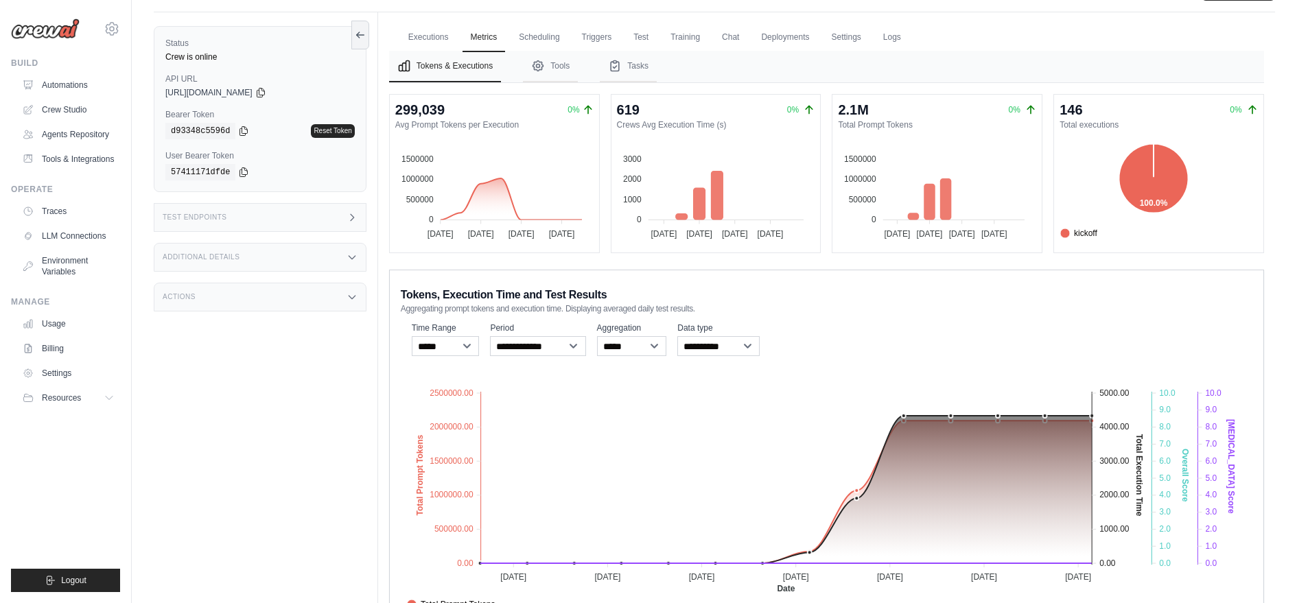
click at [902, 414] on icon at bounding box center [904, 416] width 4 height 4
click at [943, 419] on foreignobject "Total Prompt Tokens Total Execution Time Score Hallucination Score Crew Versions" at bounding box center [827, 493] width 852 height 240
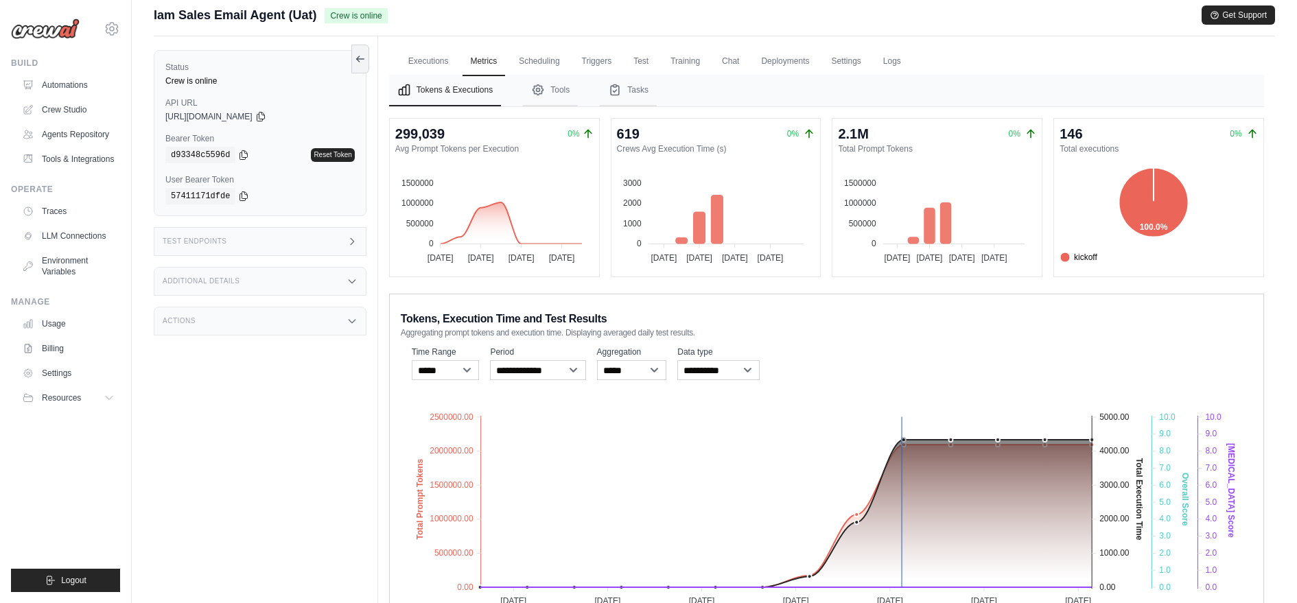
scroll to position [0, 0]
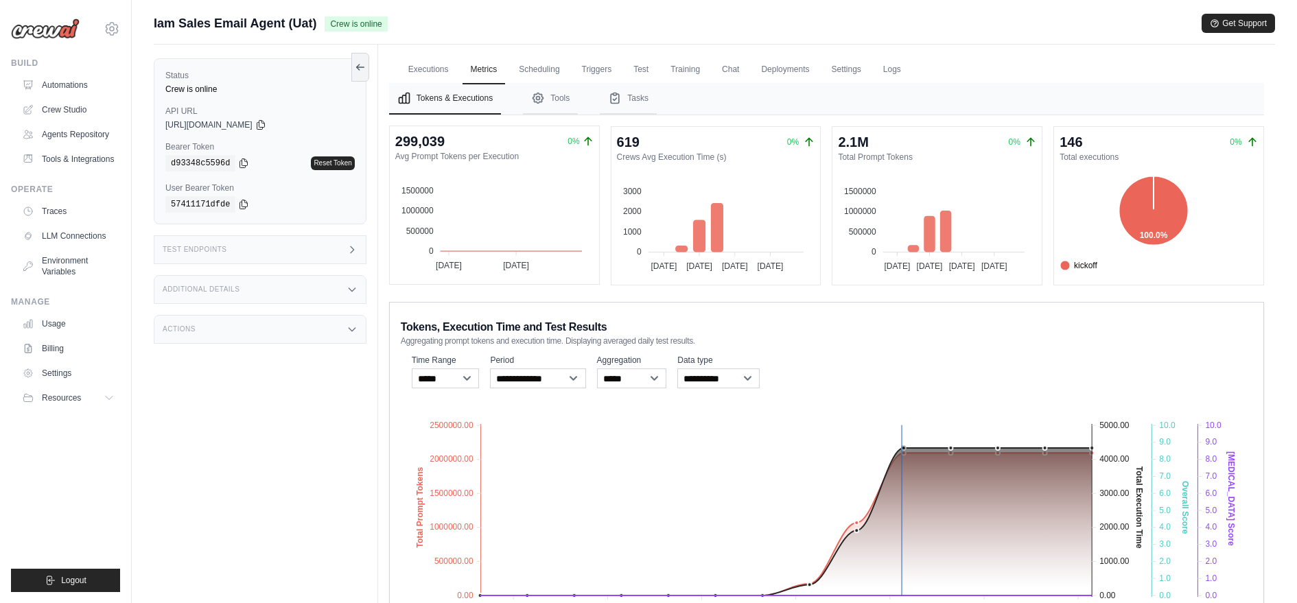
click at [406, 133] on div "299,039" at bounding box center [419, 141] width 49 height 19
click at [416, 152] on dt "Avg Prompt Tokens per Execution" at bounding box center [494, 156] width 198 height 11
click at [439, 74] on link "Executions" at bounding box center [428, 70] width 57 height 29
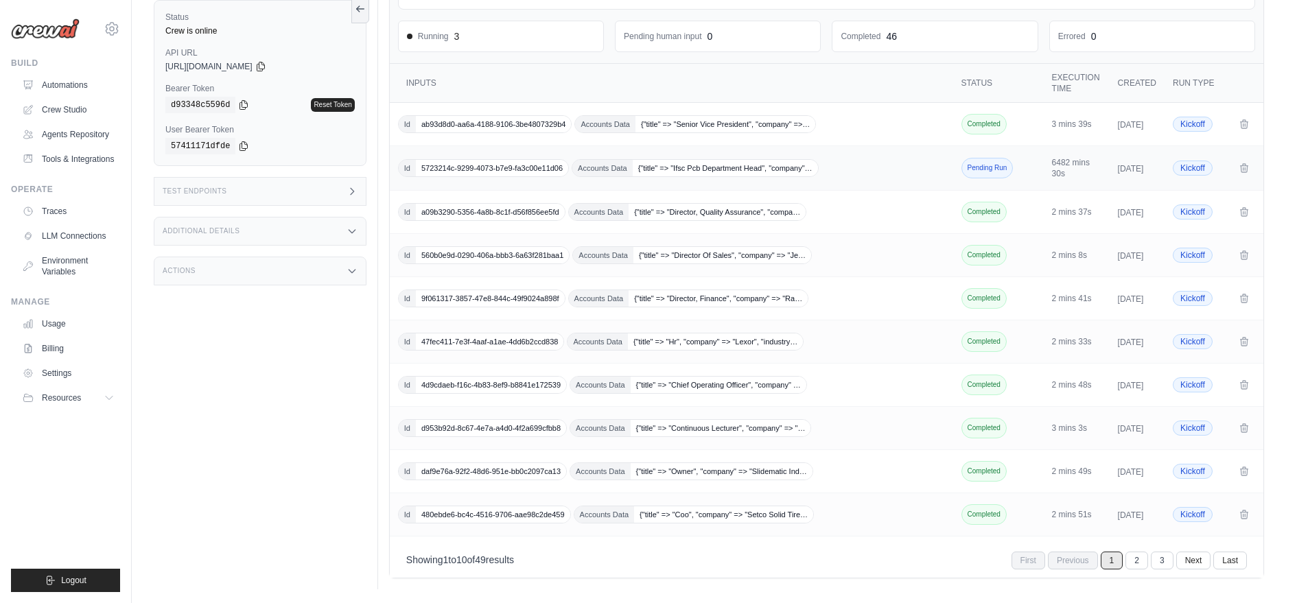
scroll to position [253, 0]
click at [515, 160] on span "5723214c-9299-4073-b7e9-fa3c00e11d06" at bounding box center [492, 168] width 152 height 16
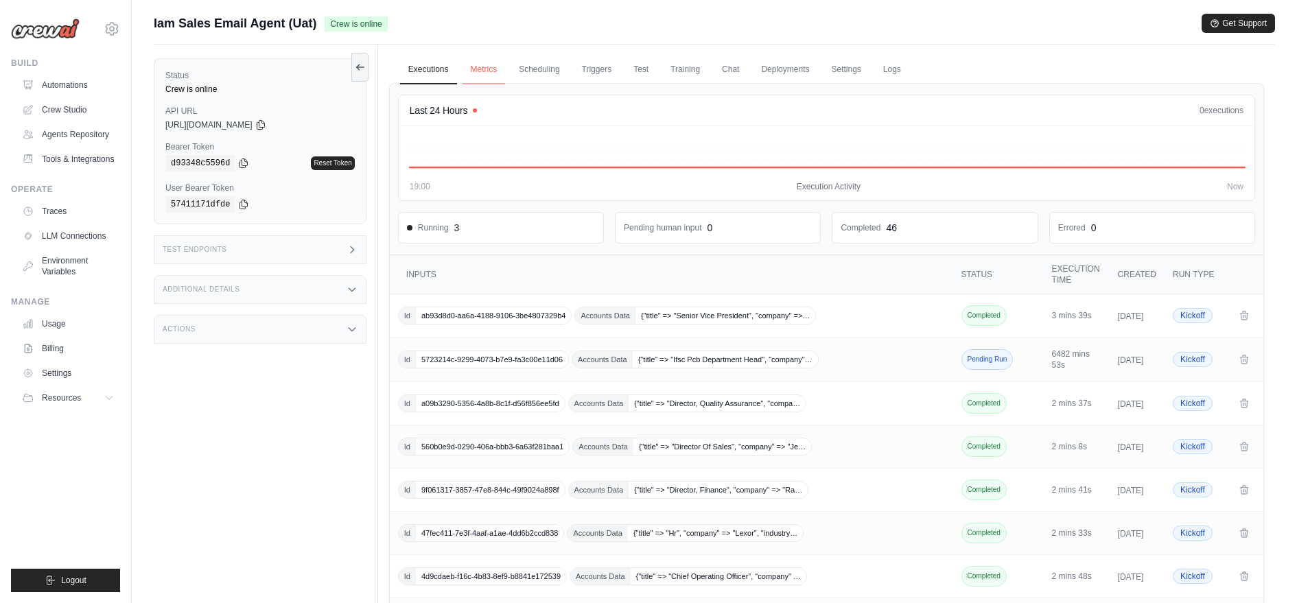
click at [481, 68] on link "Metrics" at bounding box center [484, 70] width 43 height 29
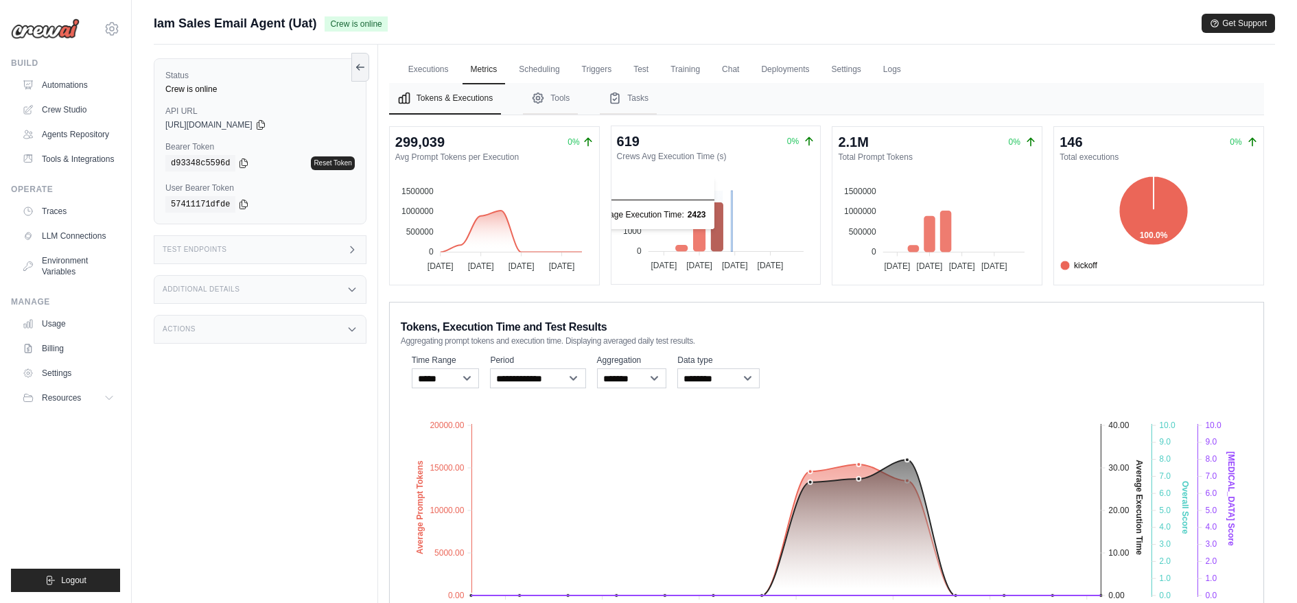
click at [717, 232] on icon at bounding box center [716, 226] width 12 height 49
